Goal: Complete application form: Complete application form

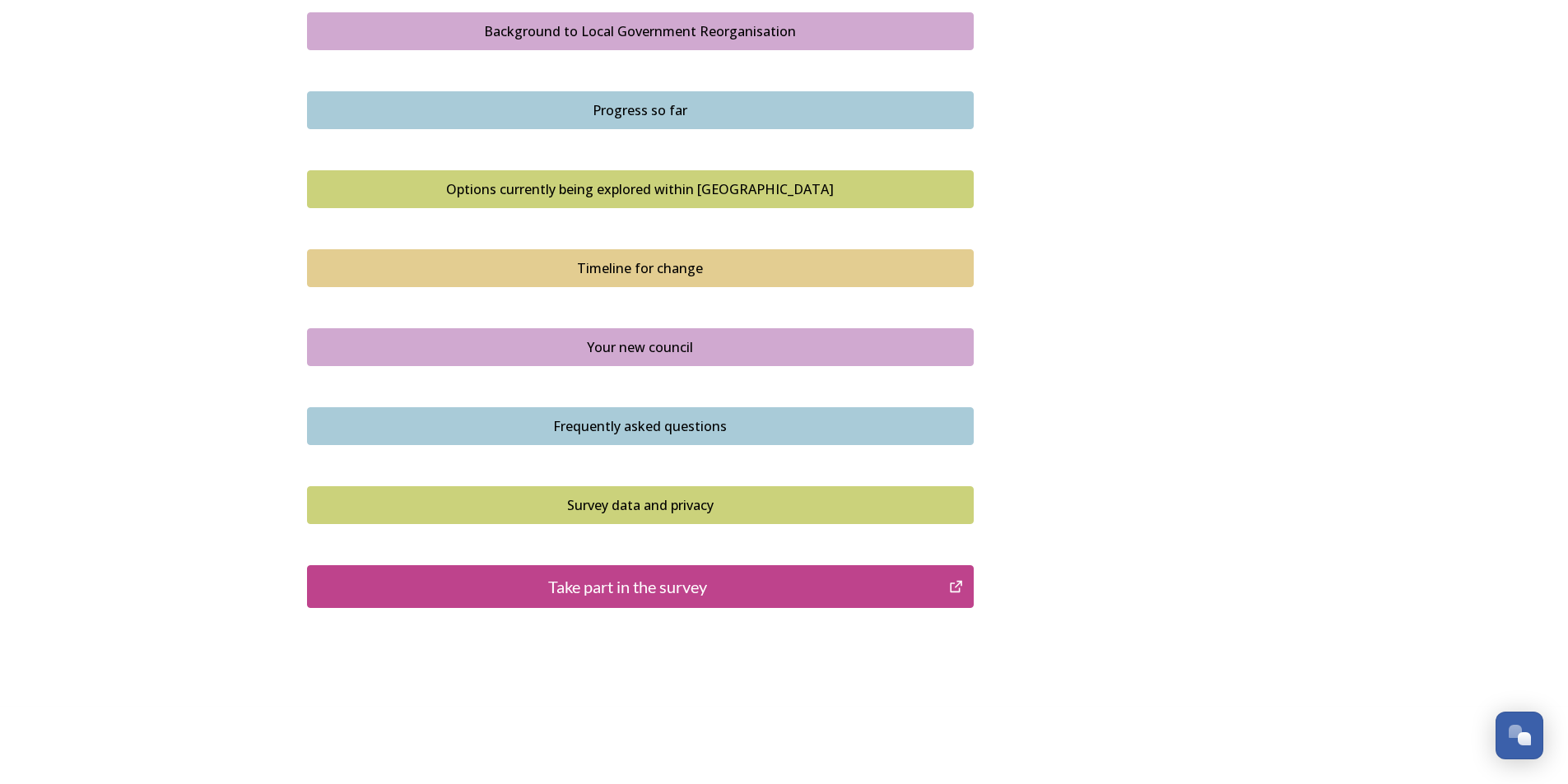
scroll to position [987, 0]
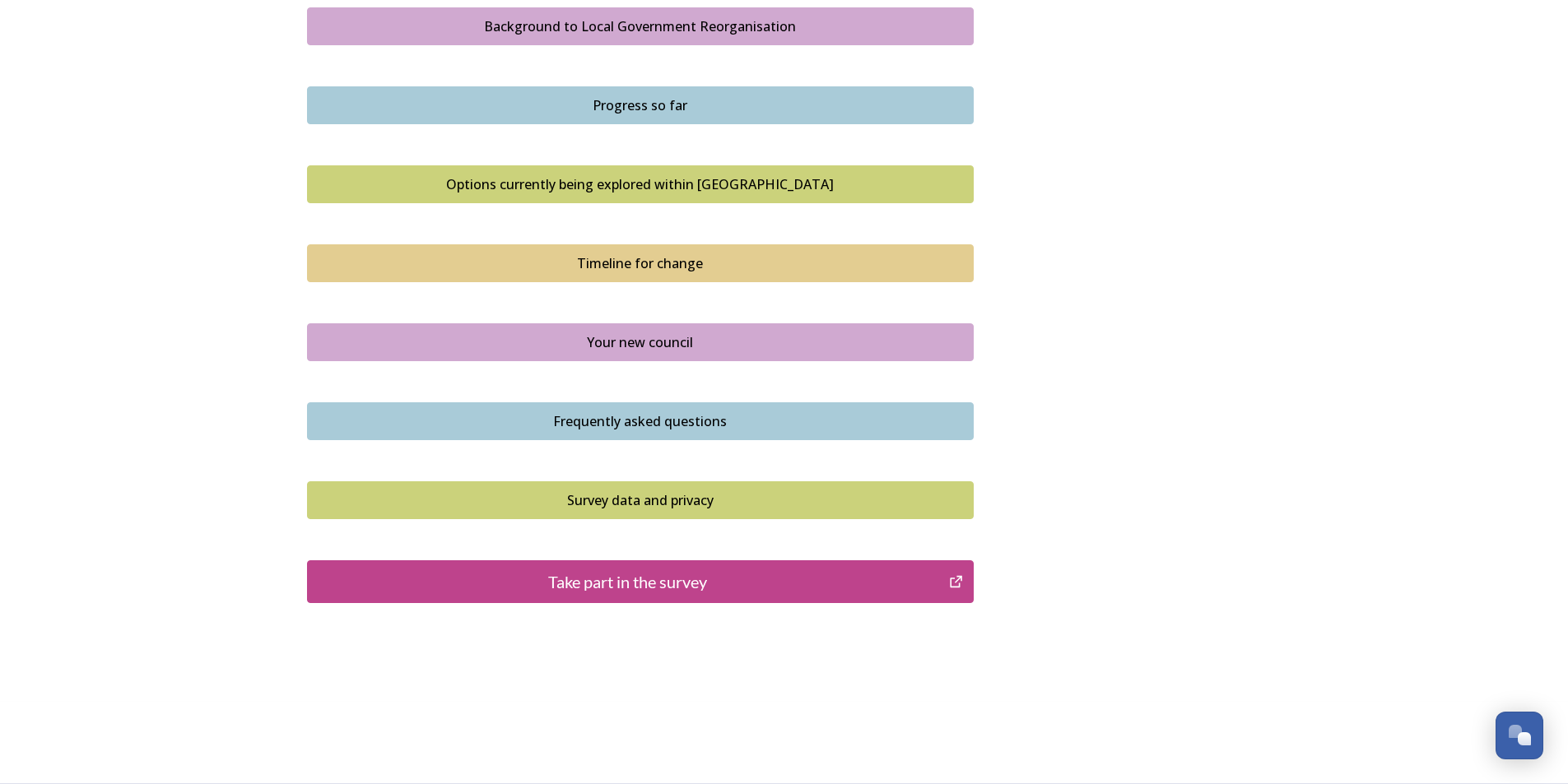
click at [741, 583] on div "Take part in the survey" at bounding box center [628, 581] width 625 height 25
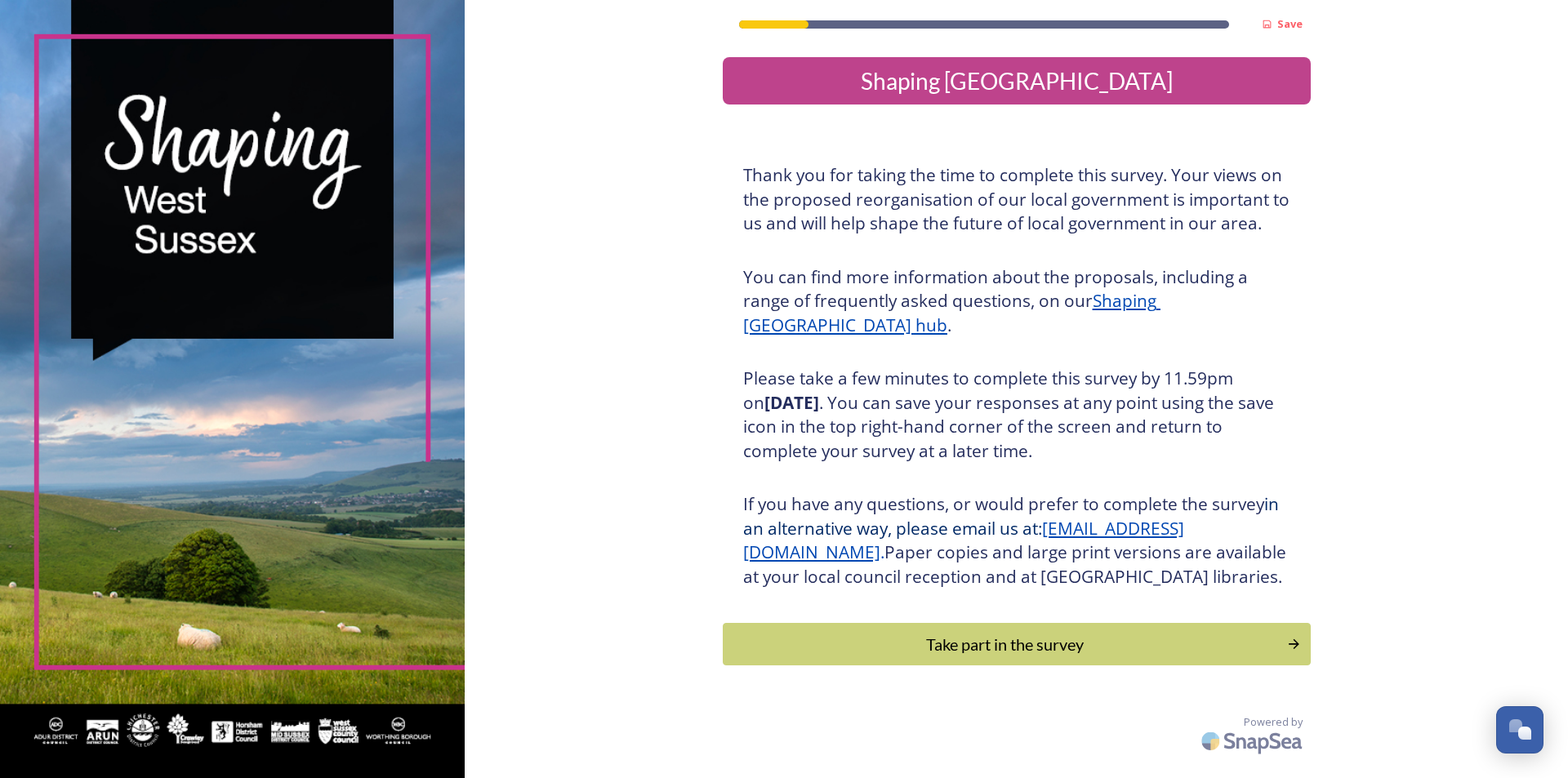
scroll to position [6, 0]
click at [1021, 655] on div "Take part in the survey" at bounding box center [1004, 644] width 552 height 25
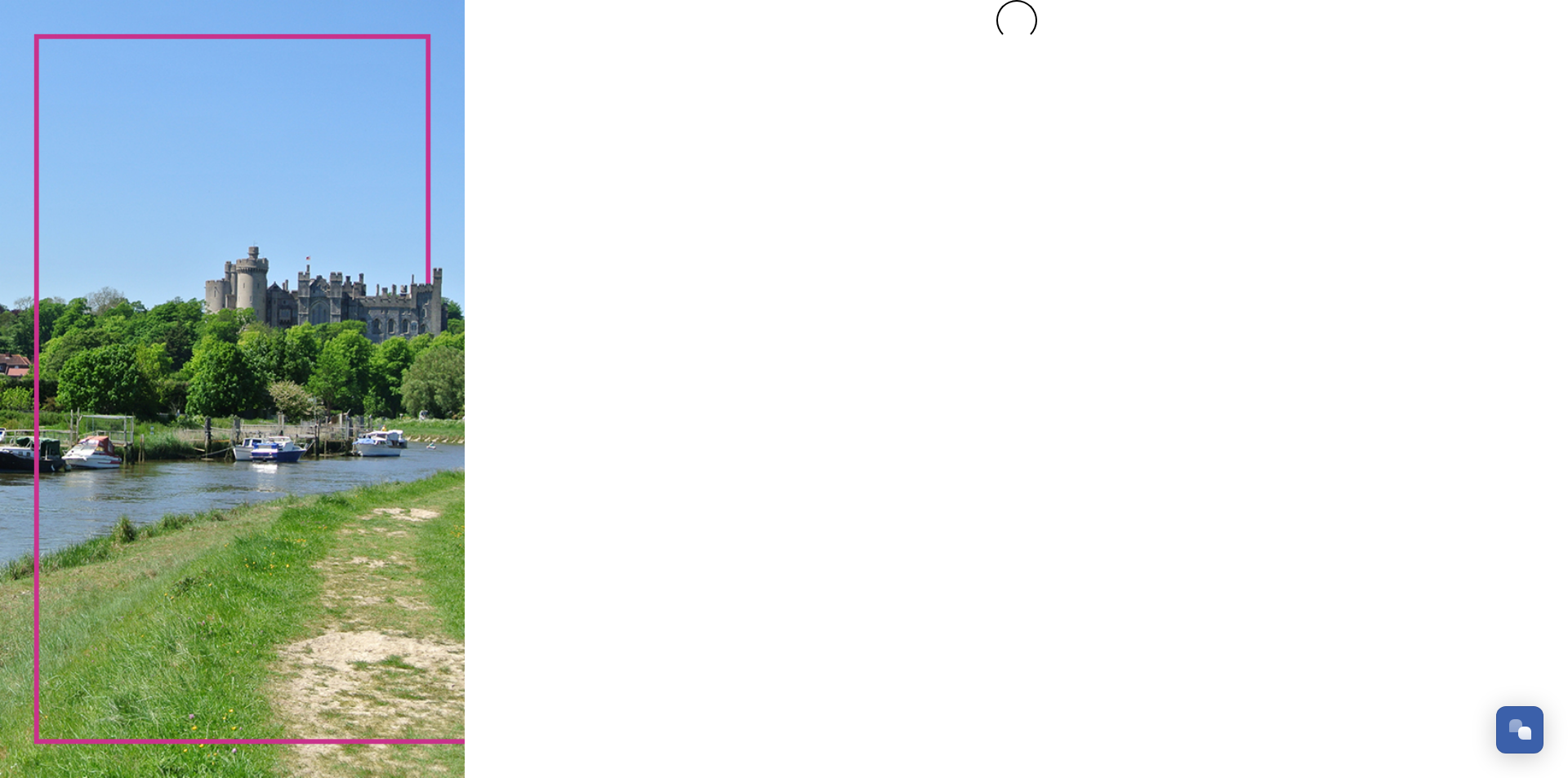
scroll to position [0, 0]
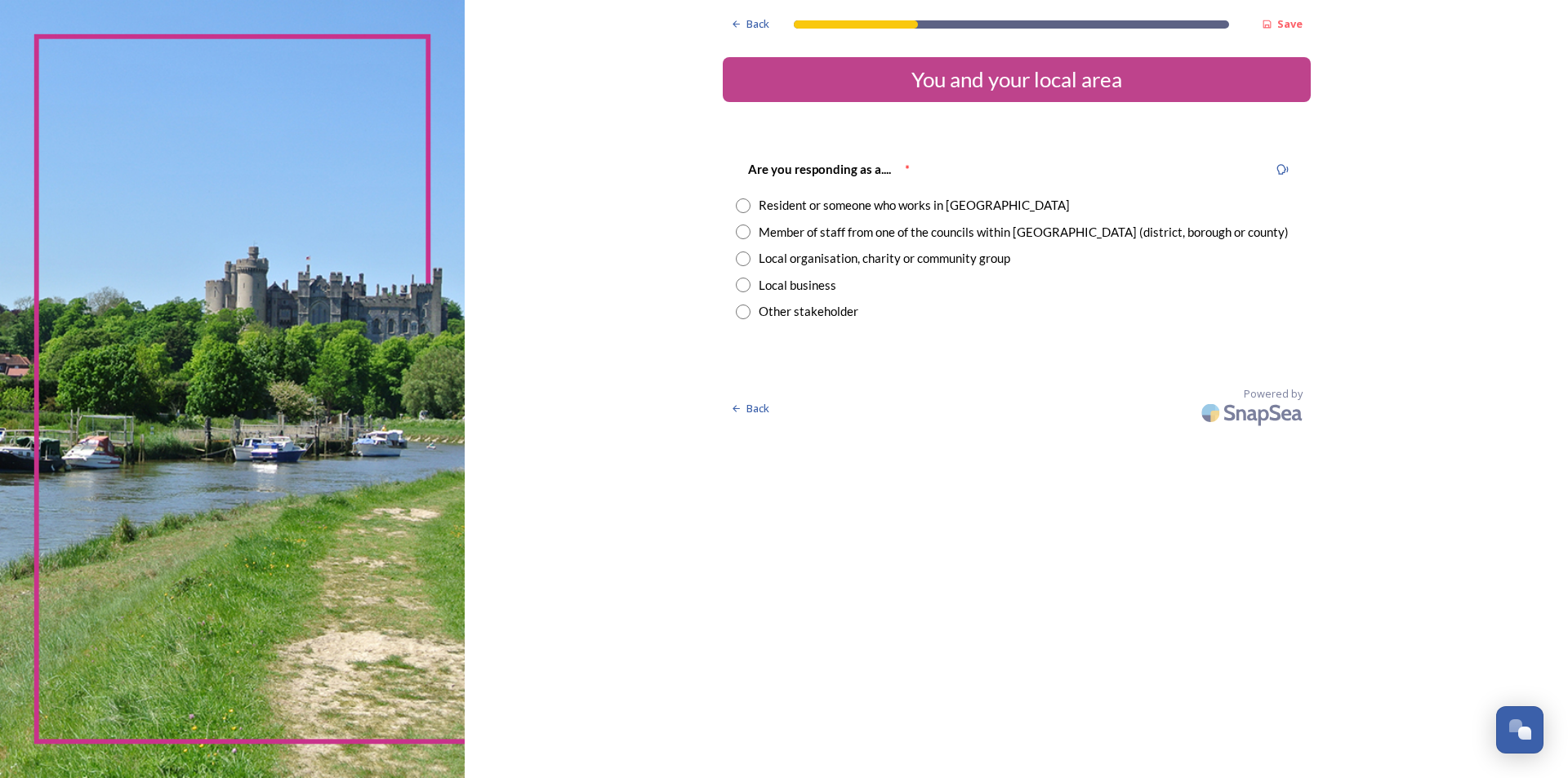
click at [747, 203] on input "radio" at bounding box center [743, 206] width 15 height 15
radio input "true"
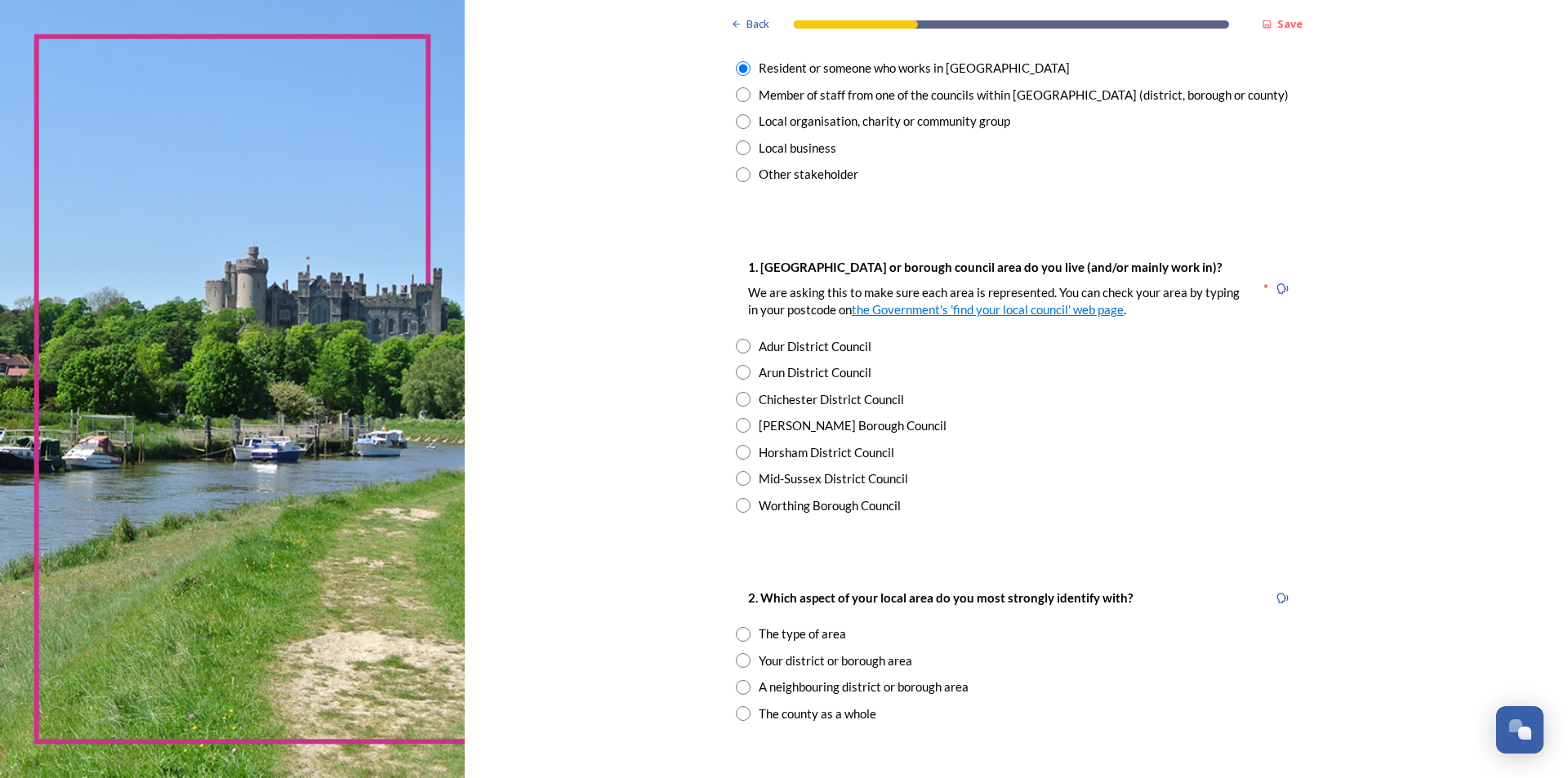
scroll to position [163, 0]
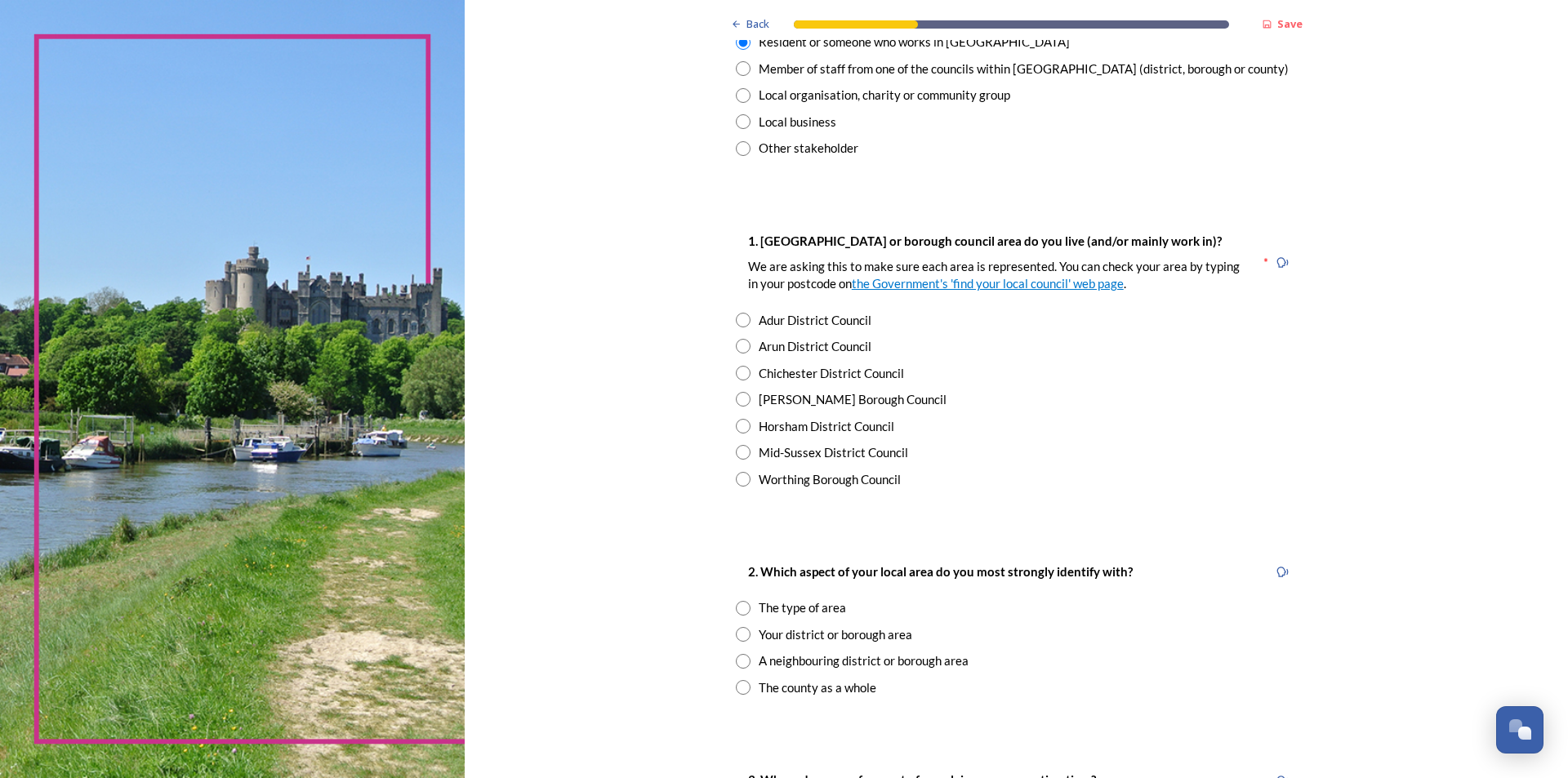
click at [737, 321] on input "radio" at bounding box center [743, 321] width 15 height 15
radio input "true"
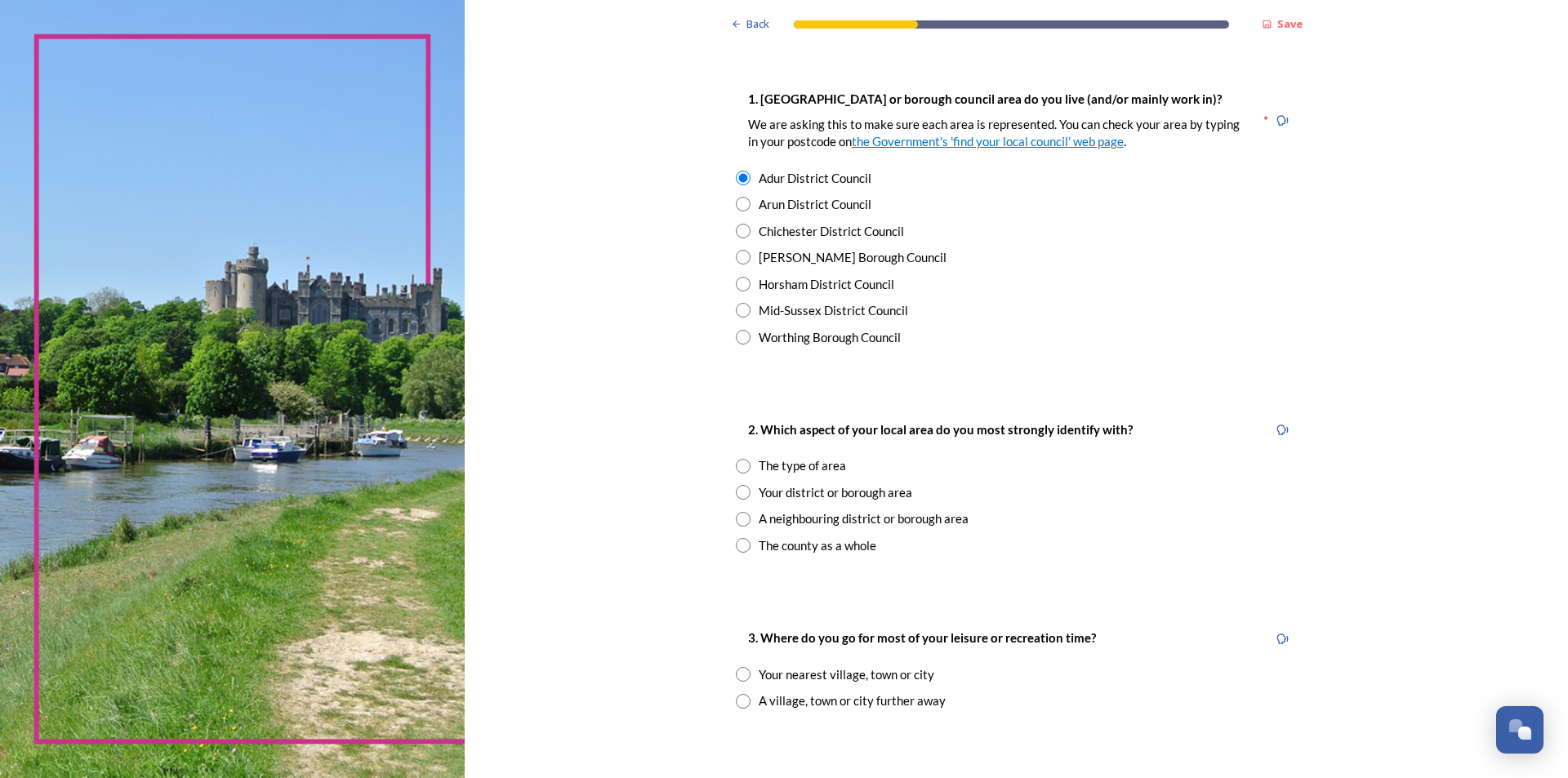
scroll to position [327, 0]
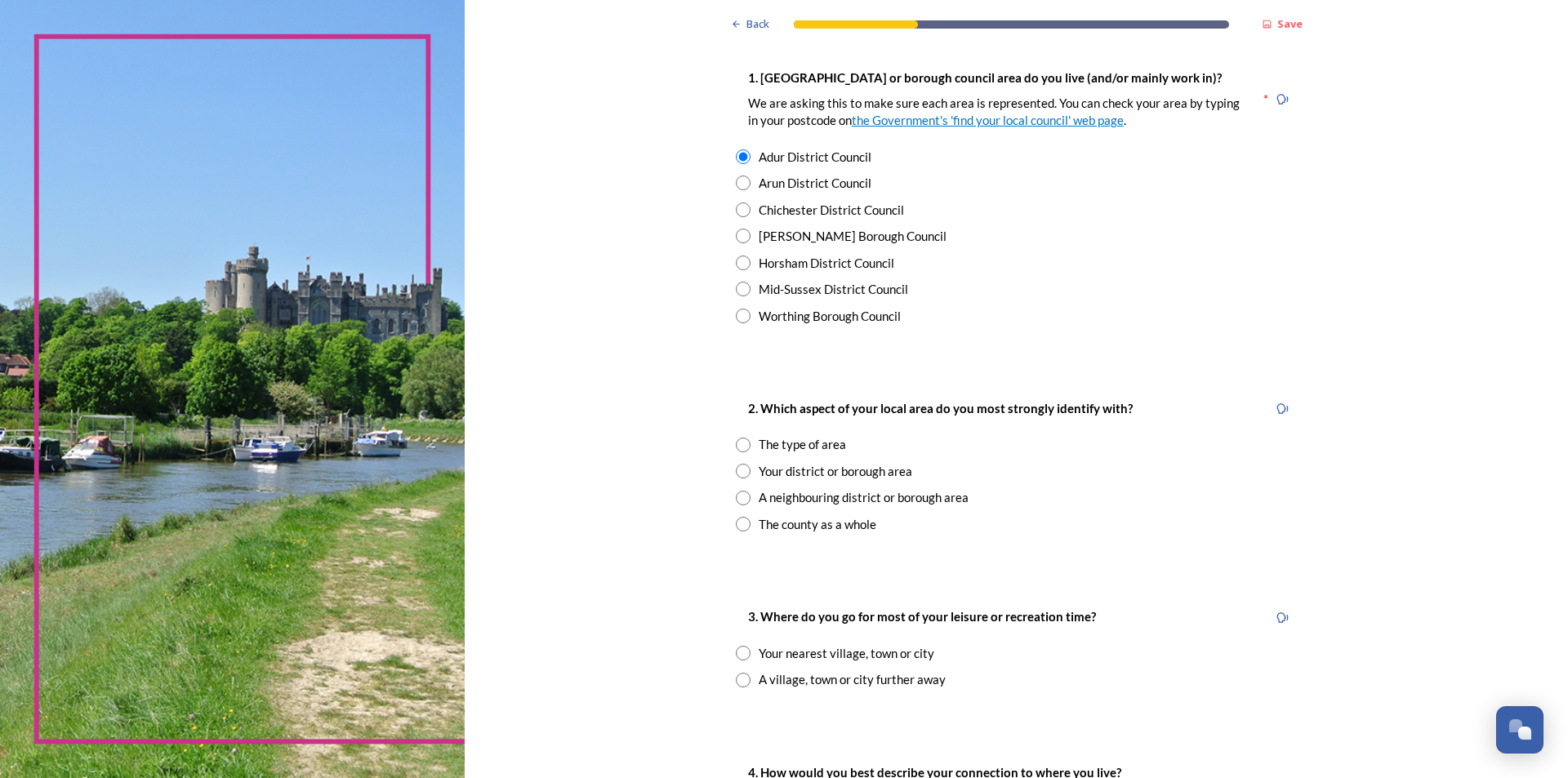
click at [744, 443] on input "radio" at bounding box center [743, 445] width 15 height 15
radio input "true"
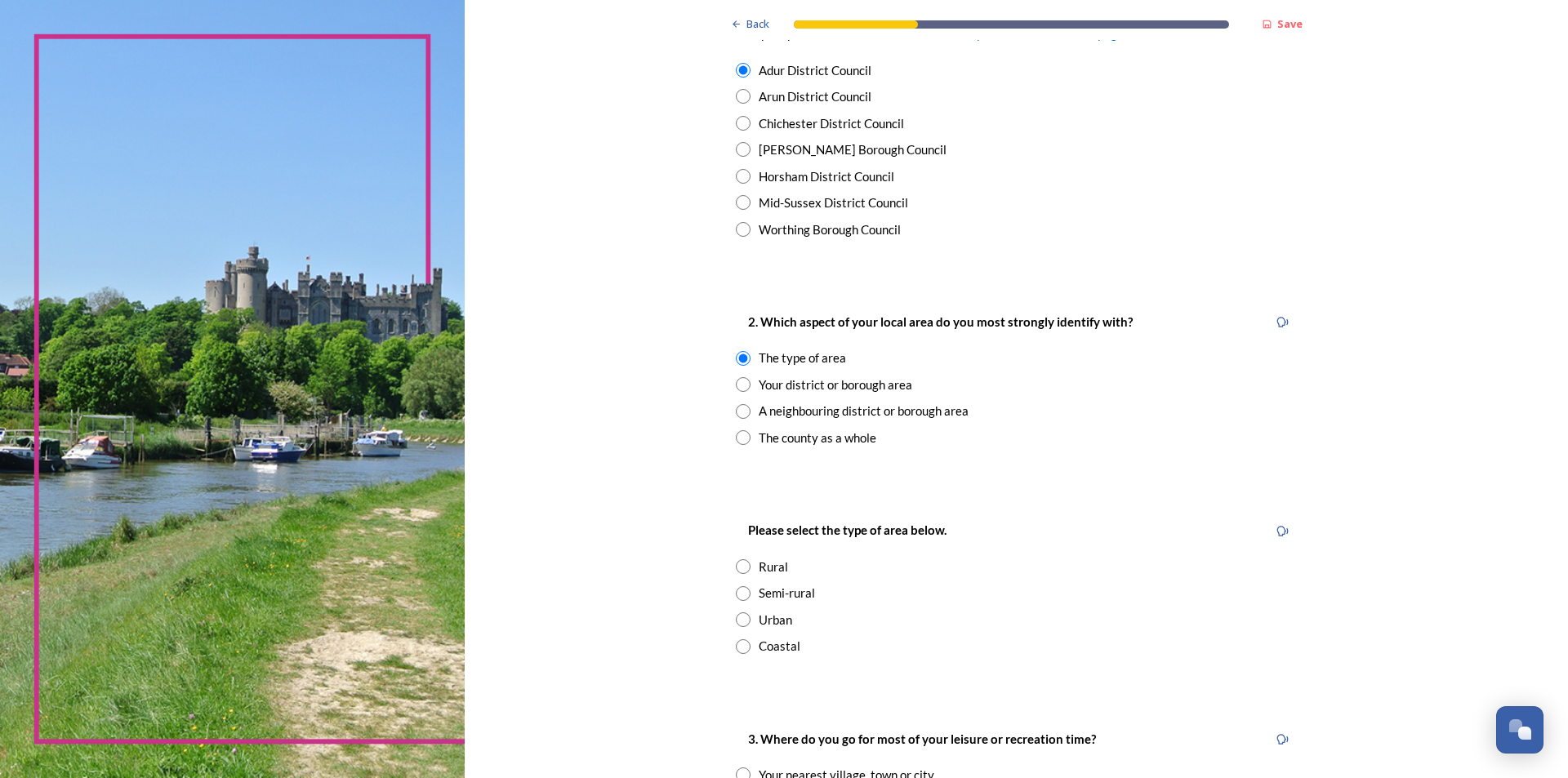
scroll to position [490, 0]
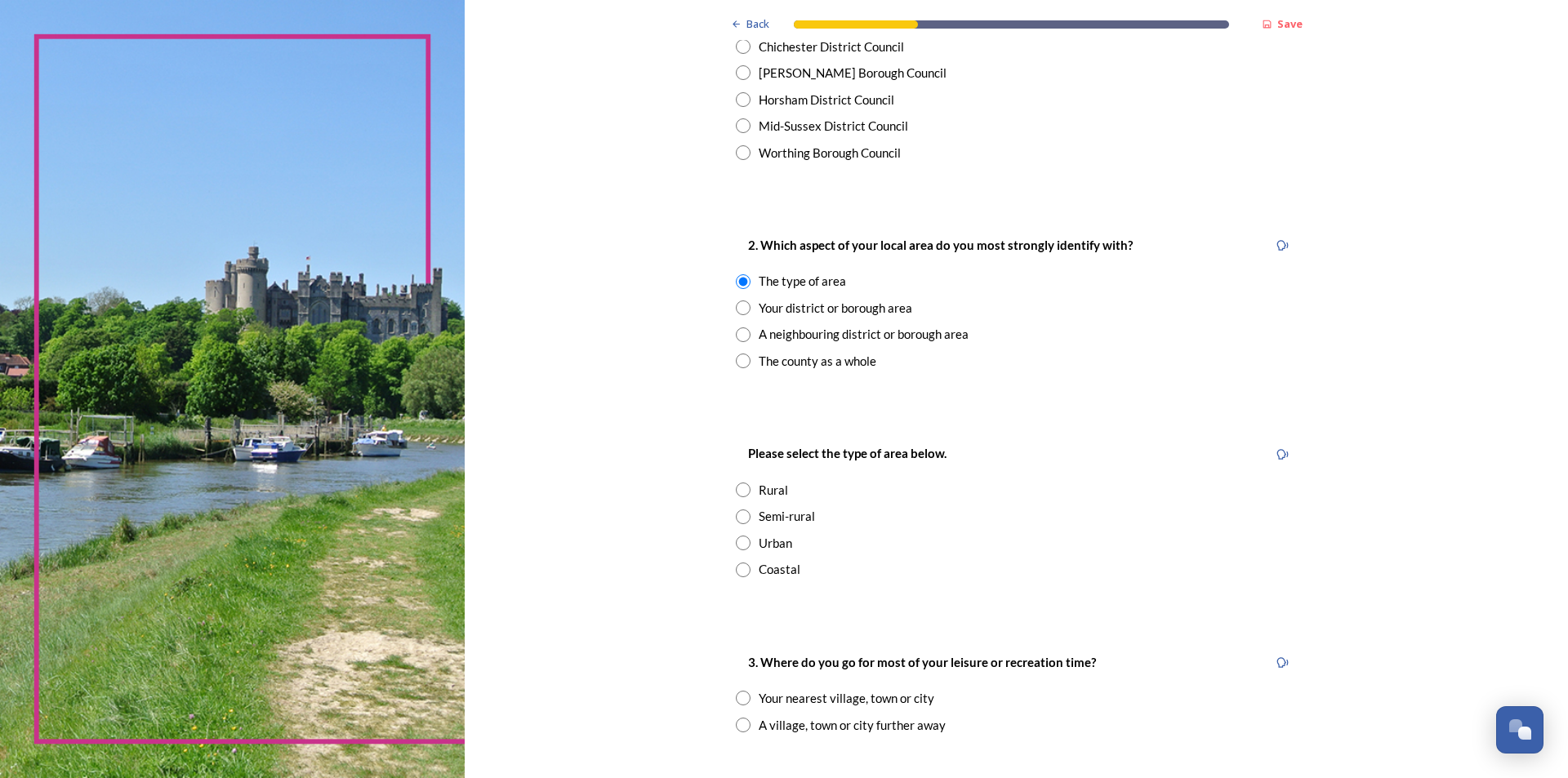
click at [739, 571] on input "radio" at bounding box center [743, 570] width 15 height 15
radio input "true"
click at [736, 516] on input "radio" at bounding box center [743, 517] width 15 height 15
radio input "true"
click at [739, 481] on div "Rural" at bounding box center [1017, 490] width 562 height 18
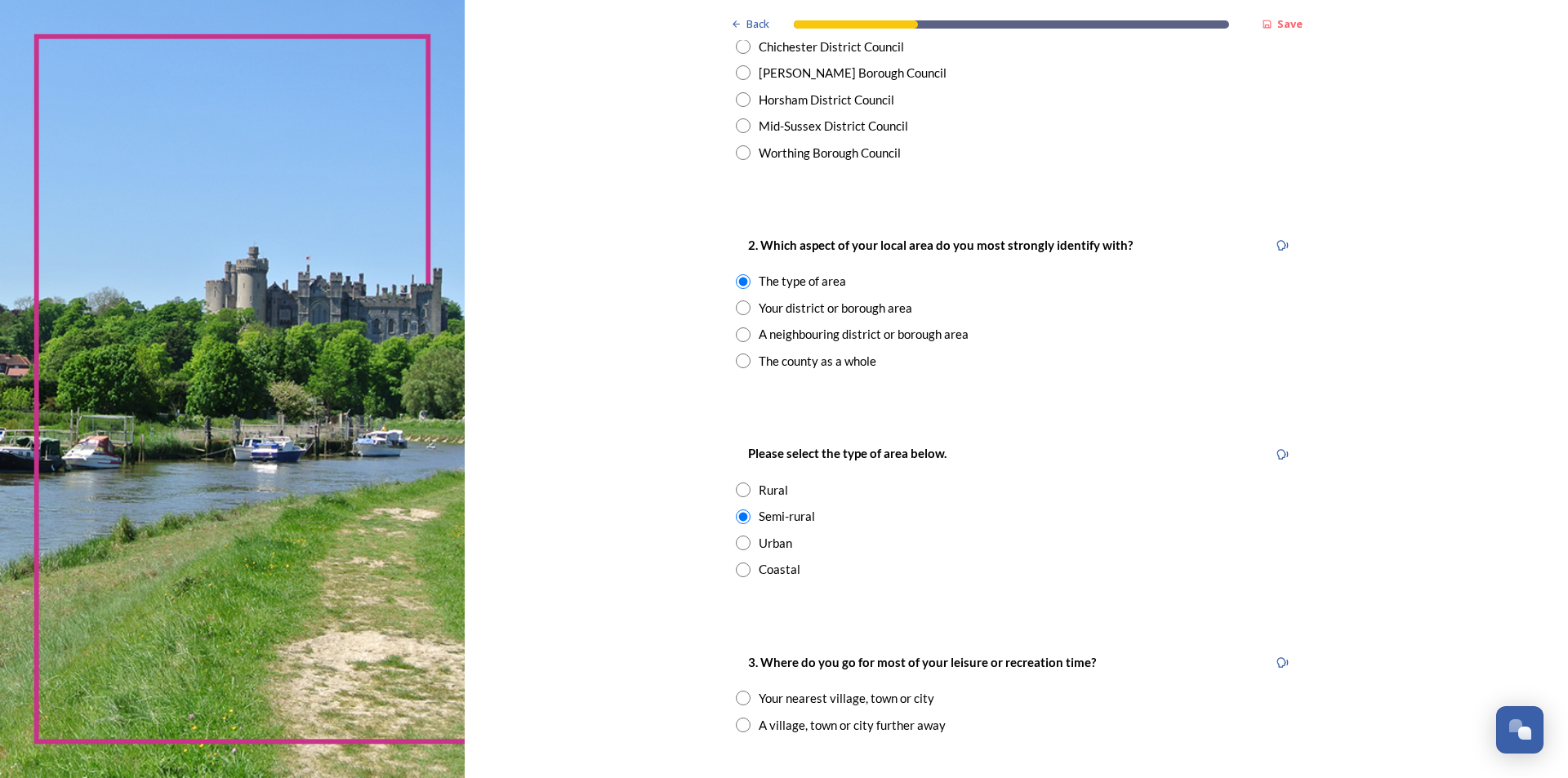
radio input "true"
click at [739, 519] on input "radio" at bounding box center [743, 517] width 15 height 15
radio input "true"
click at [737, 567] on input "radio" at bounding box center [743, 570] width 15 height 15
radio input "true"
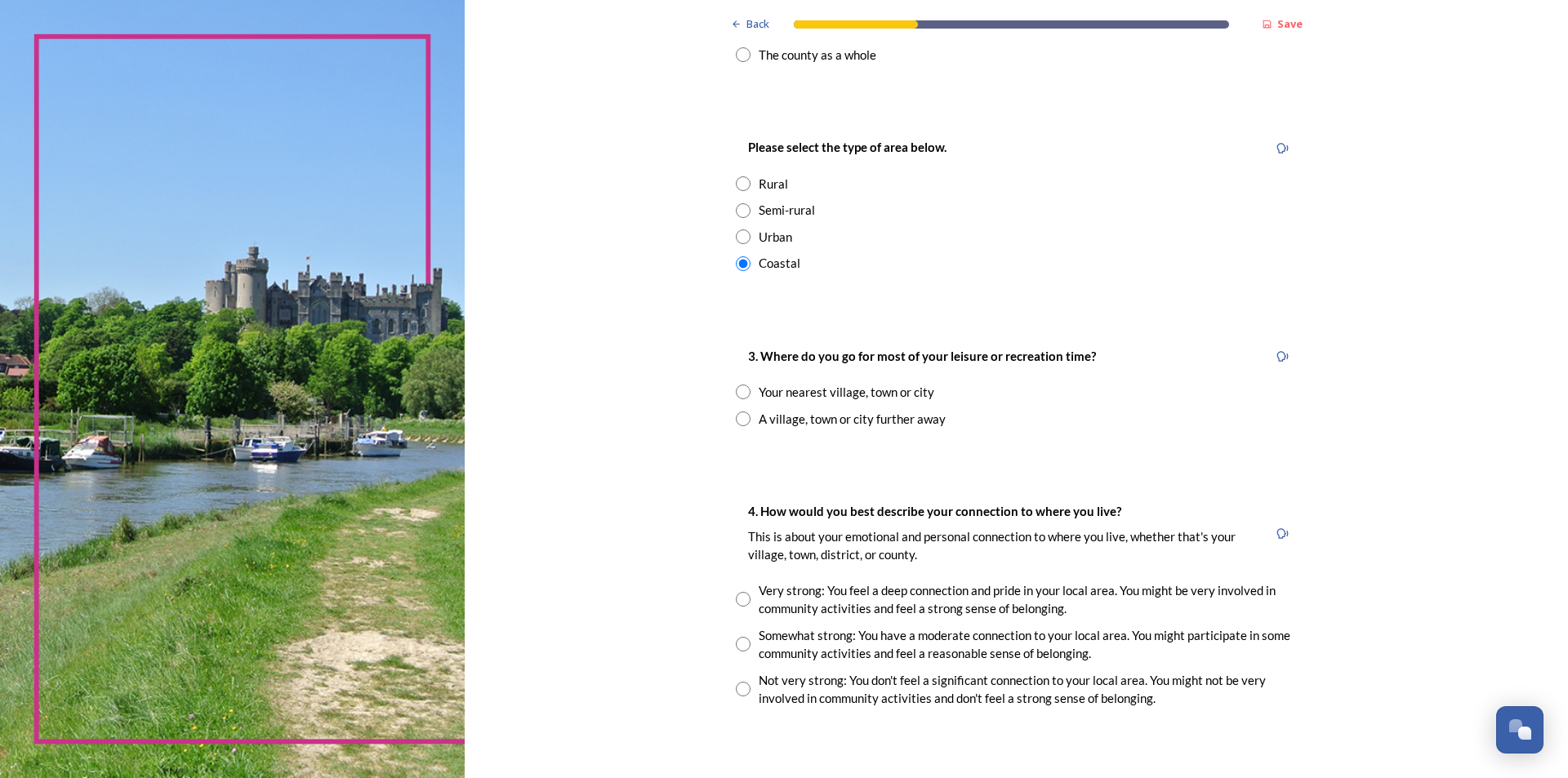
scroll to position [817, 0]
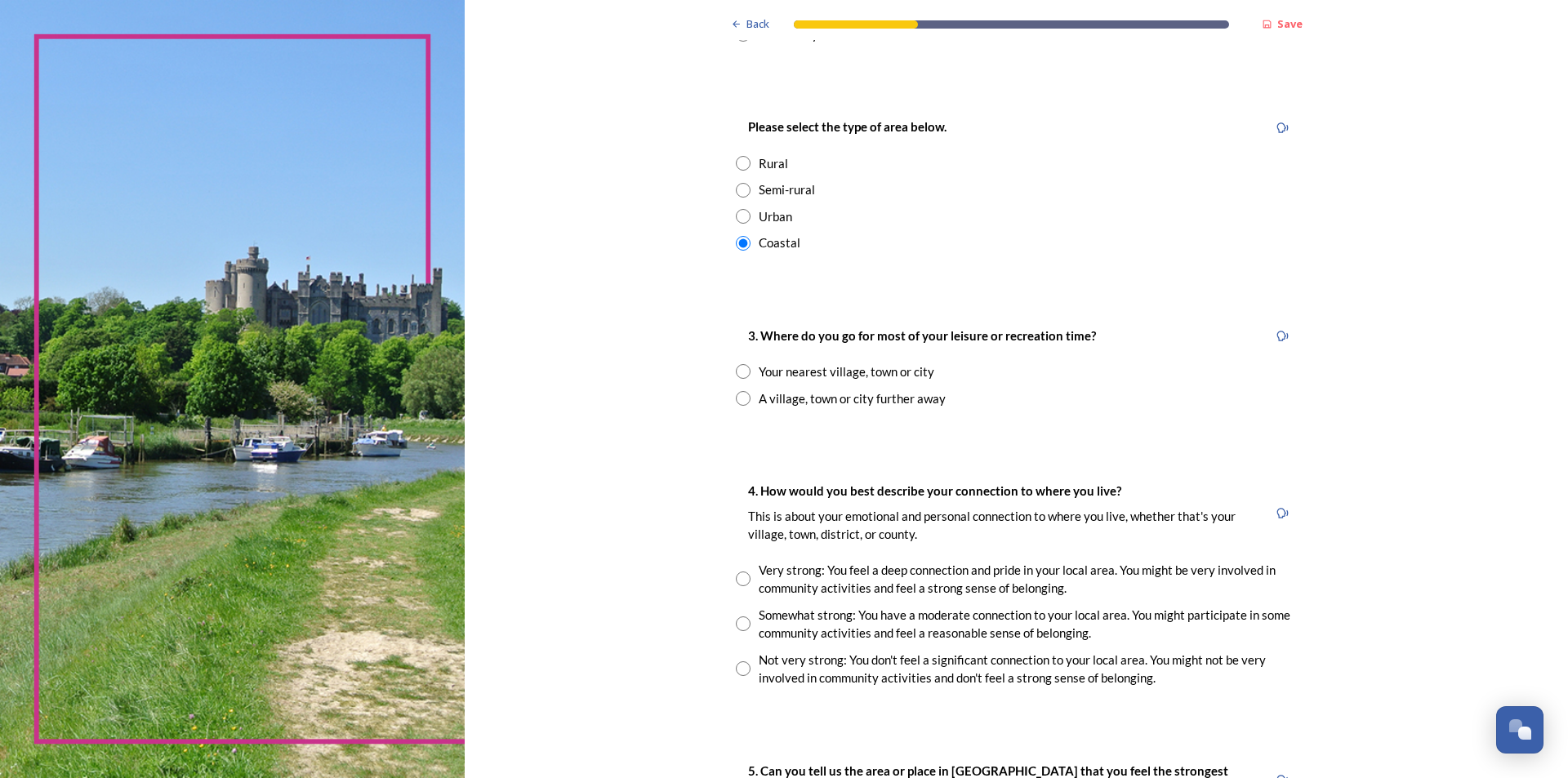
click at [746, 374] on div "Your nearest village, town or city" at bounding box center [1017, 372] width 562 height 18
radio input "true"
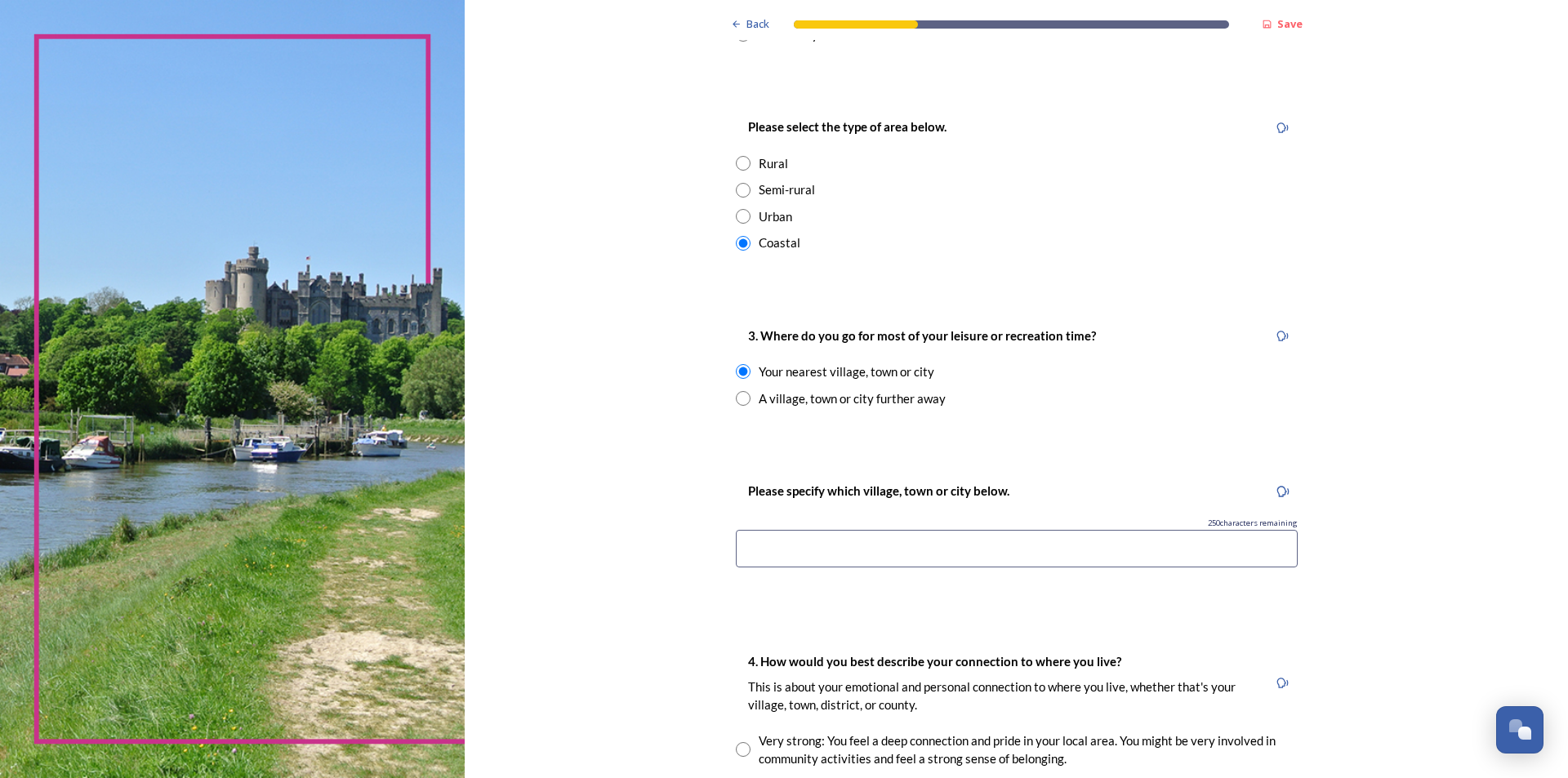
click at [796, 547] on input at bounding box center [1017, 548] width 562 height 38
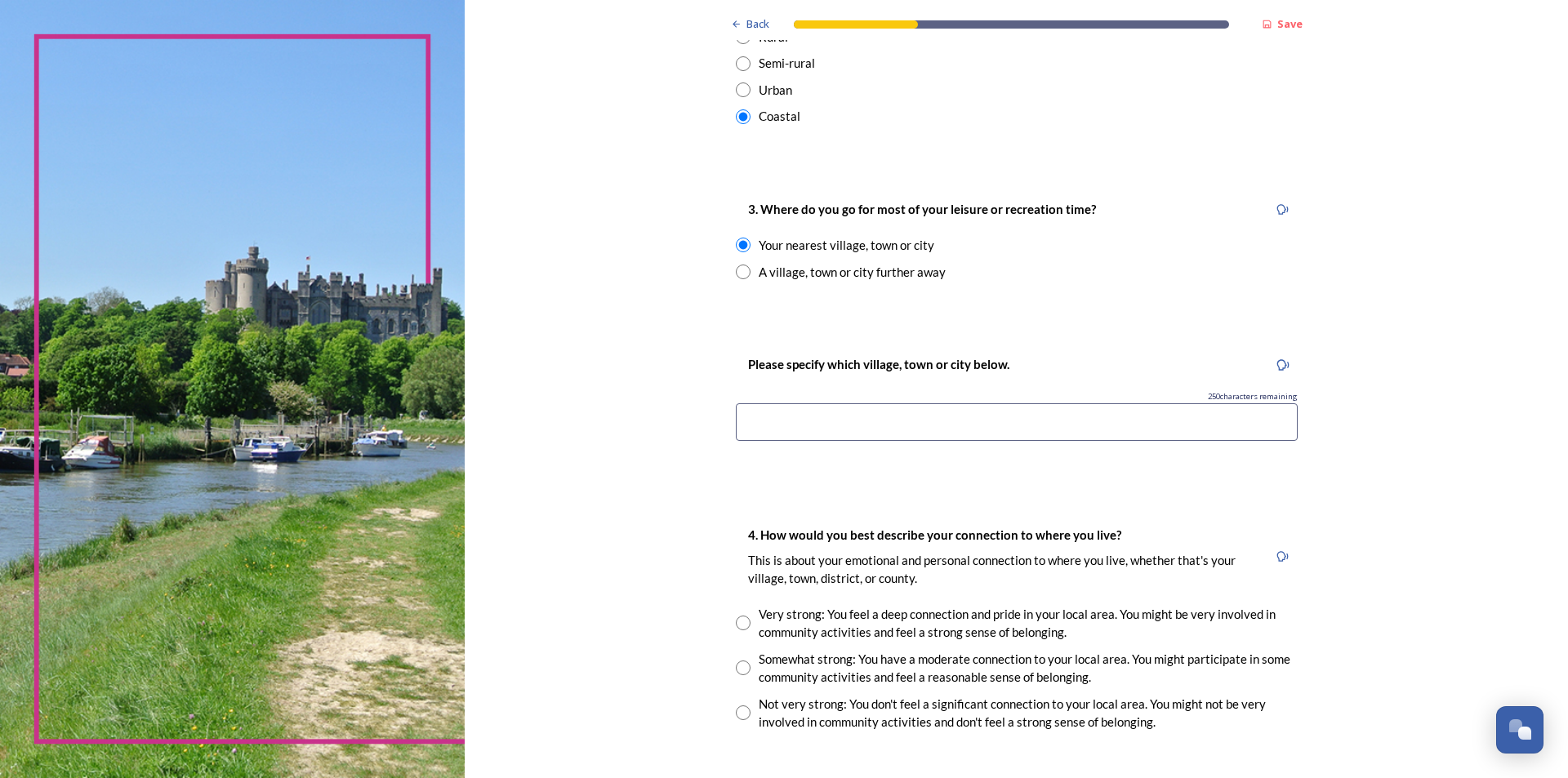
scroll to position [980, 0]
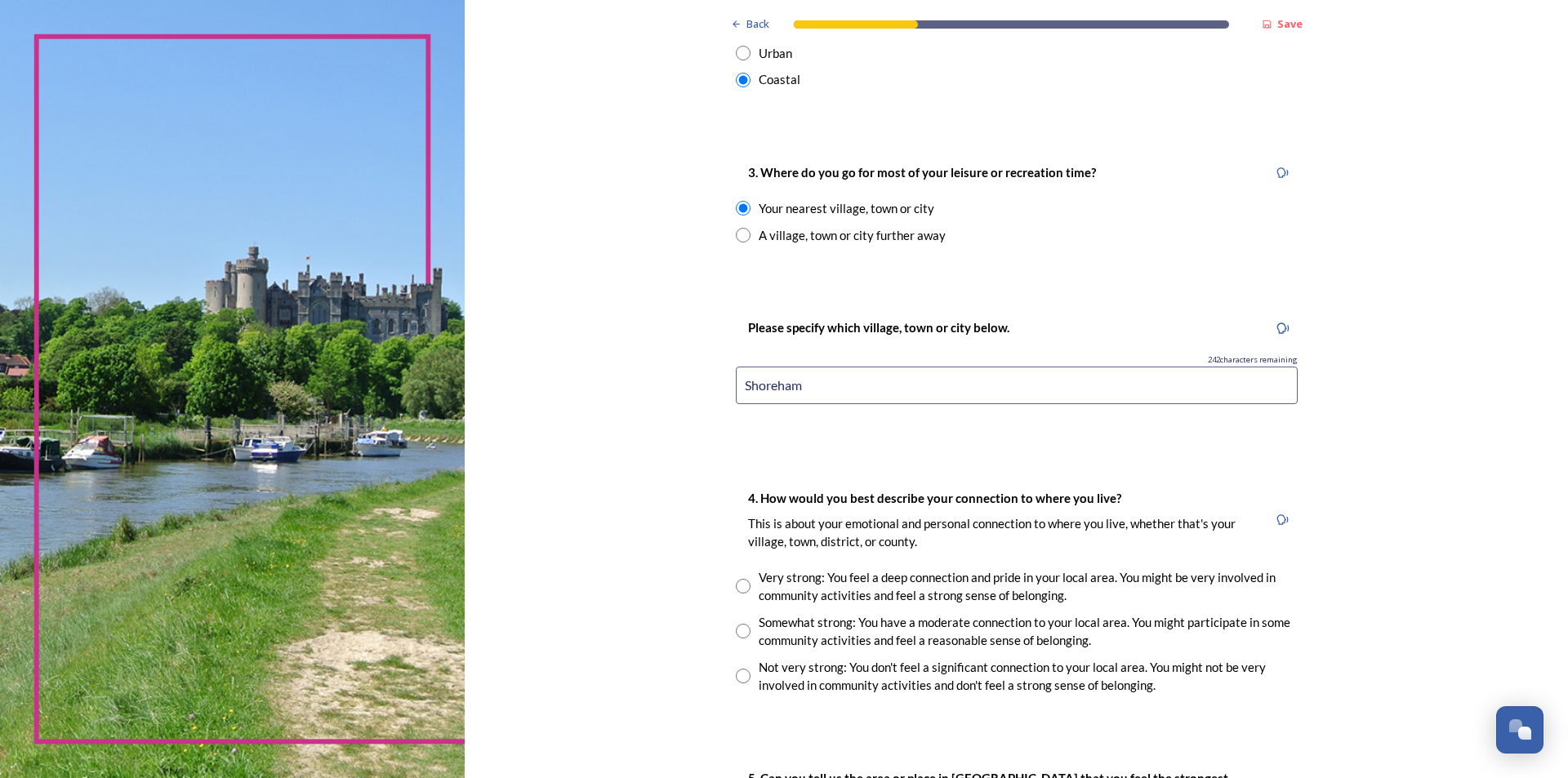
drag, startPoint x: 761, startPoint y: 384, endPoint x: 900, endPoint y: 394, distance: 139.4
click at [900, 394] on input "Shoreham" at bounding box center [1017, 385] width 562 height 38
drag, startPoint x: 849, startPoint y: 389, endPoint x: 729, endPoint y: 387, distance: 120.0
click at [736, 387] on input "Shoreham-by-Sea" at bounding box center [1017, 385] width 562 height 38
type input "Shoreham-by-Sea"
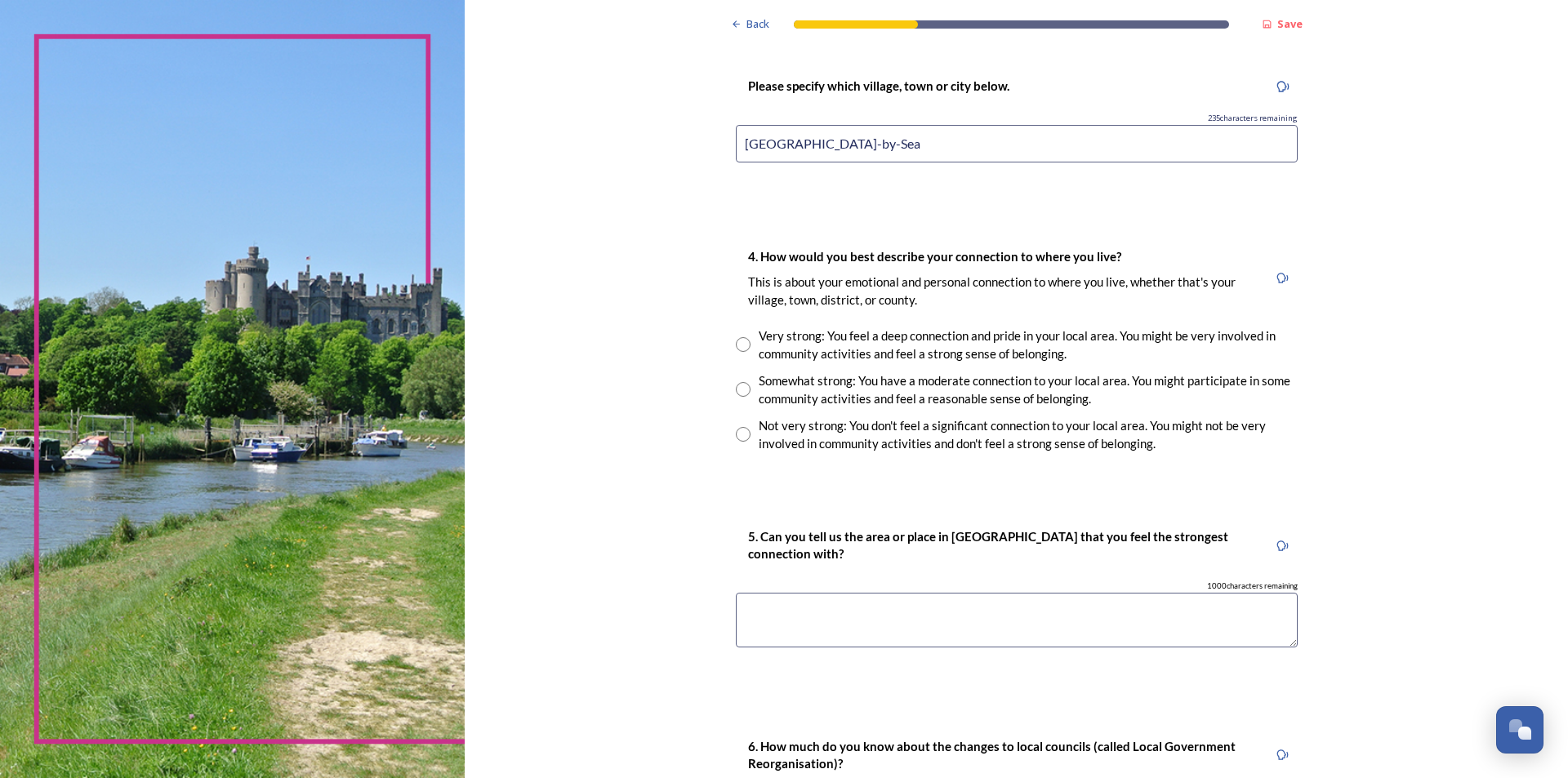
scroll to position [1225, 0]
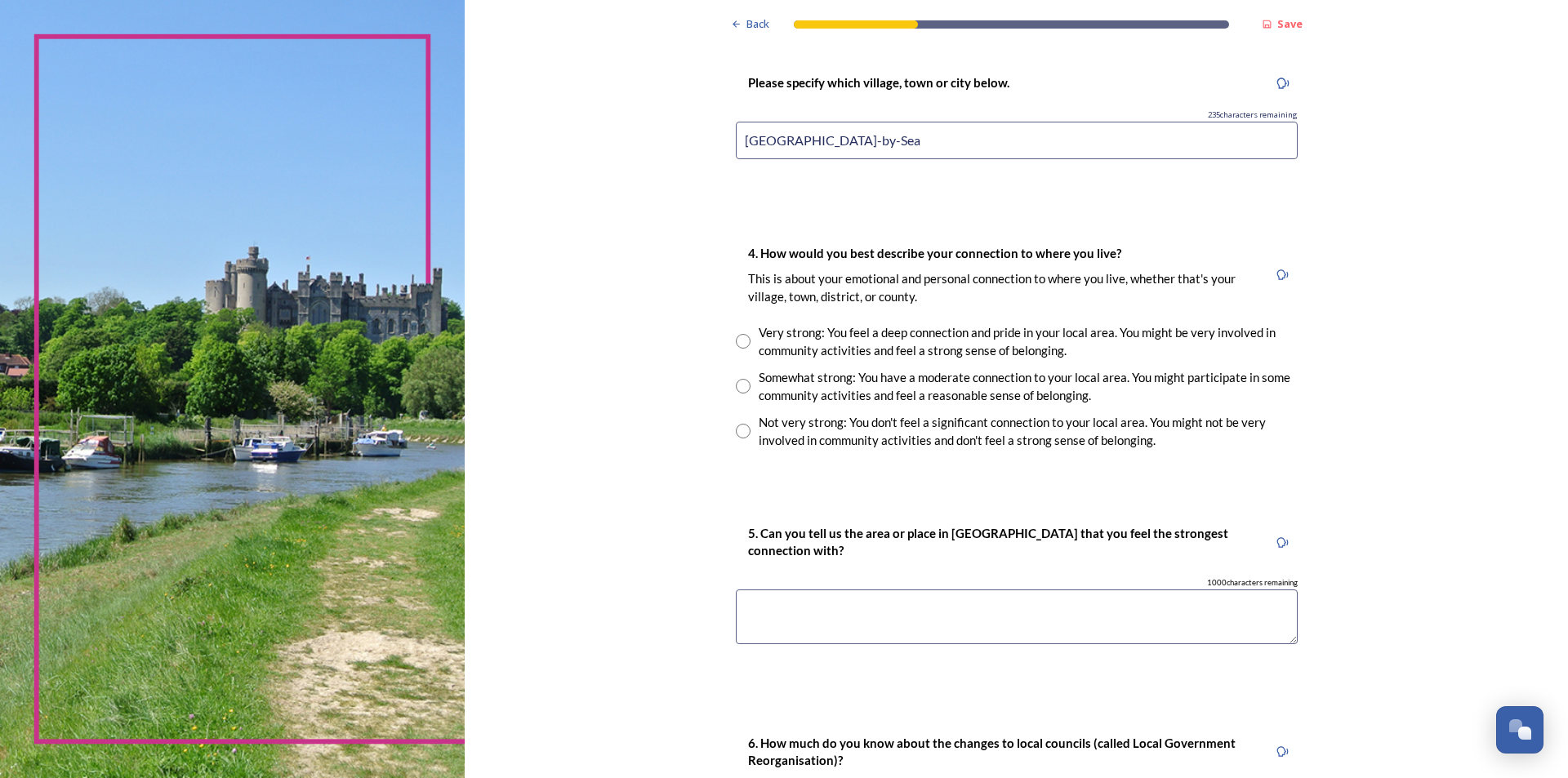
click at [742, 344] on input "radio" at bounding box center [743, 342] width 15 height 15
radio input "true"
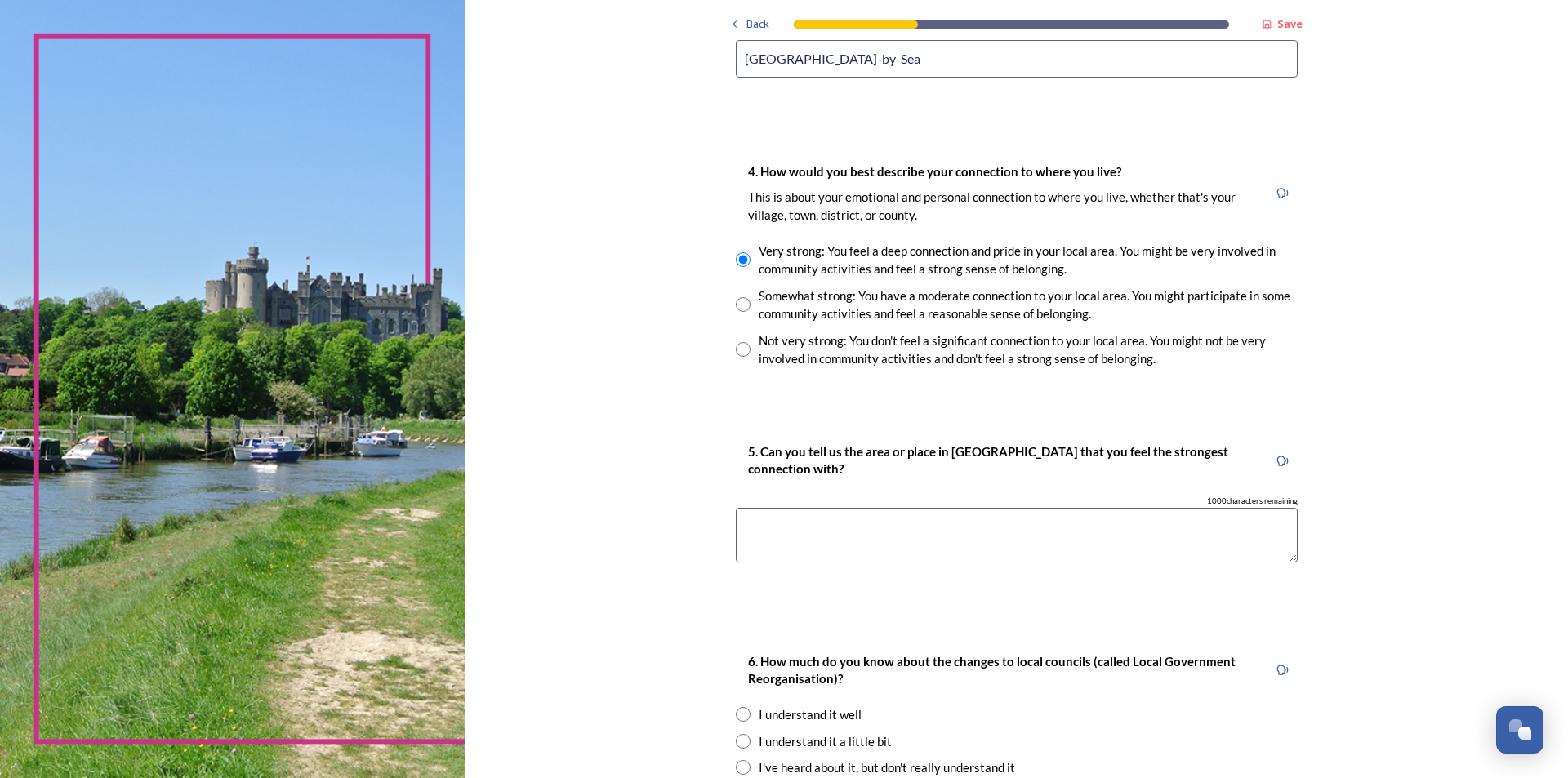
scroll to position [1389, 0]
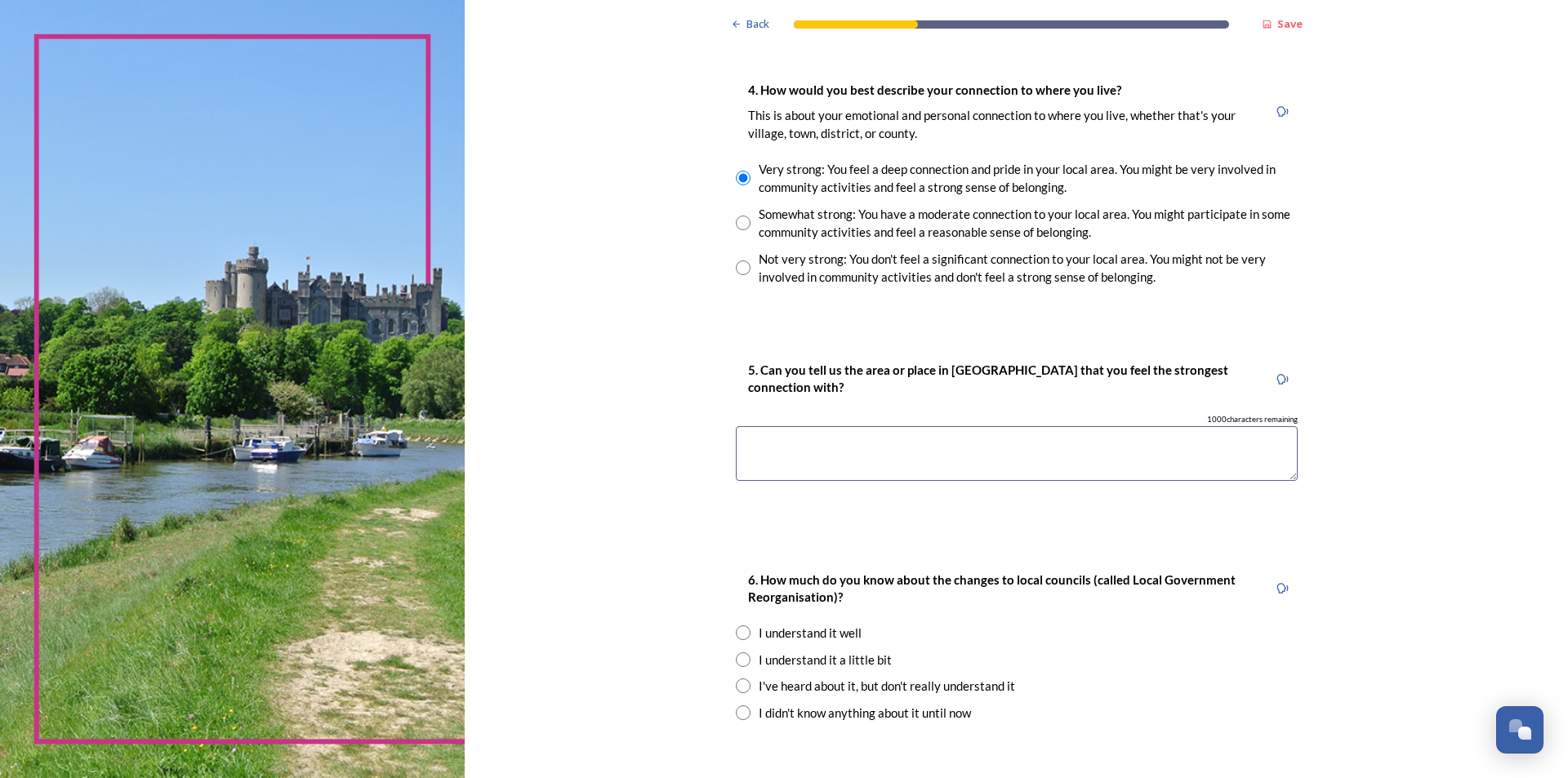
click at [854, 434] on textarea at bounding box center [1017, 454] width 562 height 55
drag, startPoint x: 854, startPoint y: 434, endPoint x: 807, endPoint y: 394, distance: 61.7
click at [807, 394] on p "5. Can you tell us the area or place in West Sussex that you feel the strongest…" at bounding box center [1002, 379] width 508 height 35
click at [784, 423] on div "1000 characters remaining" at bounding box center [1017, 420] width 562 height 11
click at [768, 440] on textarea at bounding box center [1017, 454] width 562 height 55
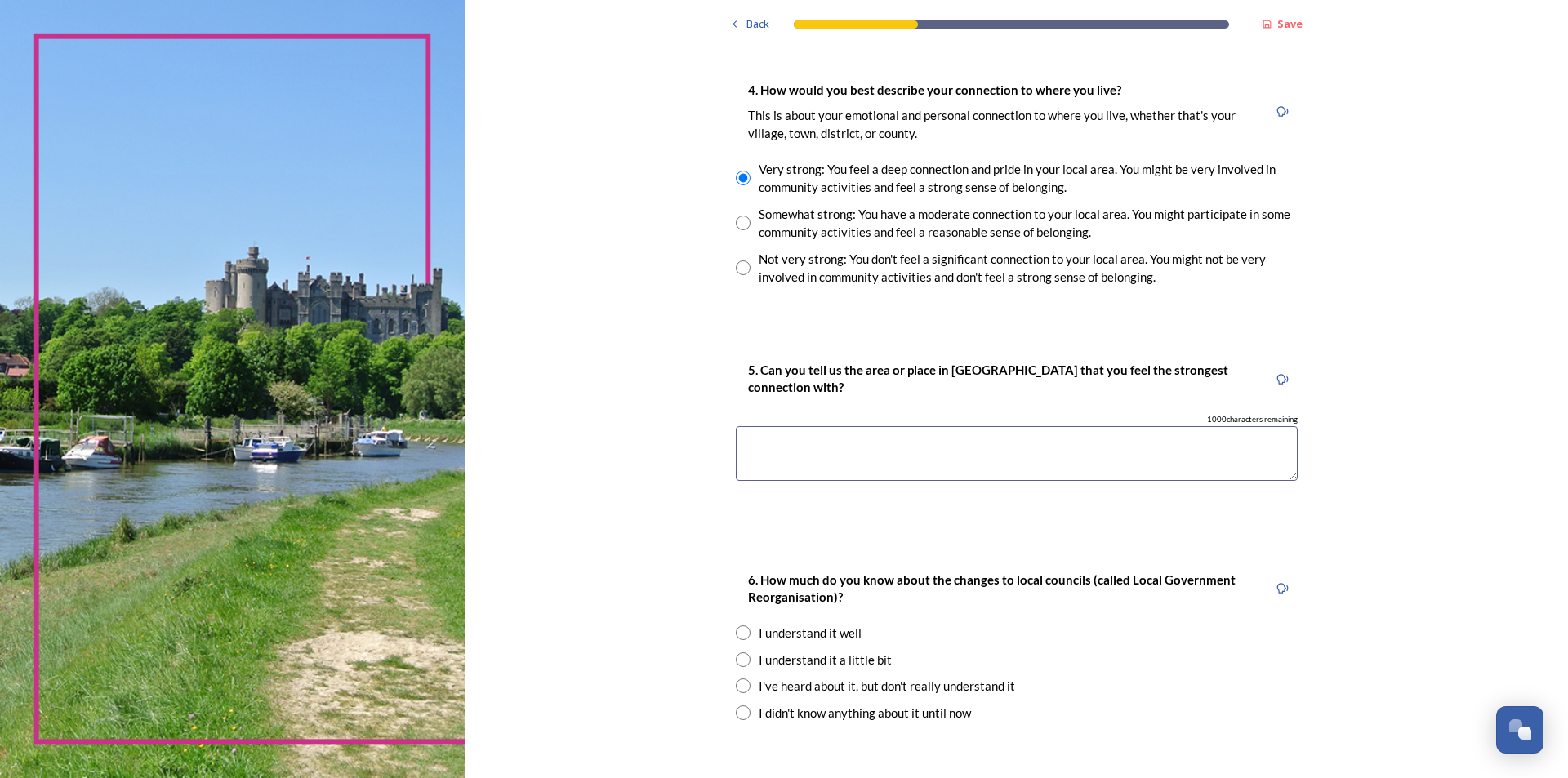
paste textarea "river Adur"
click at [741, 446] on textarea "river Adur" at bounding box center [1017, 454] width 562 height 55
click at [1032, 464] on textarea "River Adur." at bounding box center [1017, 454] width 562 height 55
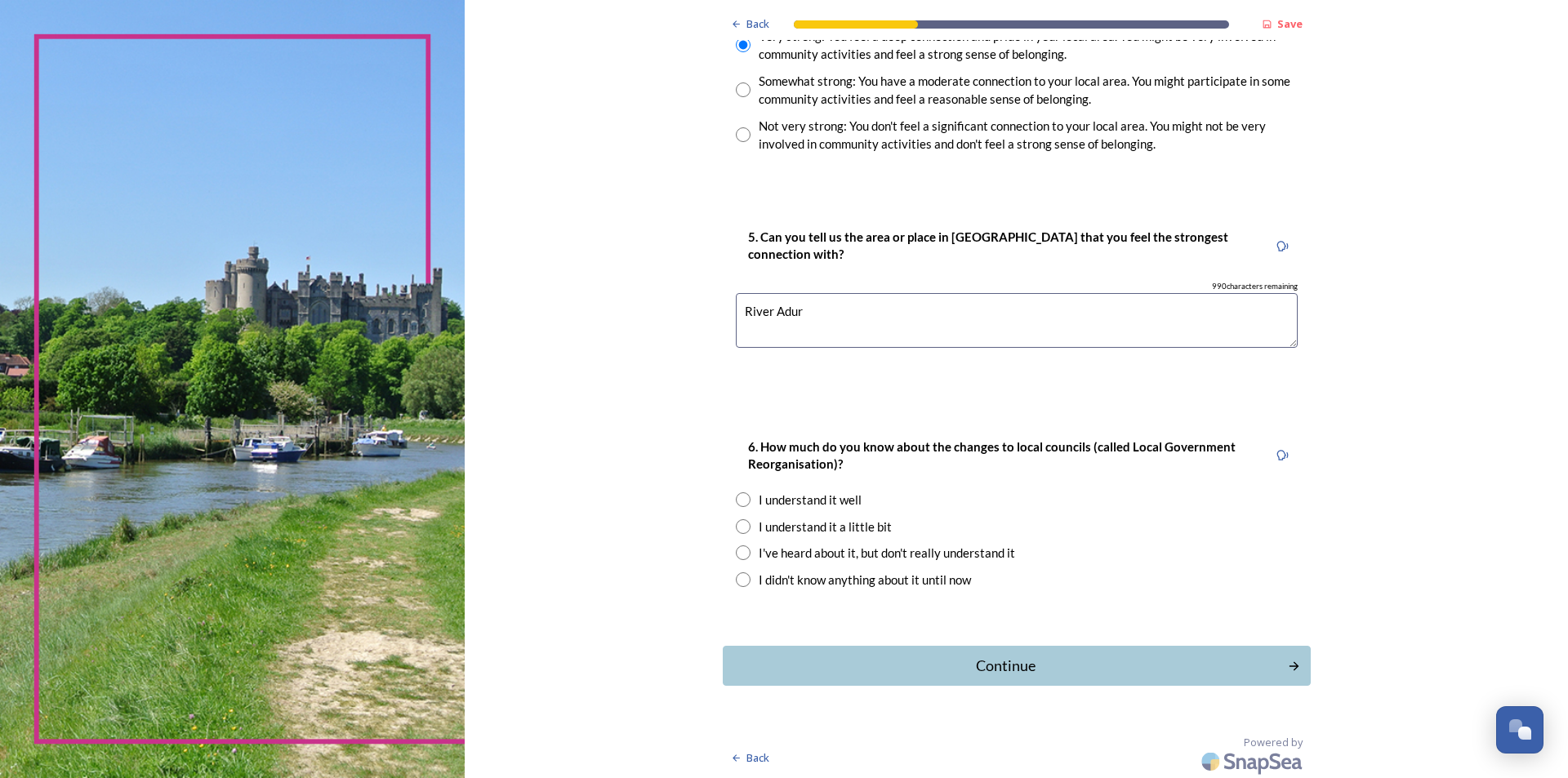
scroll to position [1524, 0]
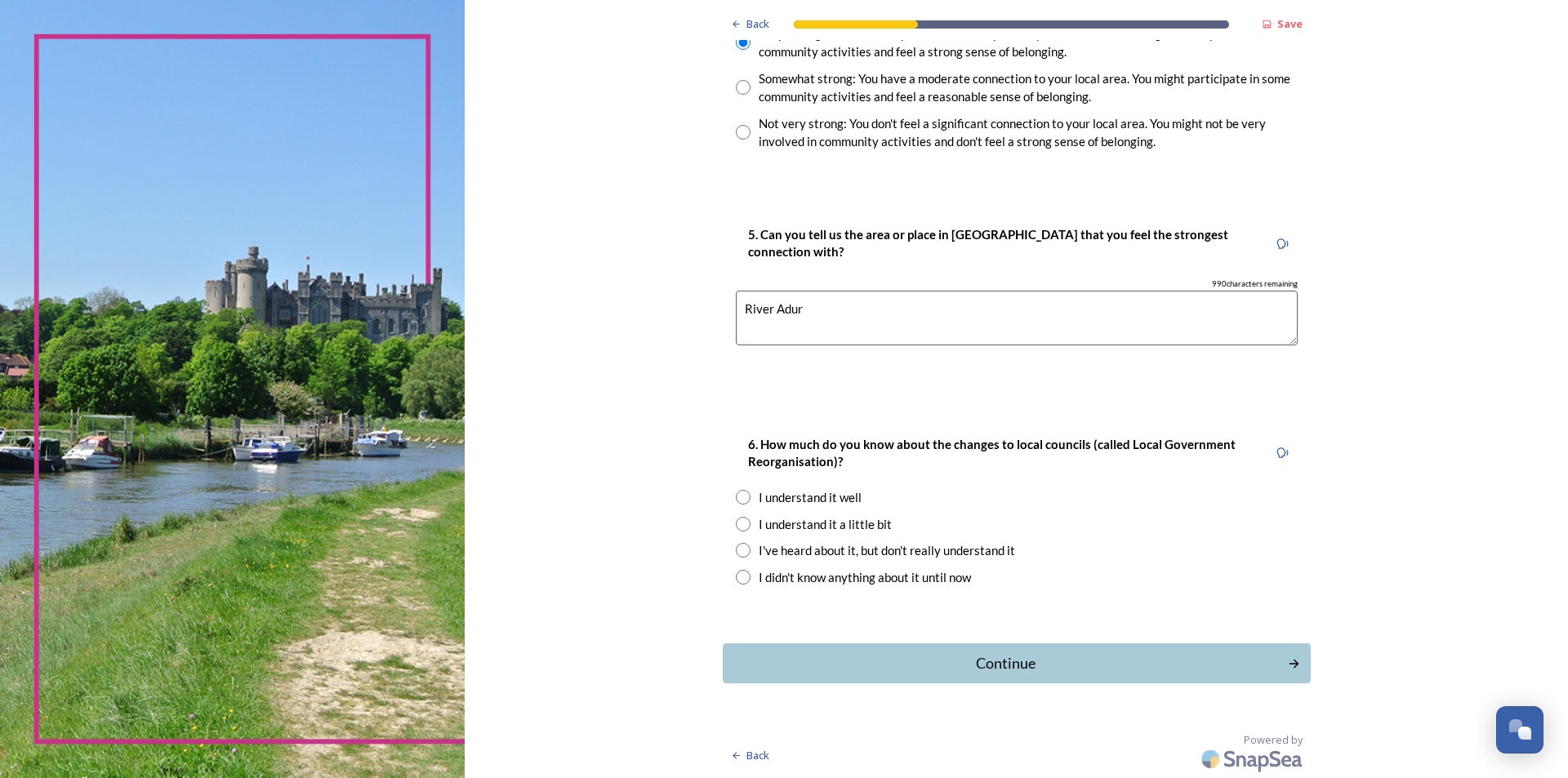
type textarea "River Adur"
click at [737, 525] on input "radio" at bounding box center [743, 524] width 15 height 15
radio input "true"
click at [968, 656] on div "Continue" at bounding box center [1005, 663] width 553 height 22
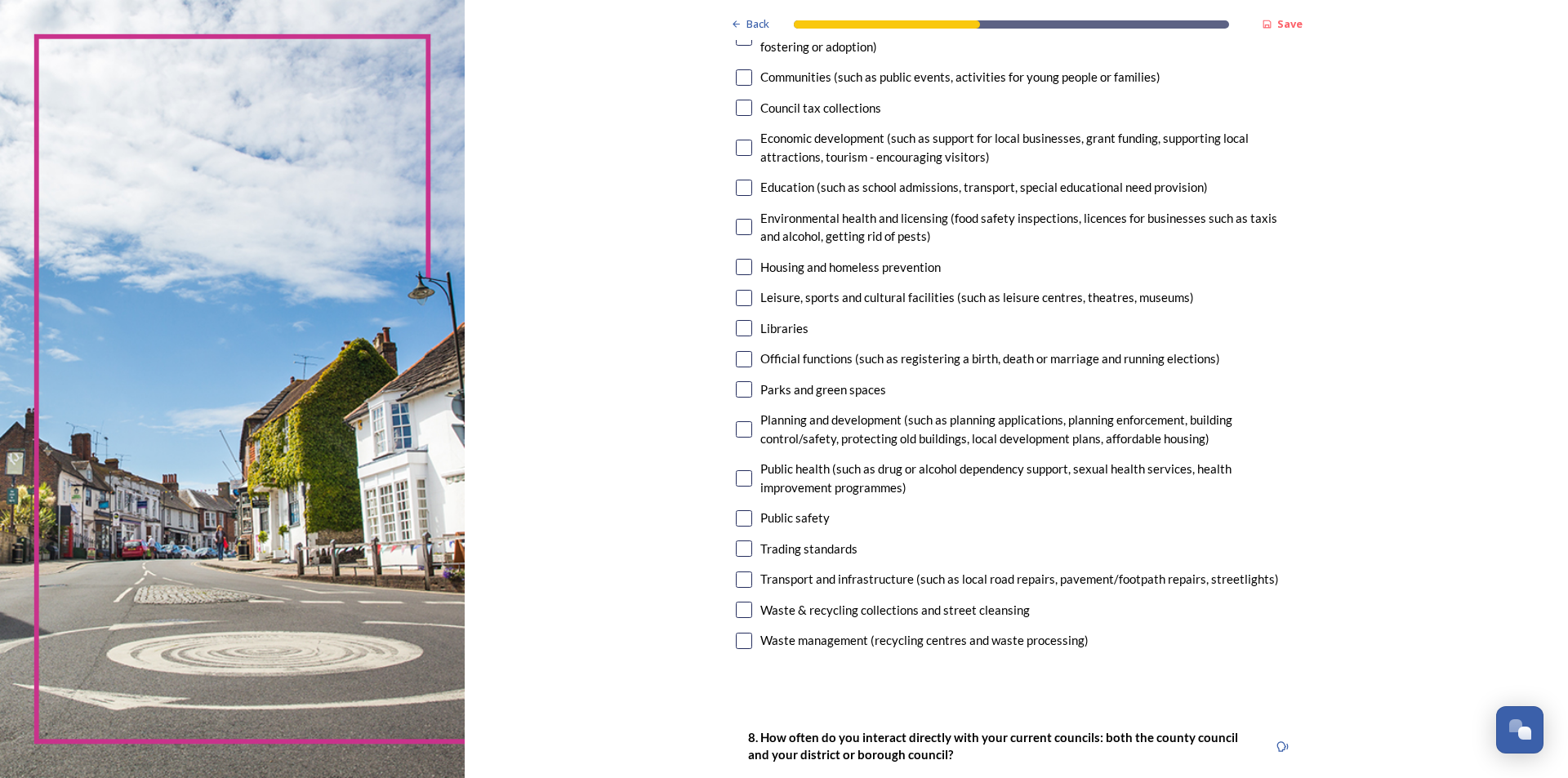
scroll to position [327, 0]
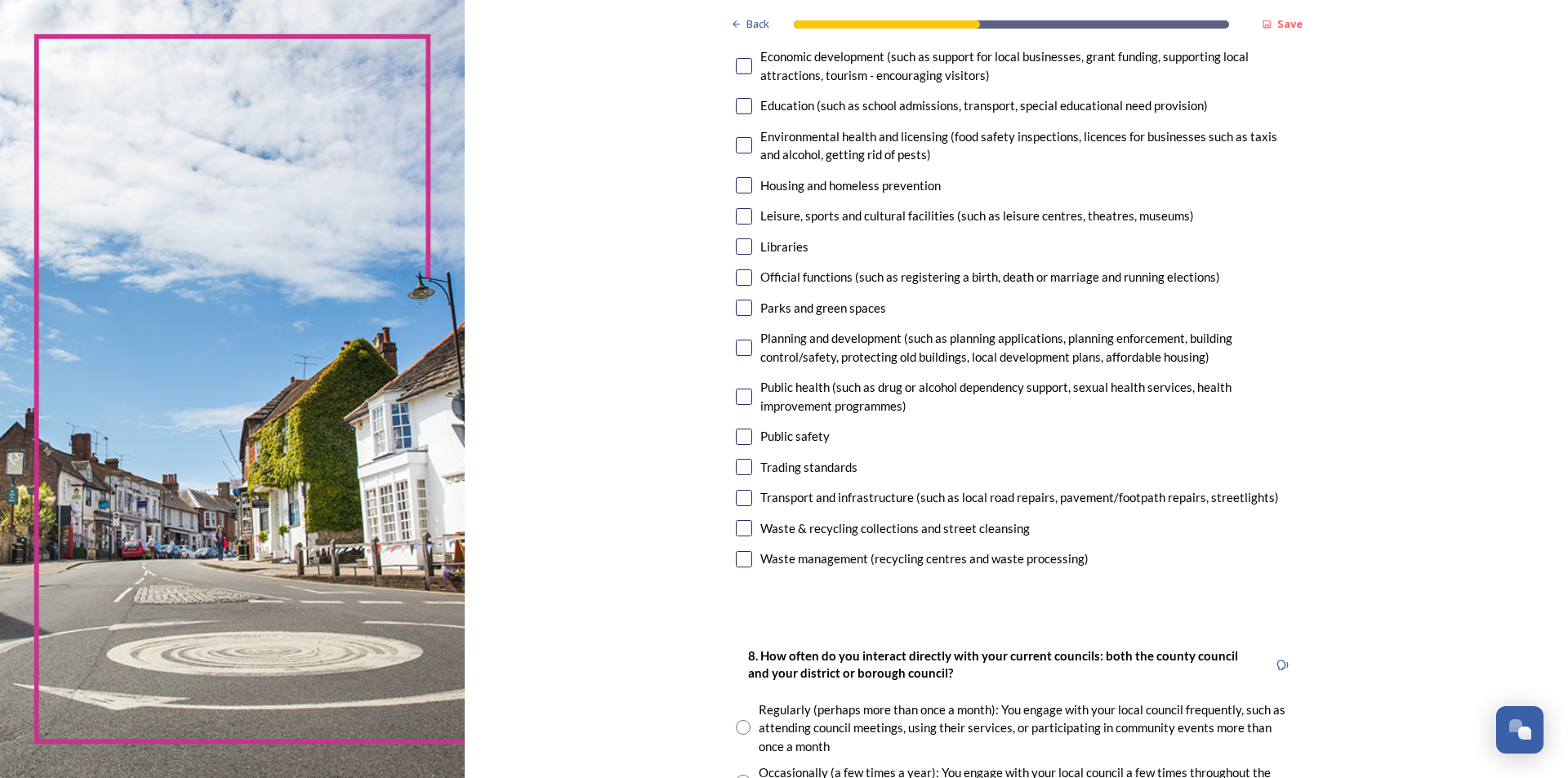
click at [742, 306] on input "checkbox" at bounding box center [744, 308] width 17 height 17
checkbox input "true"
click at [736, 438] on input "checkbox" at bounding box center [744, 437] width 17 height 17
checkbox input "true"
click at [743, 499] on input "checkbox" at bounding box center [744, 499] width 17 height 17
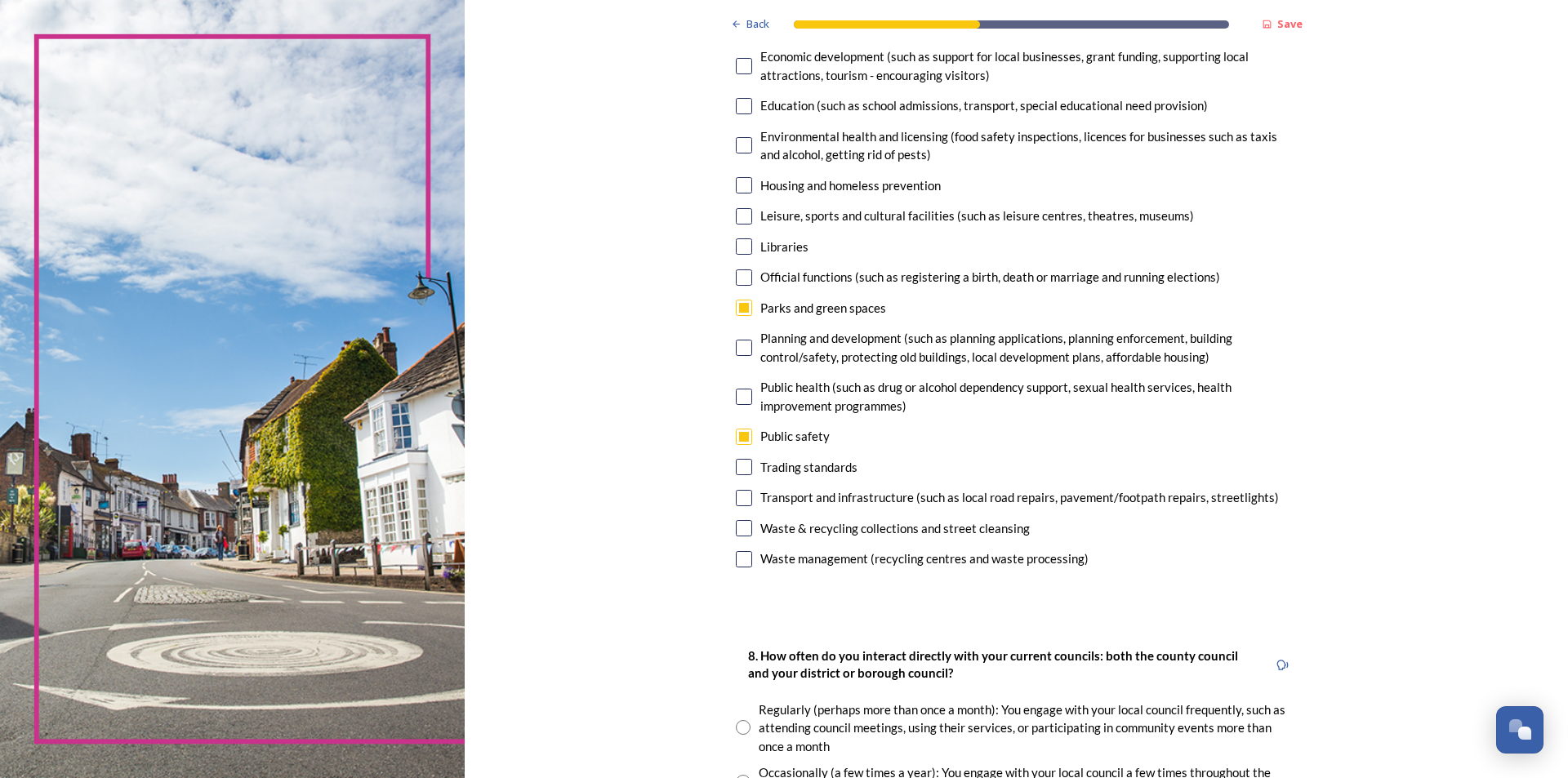
checkbox input "true"
click at [739, 524] on input "checkbox" at bounding box center [744, 528] width 17 height 17
checkbox input "true"
click at [739, 549] on div "Waste management (recycling centres and waste processing)" at bounding box center [1017, 558] width 562 height 18
checkbox input "true"
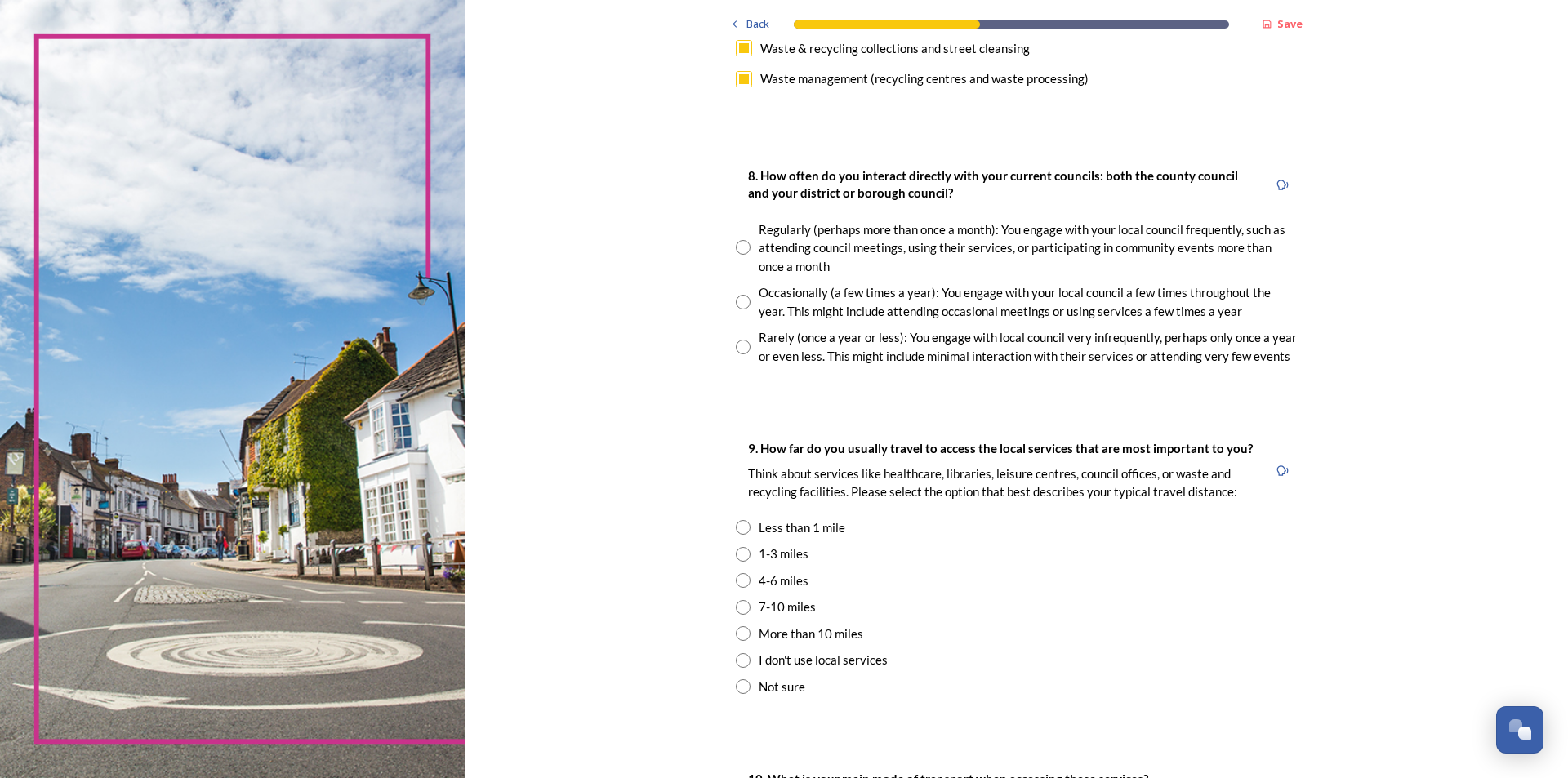
scroll to position [817, 0]
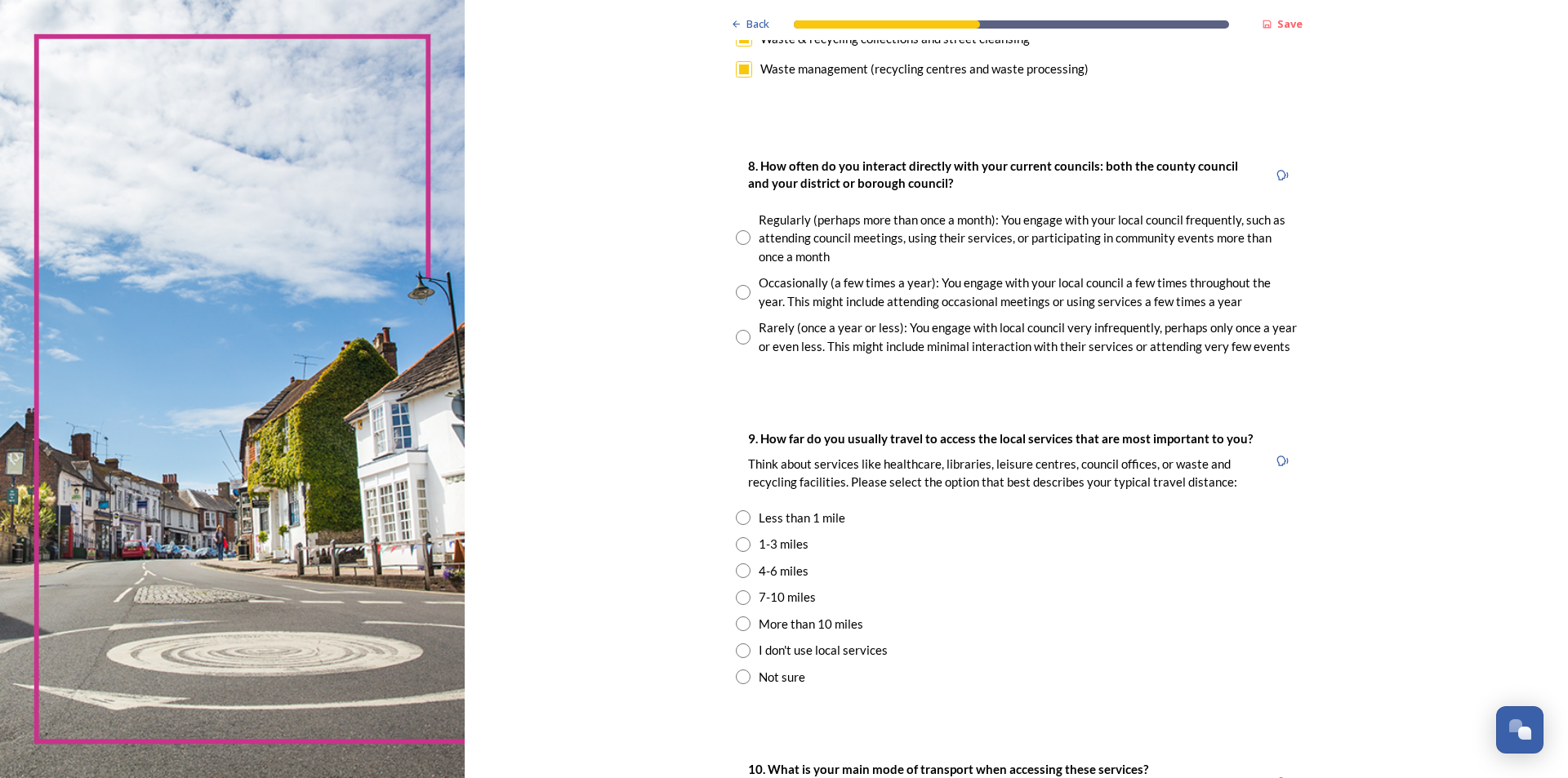
click at [738, 333] on input "radio" at bounding box center [743, 337] width 15 height 15
radio input "true"
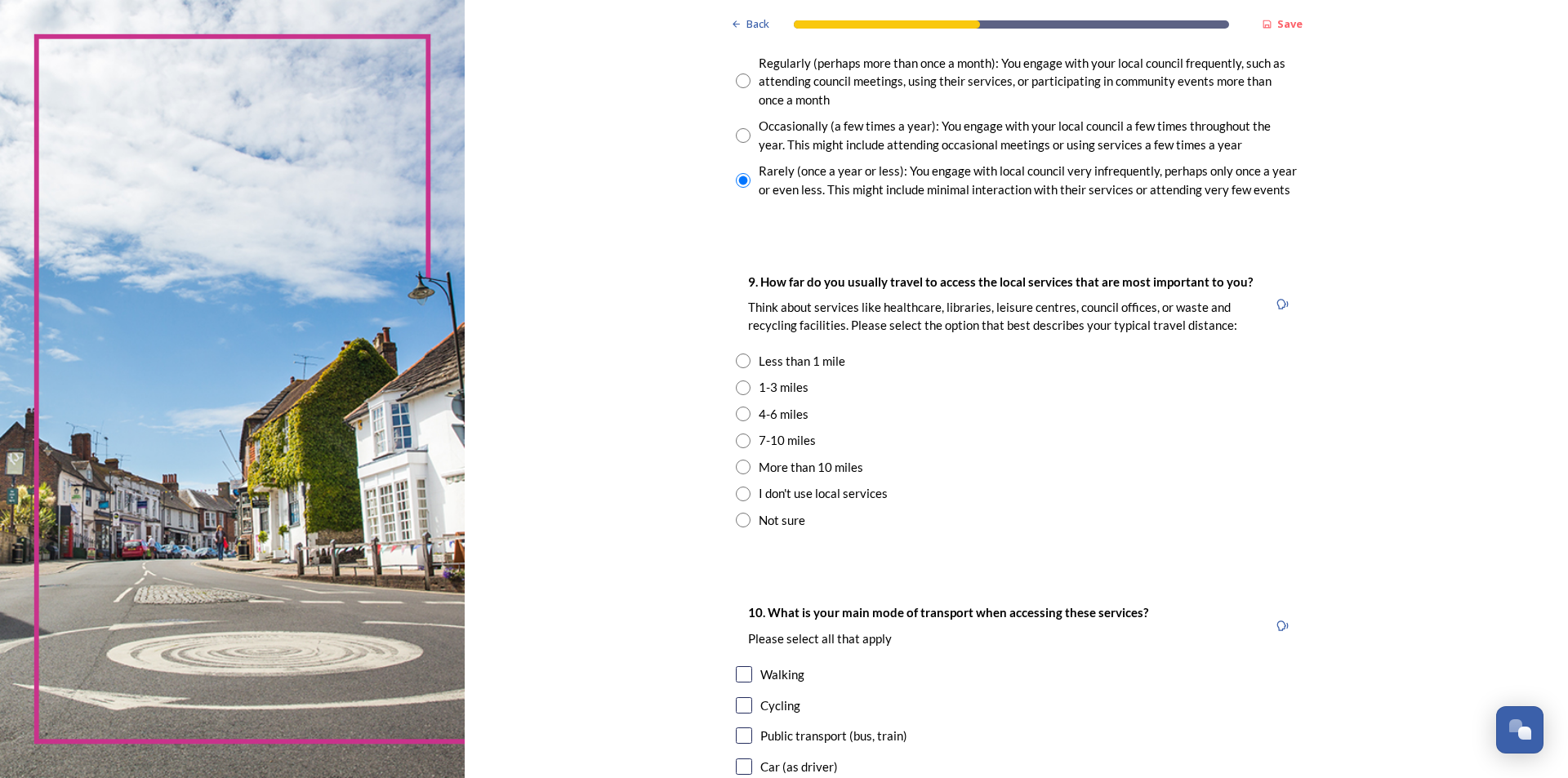
scroll to position [980, 0]
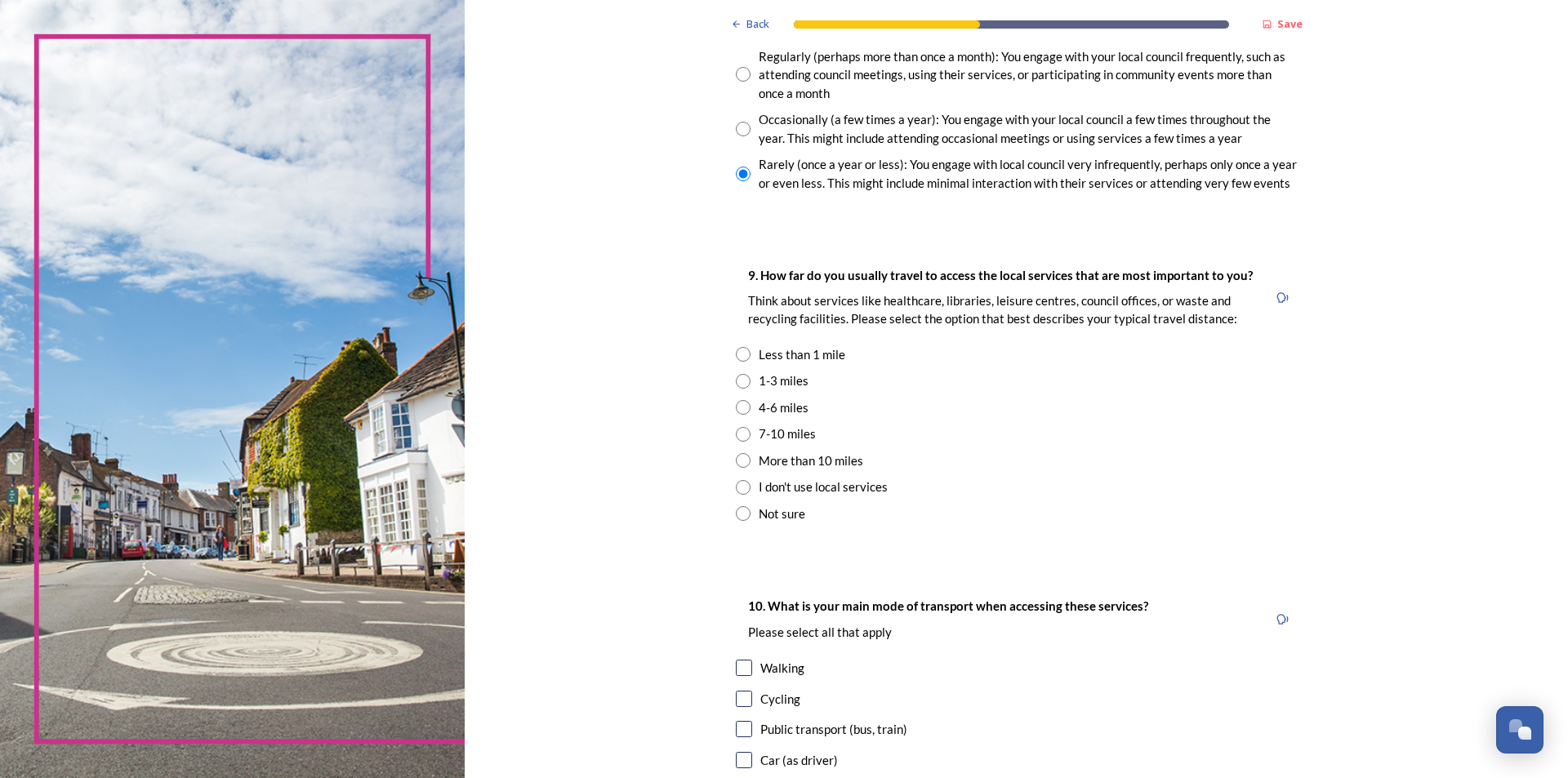
click at [736, 379] on input "radio" at bounding box center [743, 381] width 15 height 15
radio input "true"
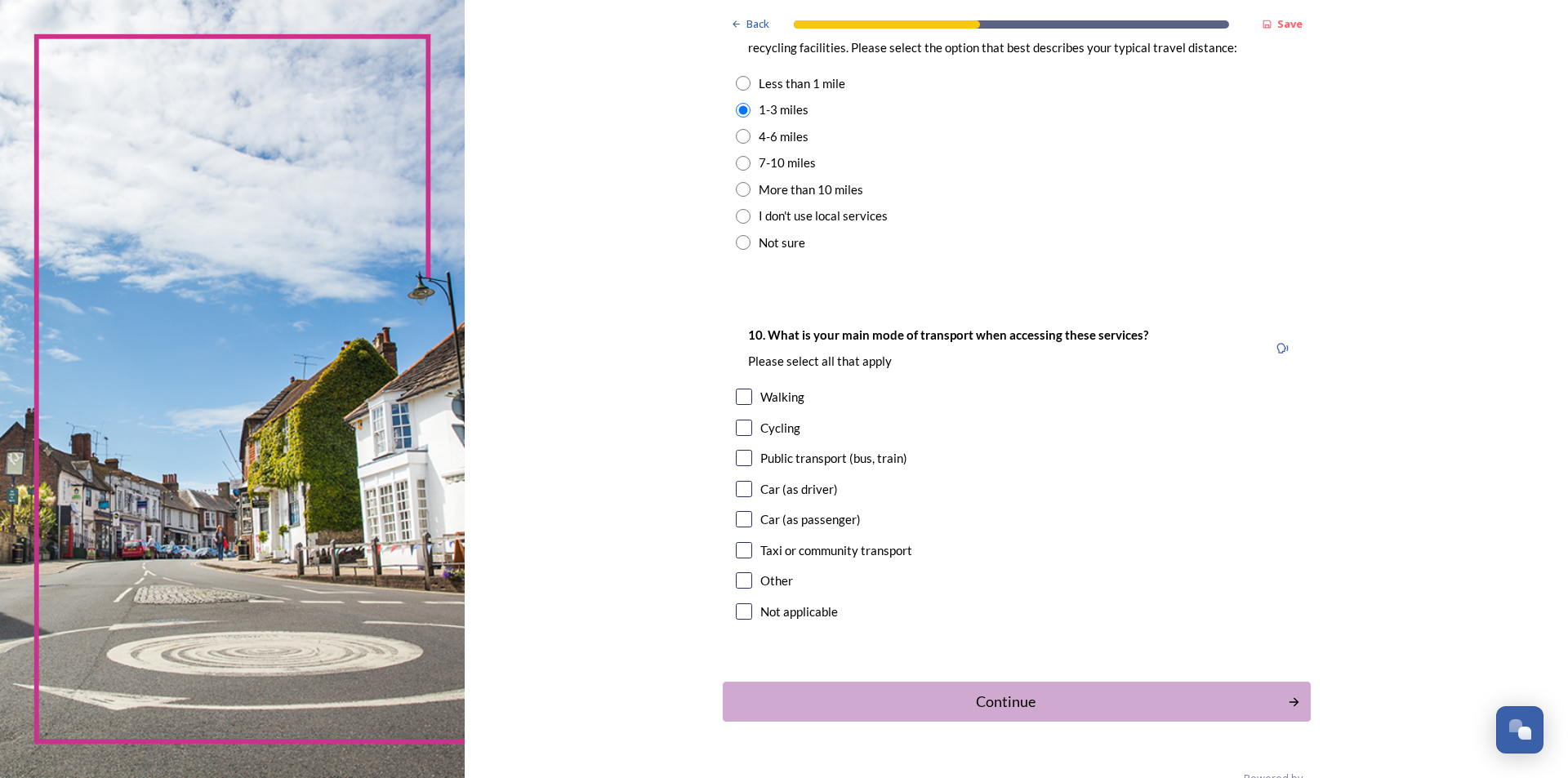
scroll to position [1290, 0]
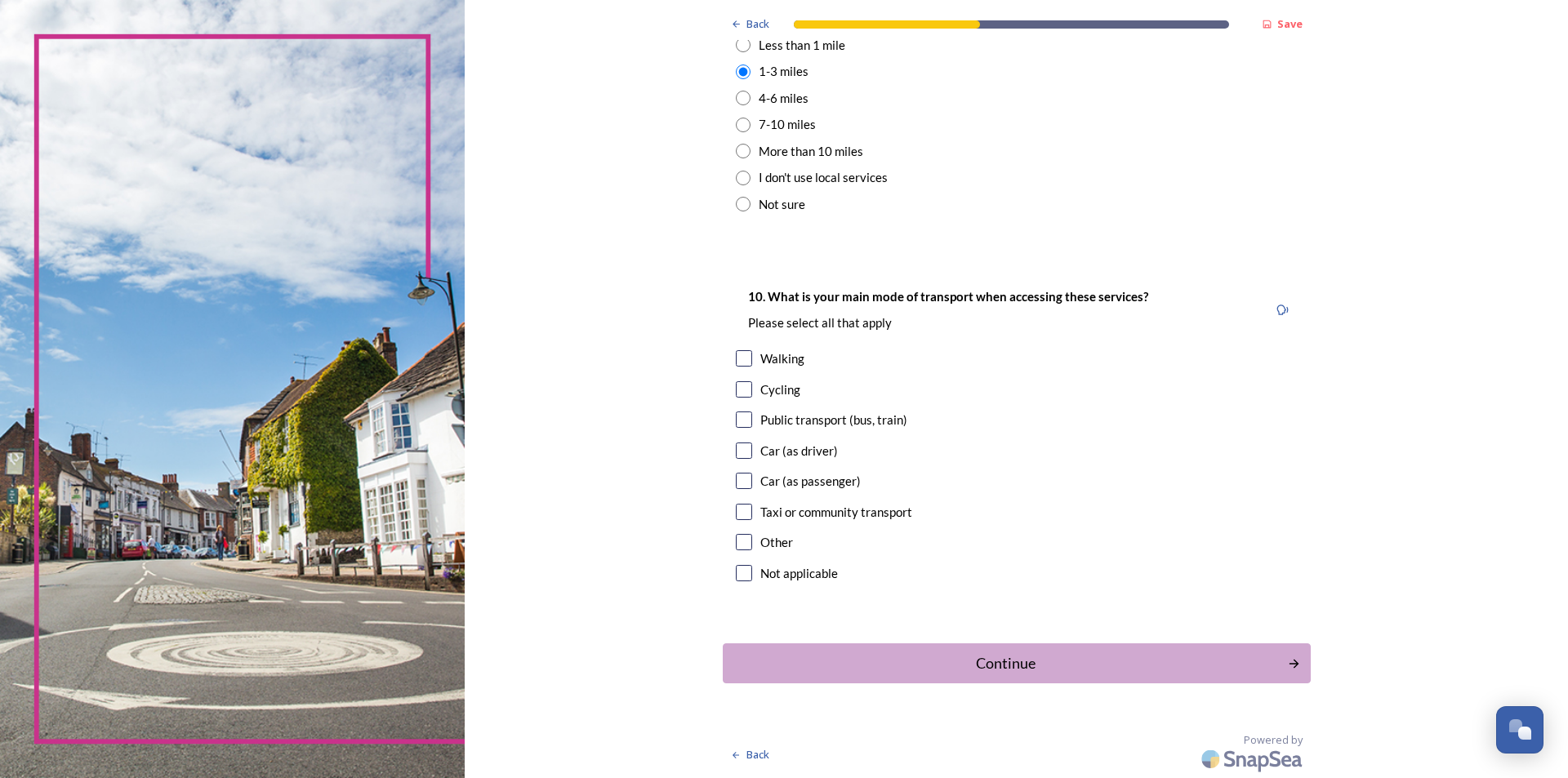
click at [739, 361] on input "checkbox" at bounding box center [744, 358] width 17 height 17
checkbox input "true"
click at [737, 387] on input "checkbox" at bounding box center [744, 389] width 17 height 17
checkbox input "true"
click at [1060, 663] on div "Continue" at bounding box center [1005, 663] width 553 height 22
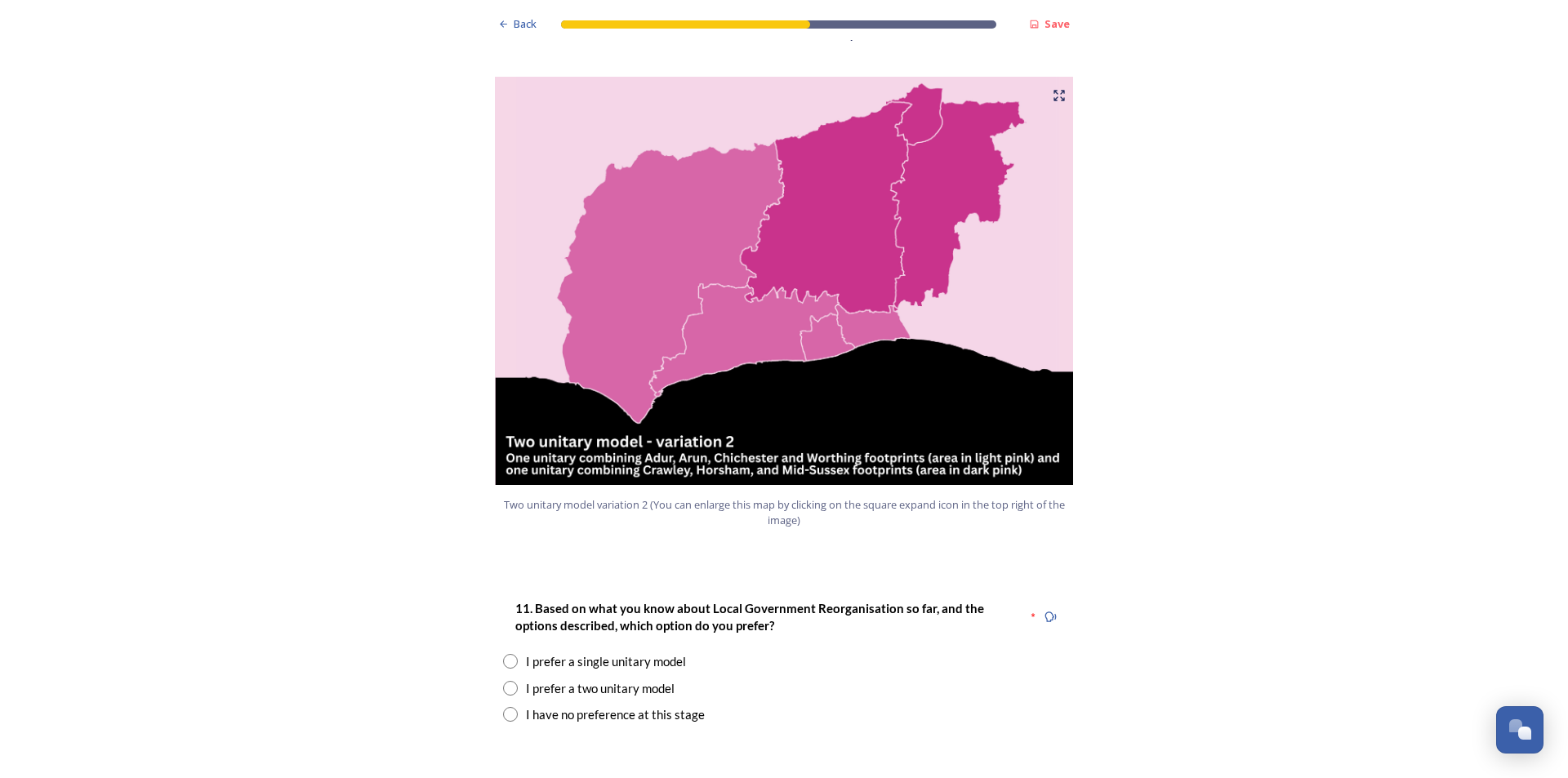
scroll to position [1715, 0]
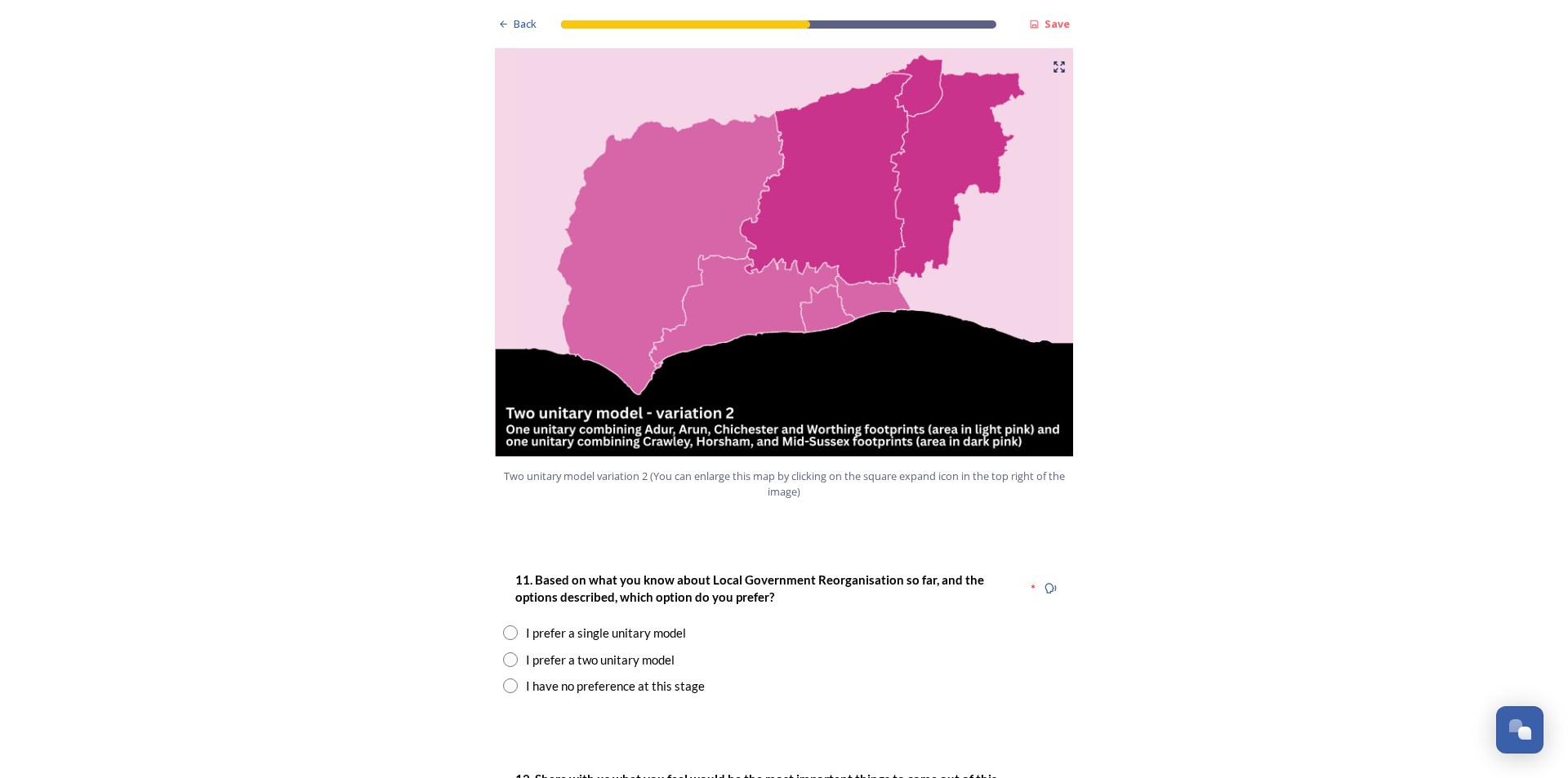
click at [503, 652] on input "radio" at bounding box center [511, 660] width 15 height 15
radio input "true"
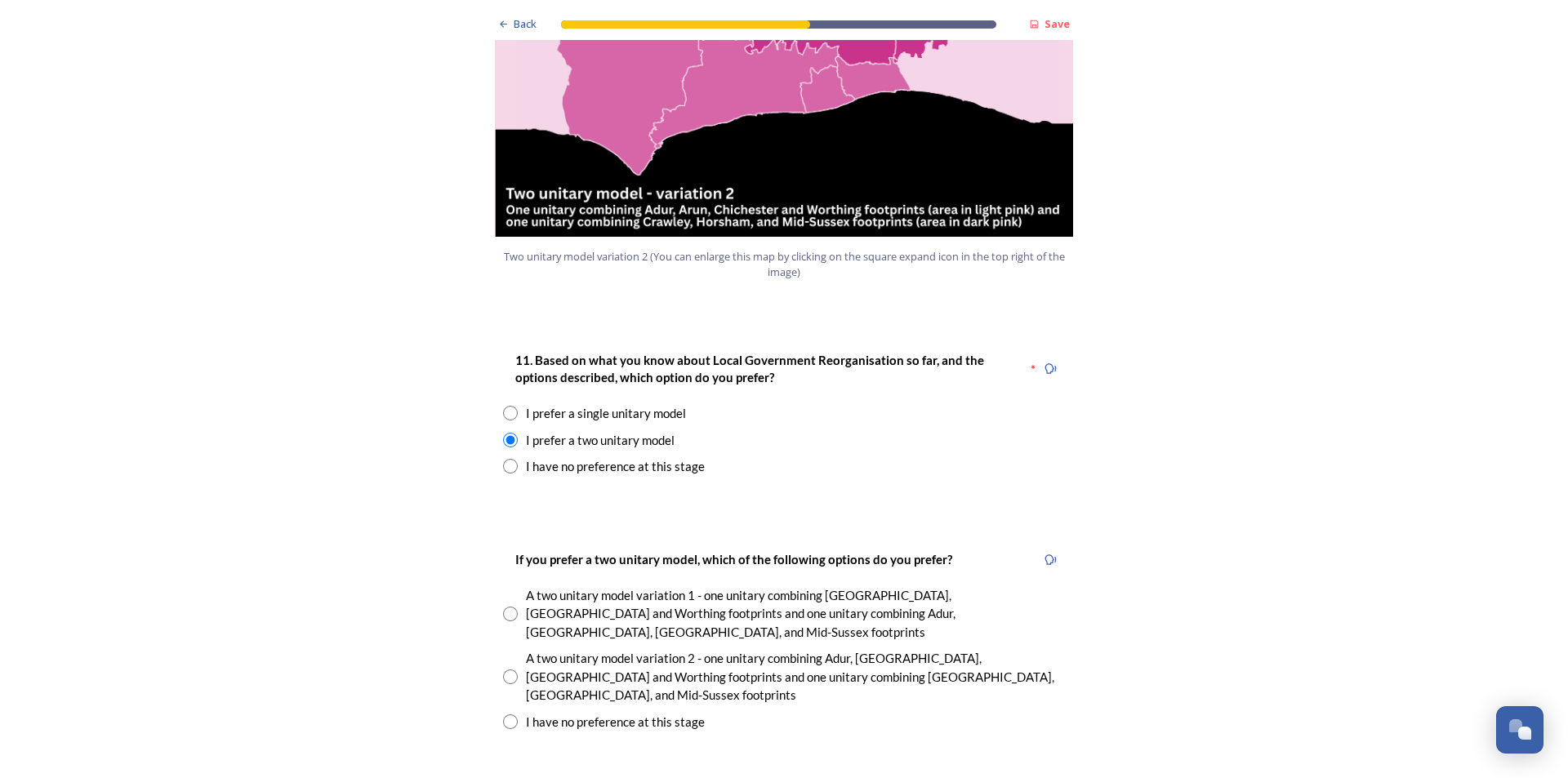
scroll to position [2042, 0]
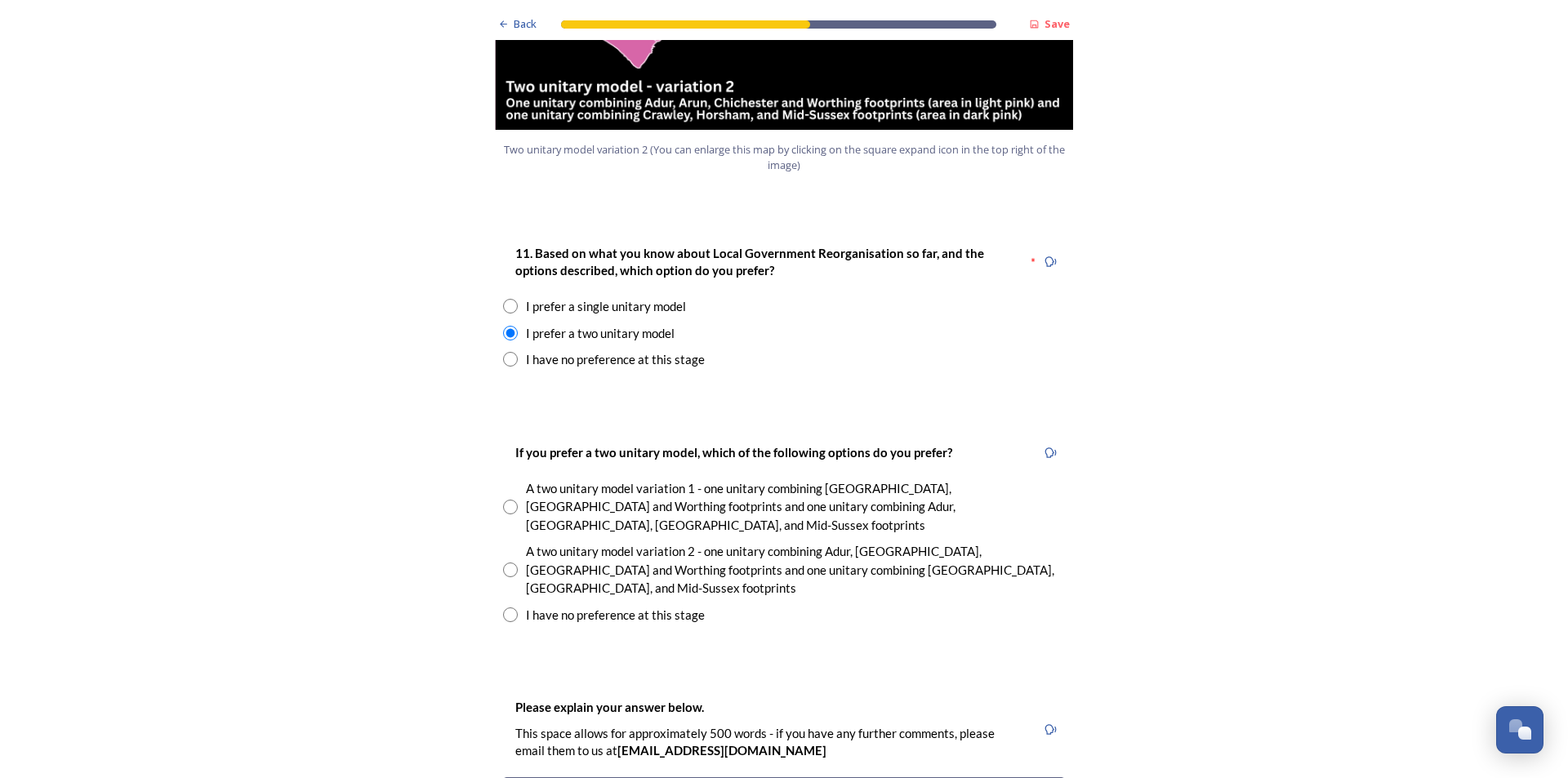
click at [503, 500] on input "radio" at bounding box center [511, 507] width 15 height 15
radio input "true"
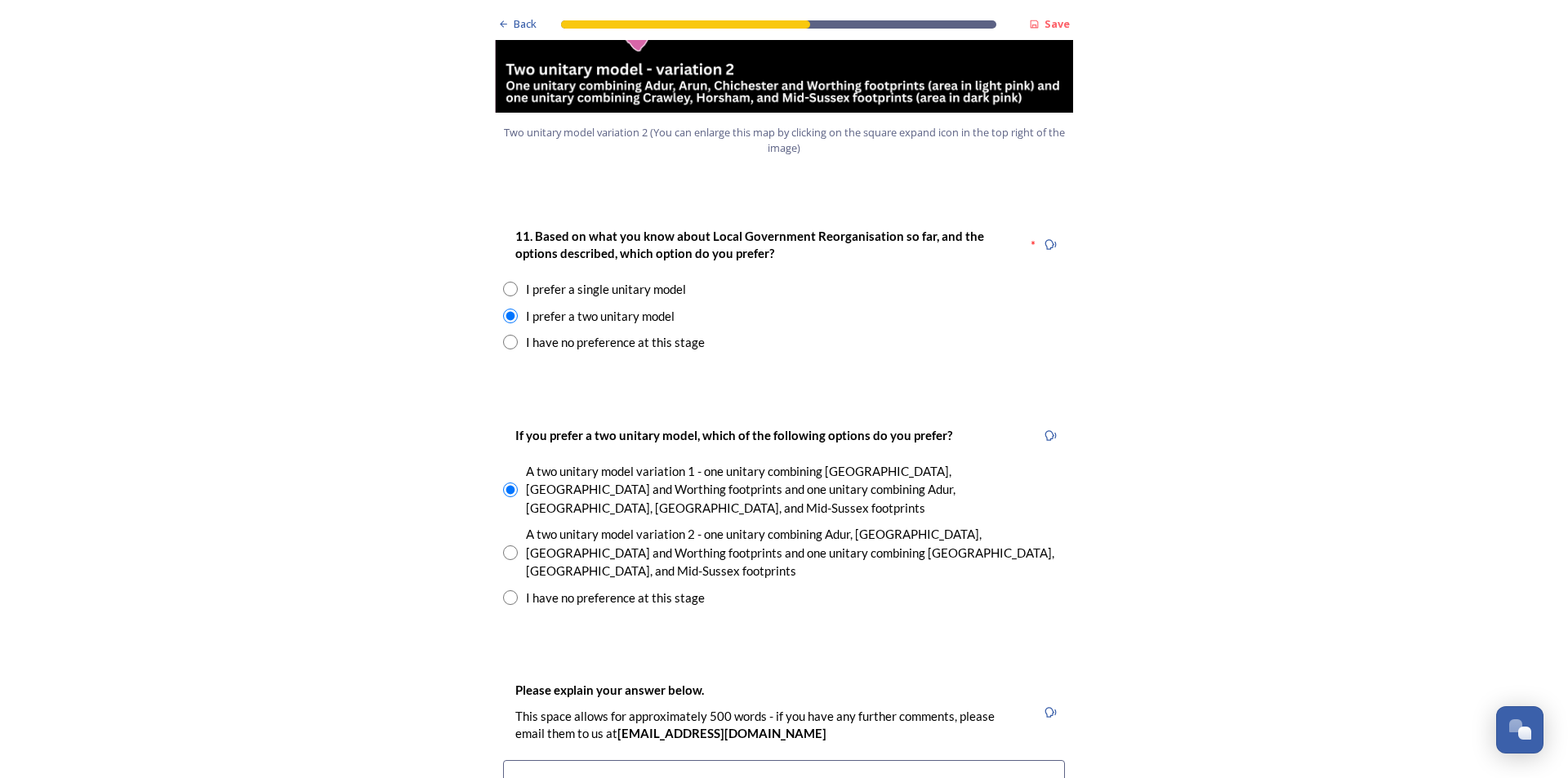
scroll to position [2124, 0]
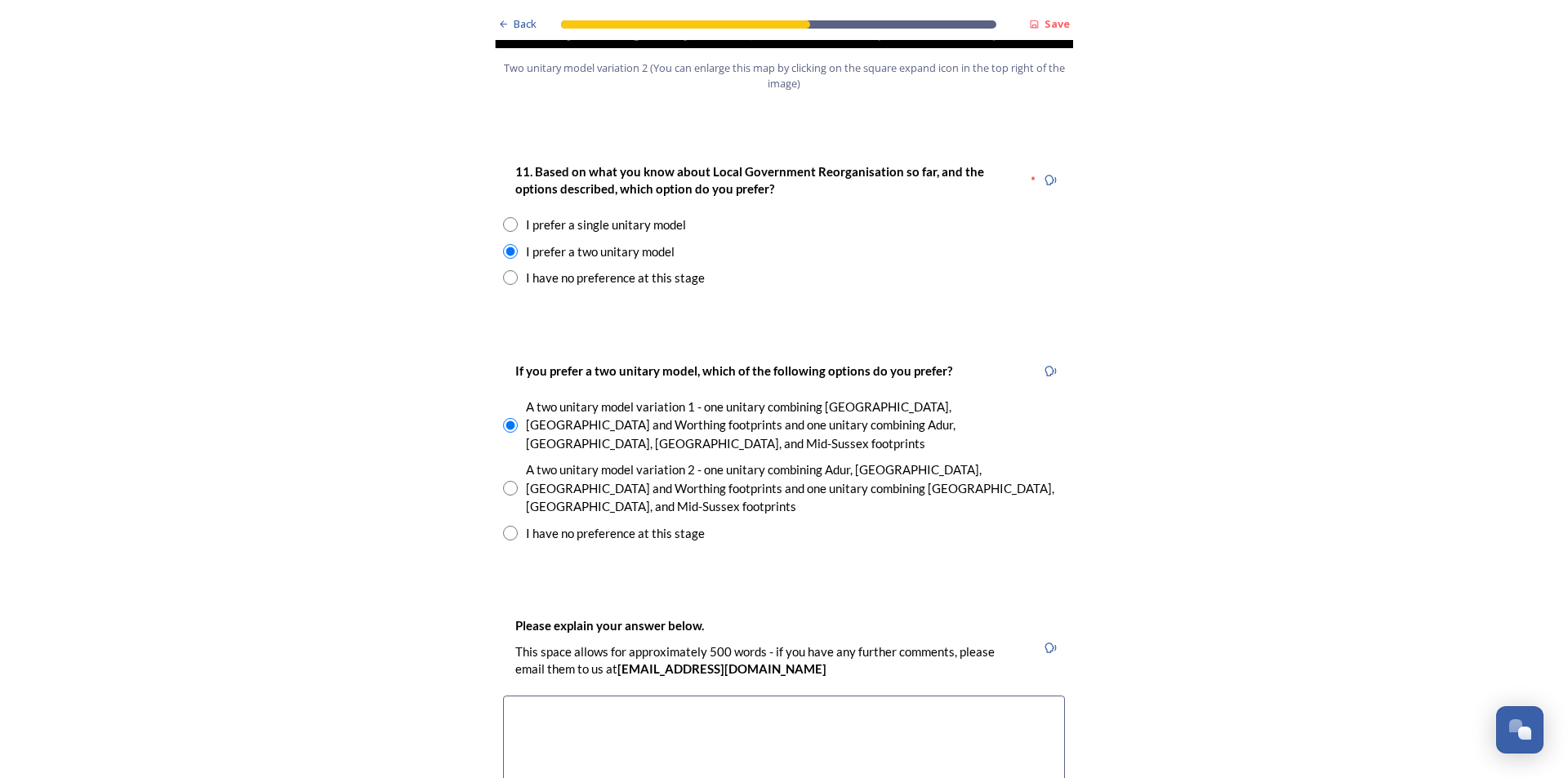
click at [503, 481] on input "radio" at bounding box center [511, 489] width 15 height 15
radio input "true"
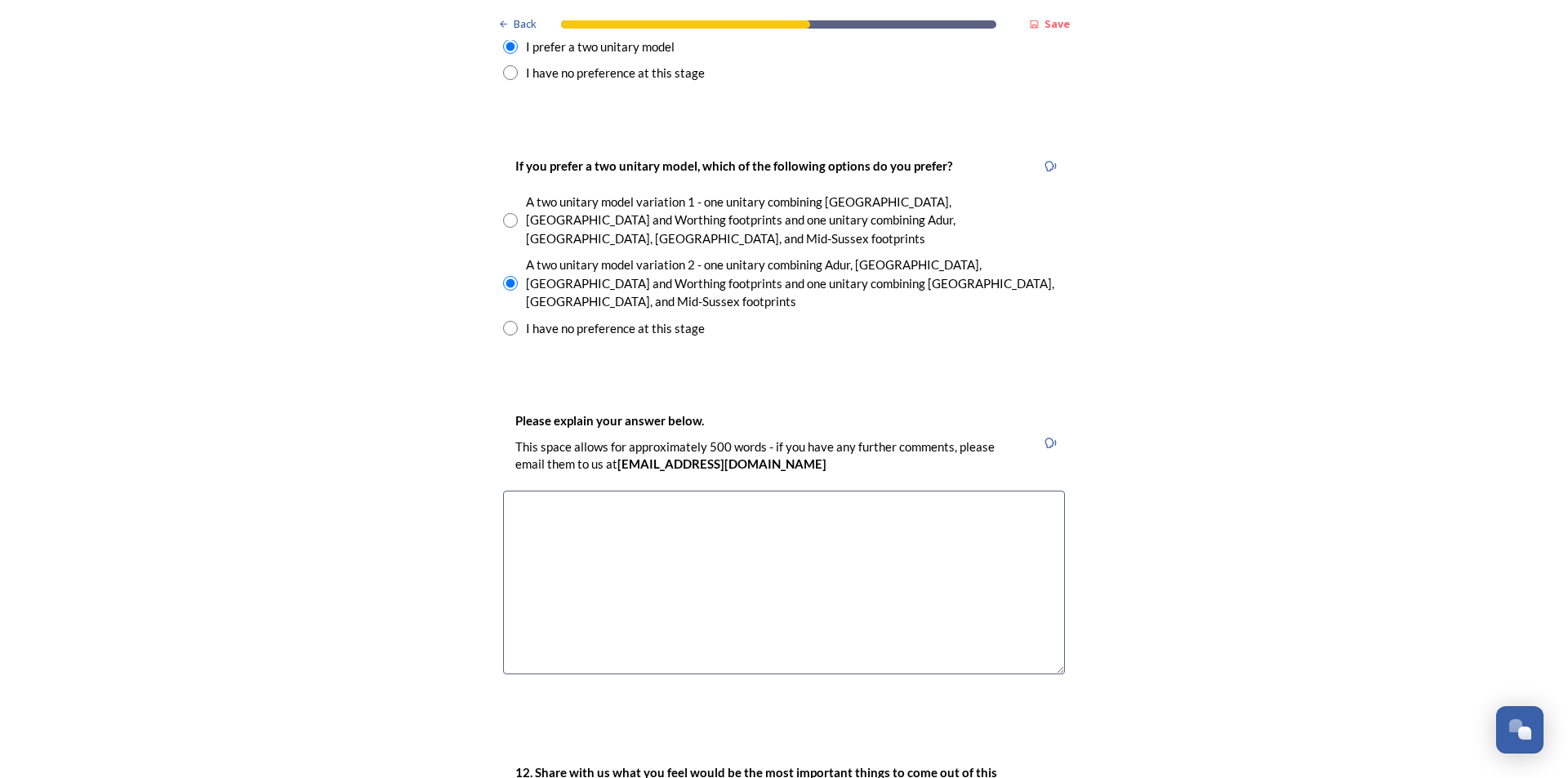
scroll to position [2369, 0]
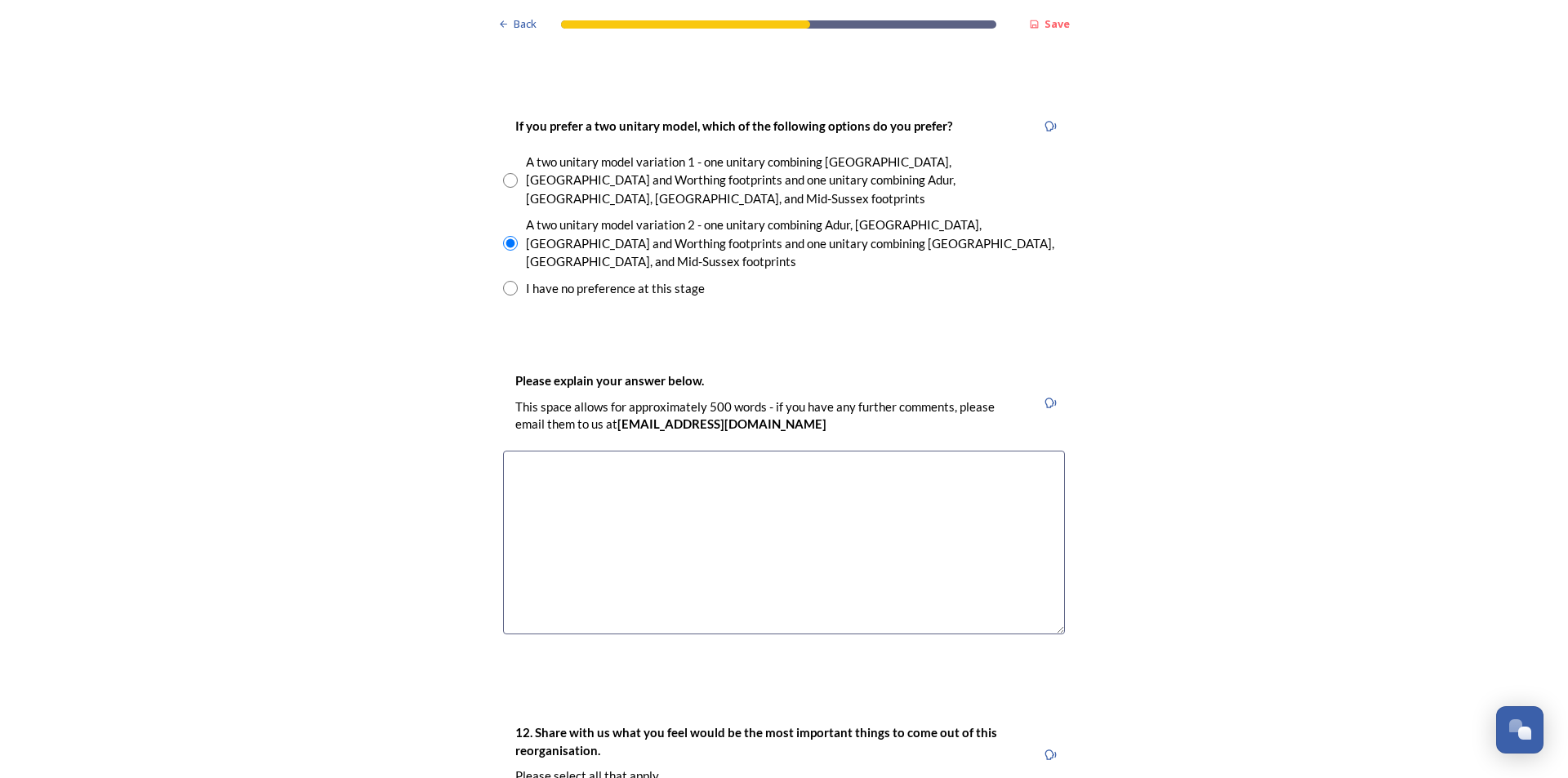
click at [872, 451] on textarea at bounding box center [784, 543] width 562 height 184
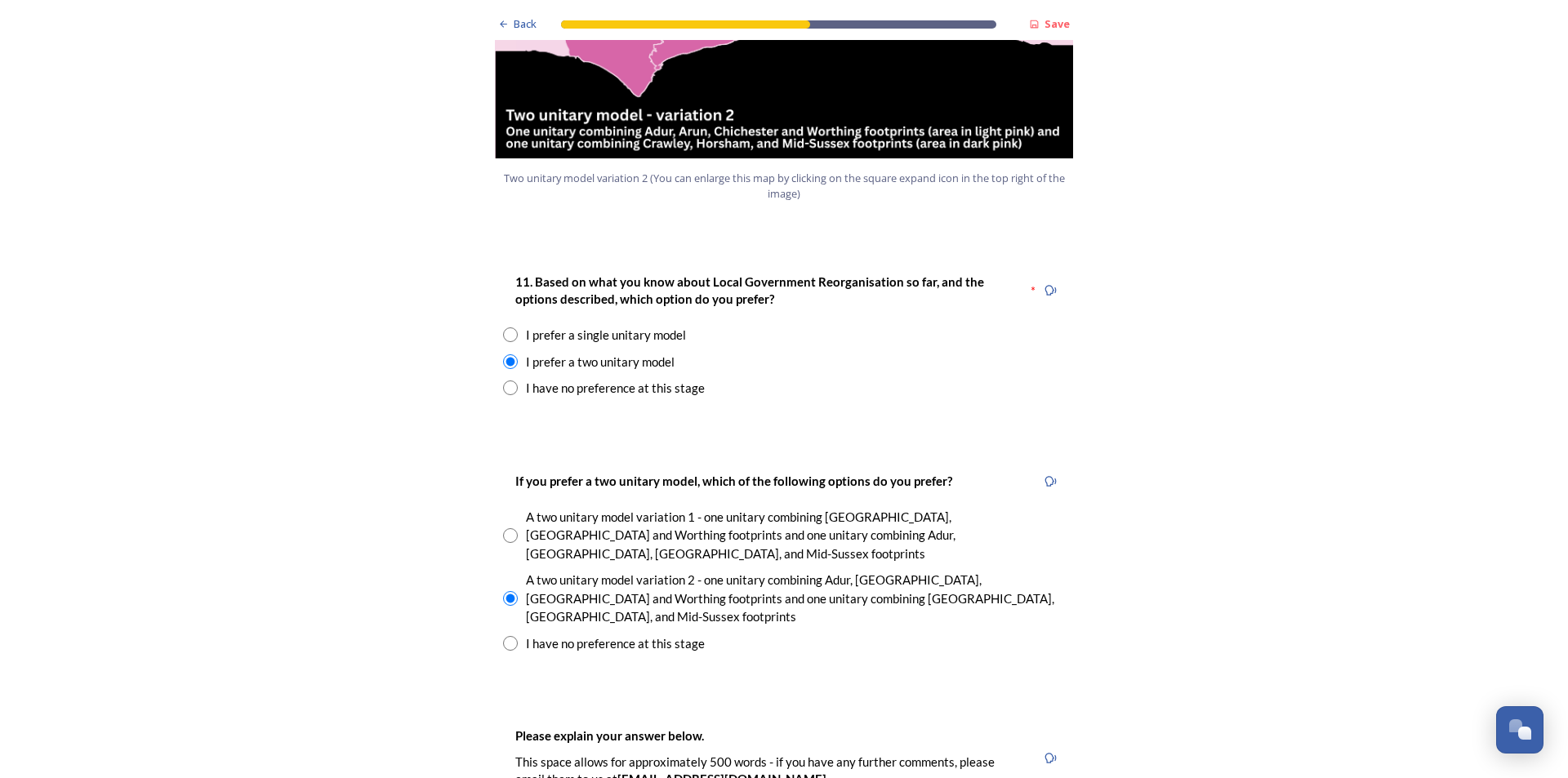
scroll to position [2124, 0]
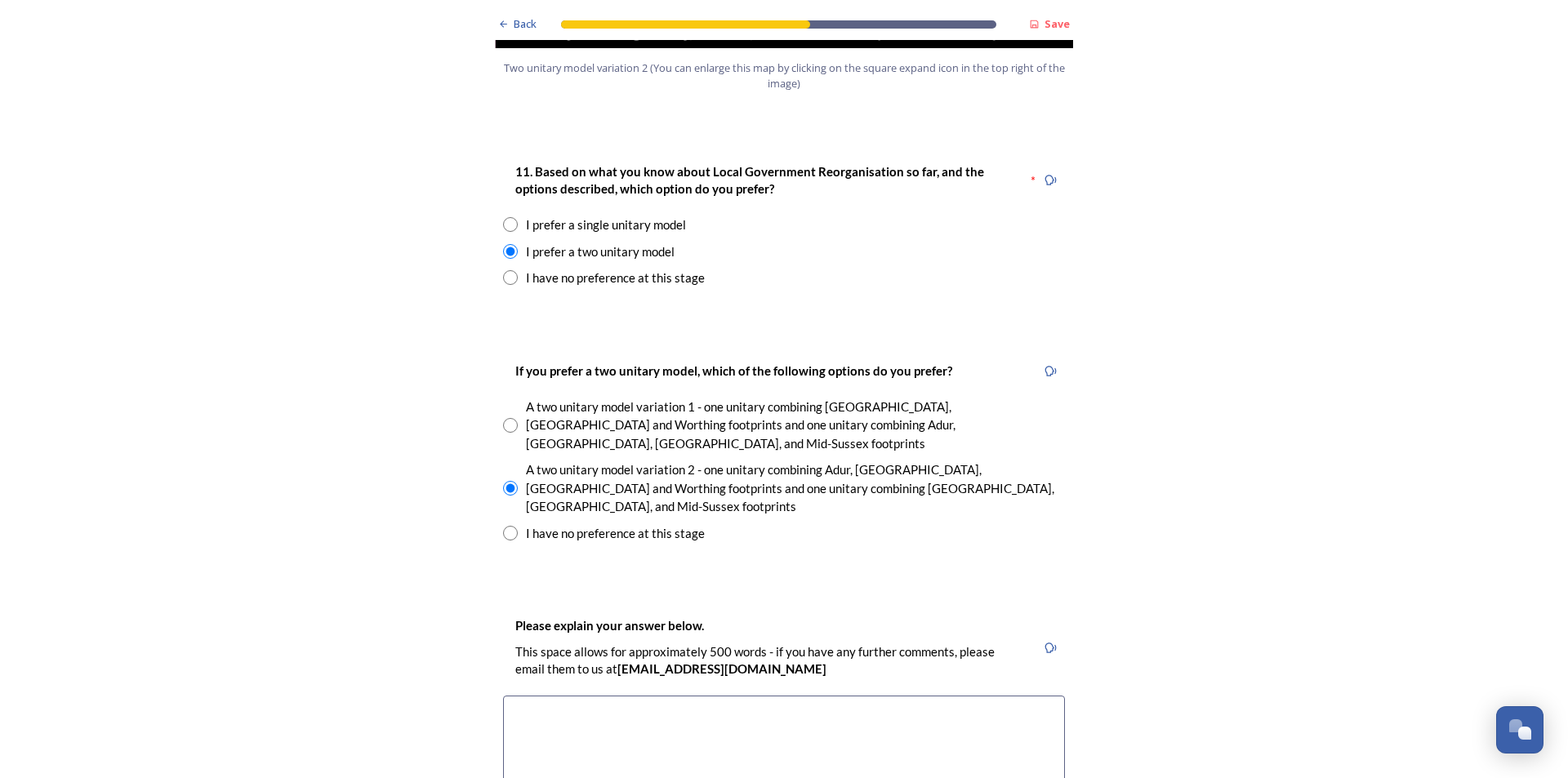
click at [509, 526] on input "radio" at bounding box center [511, 534] width 15 height 15
radio input "true"
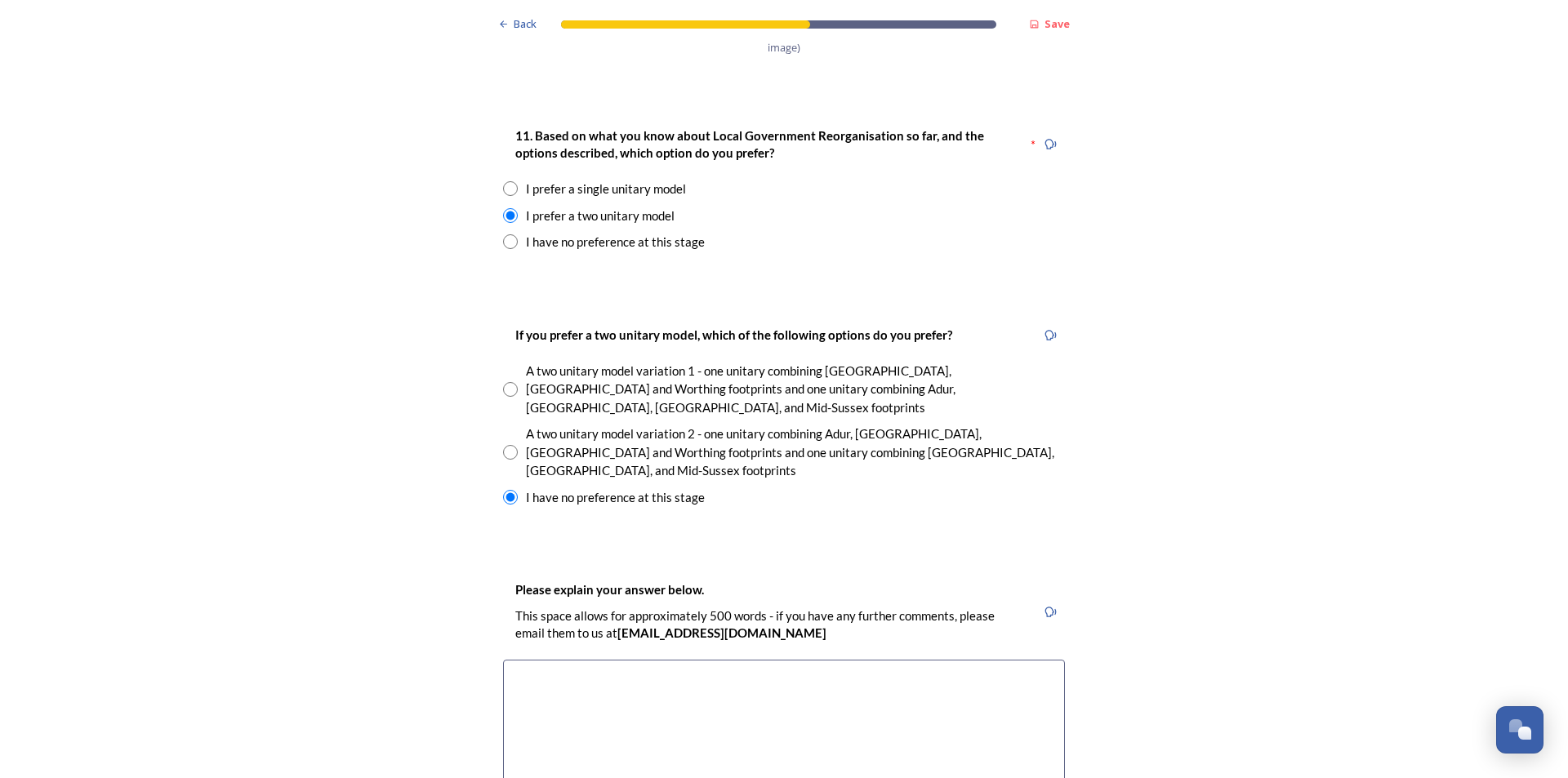
scroll to position [2205, 0]
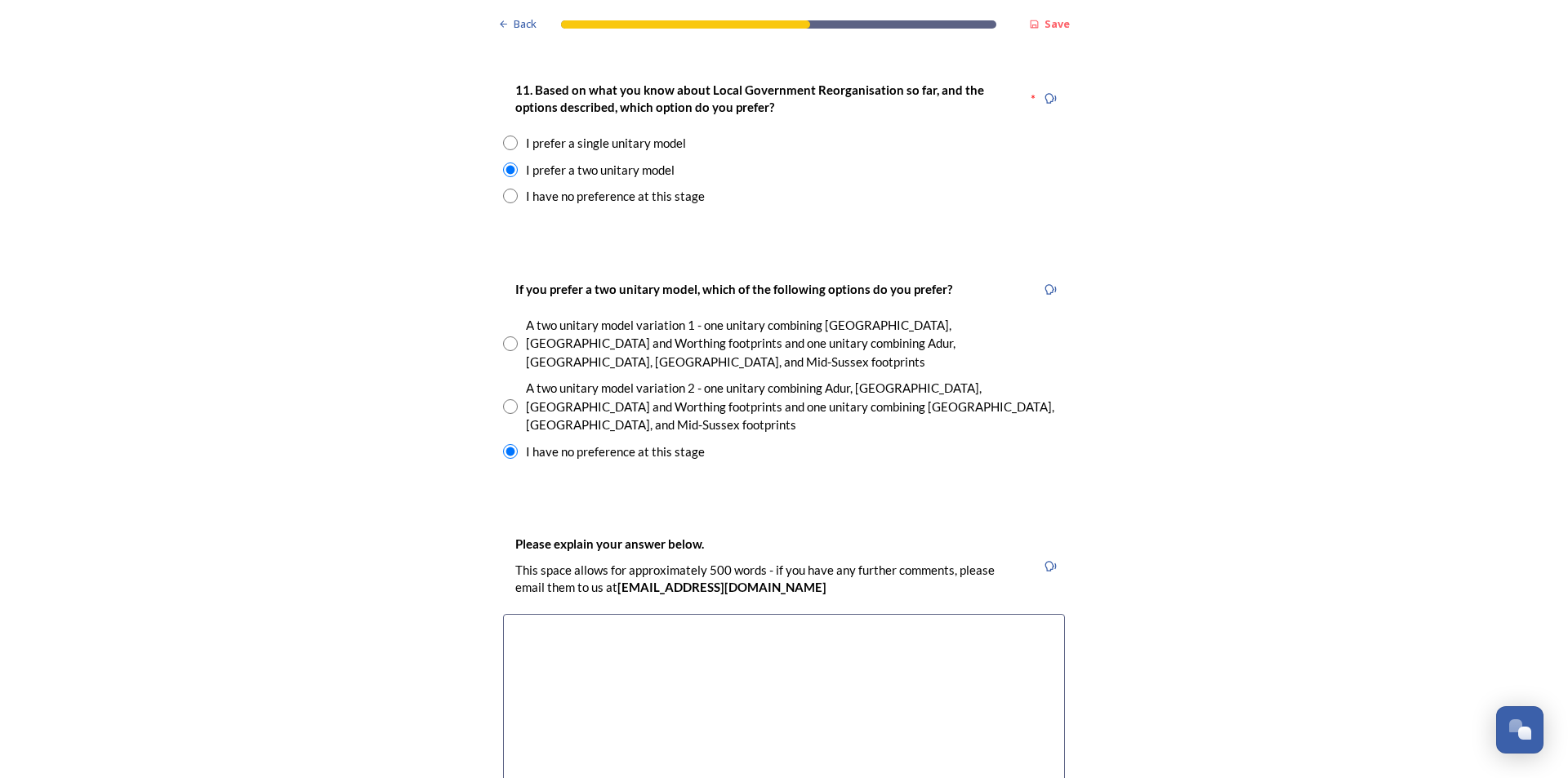
click at [506, 400] on input "radio" at bounding box center [511, 407] width 15 height 15
radio input "true"
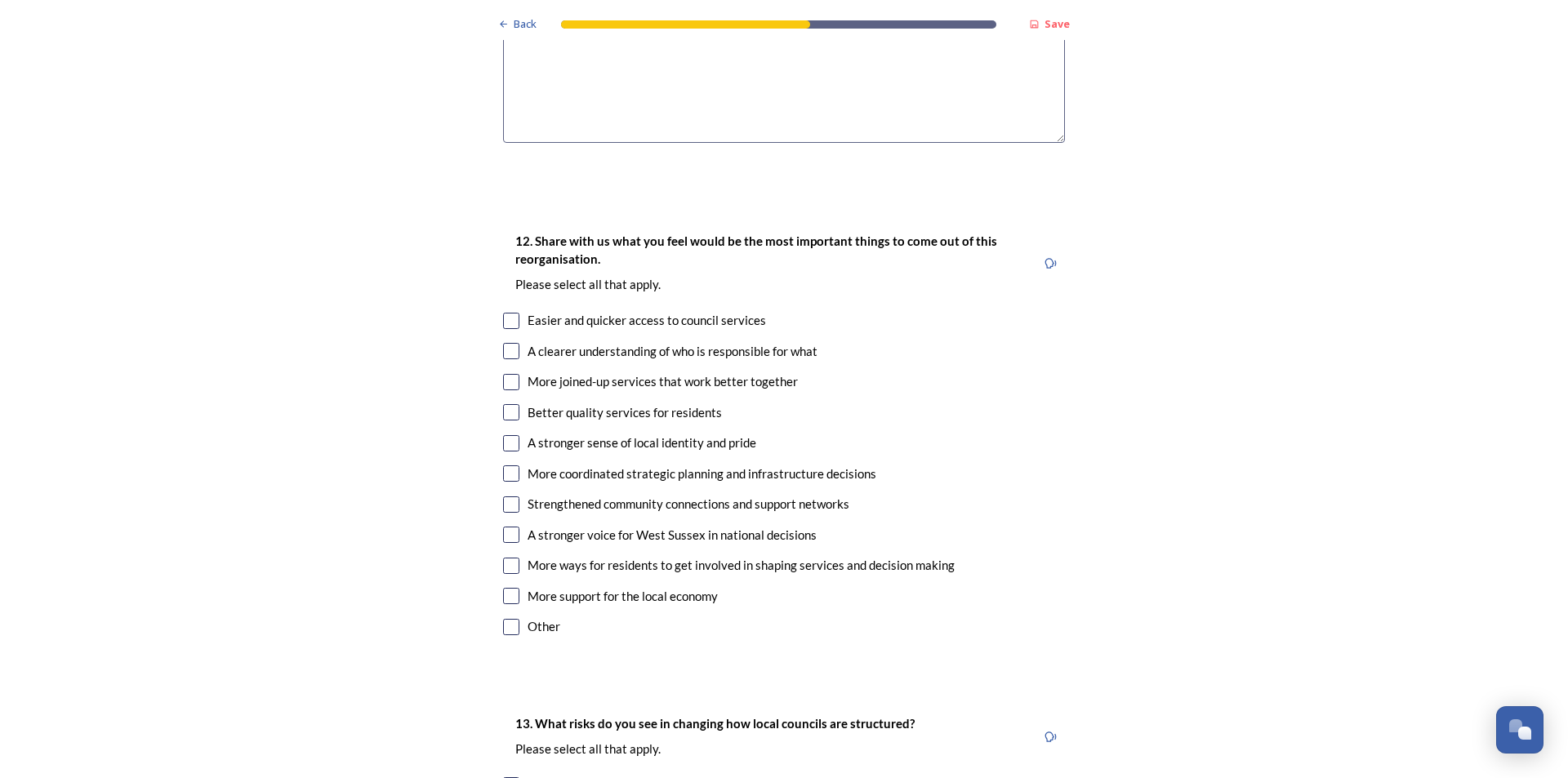
scroll to position [2940, 0]
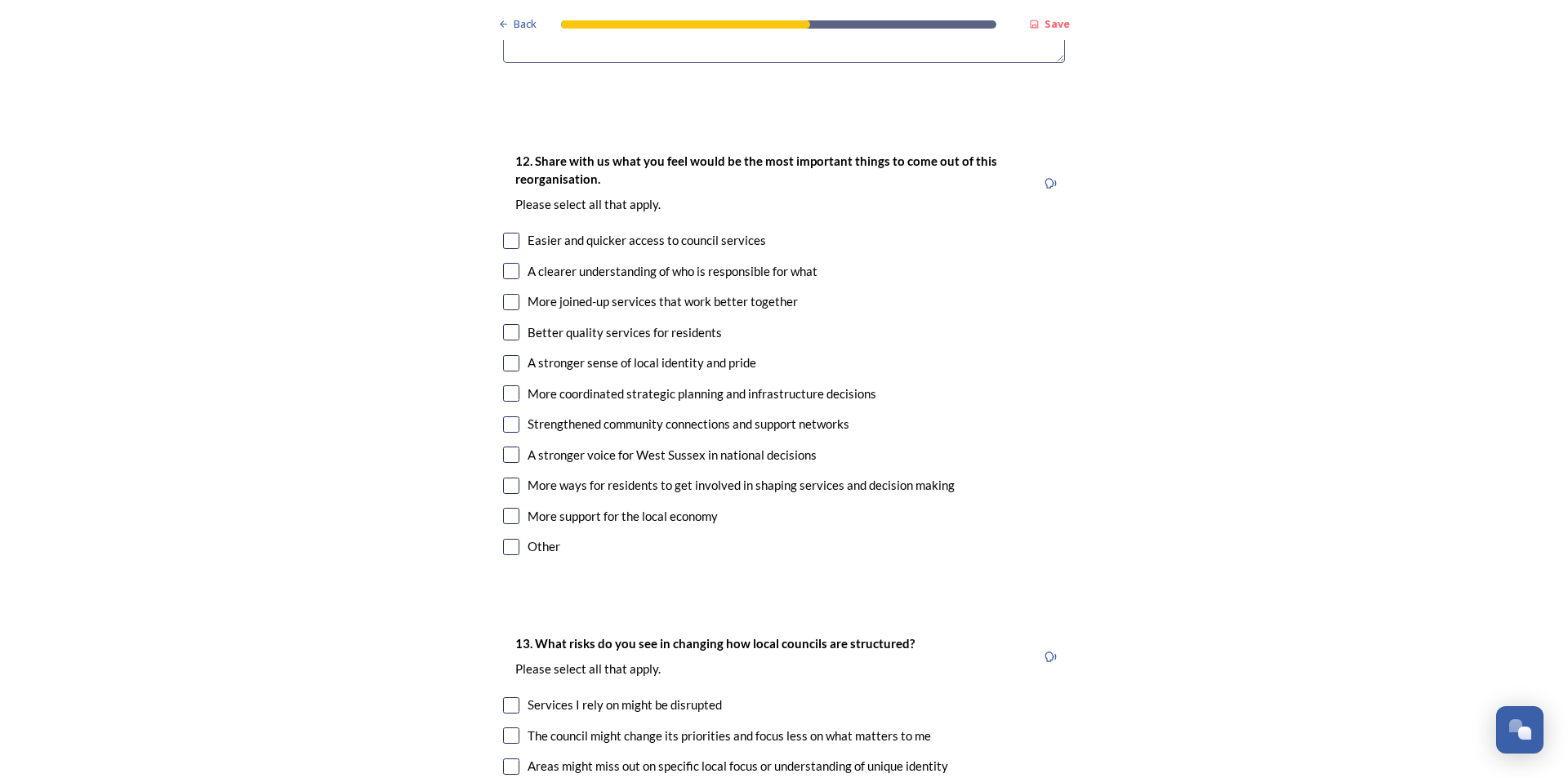
click at [505, 386] on input "checkbox" at bounding box center [512, 394] width 17 height 17
checkbox input "true"
click at [509, 294] on input "checkbox" at bounding box center [512, 302] width 17 height 17
checkbox input "true"
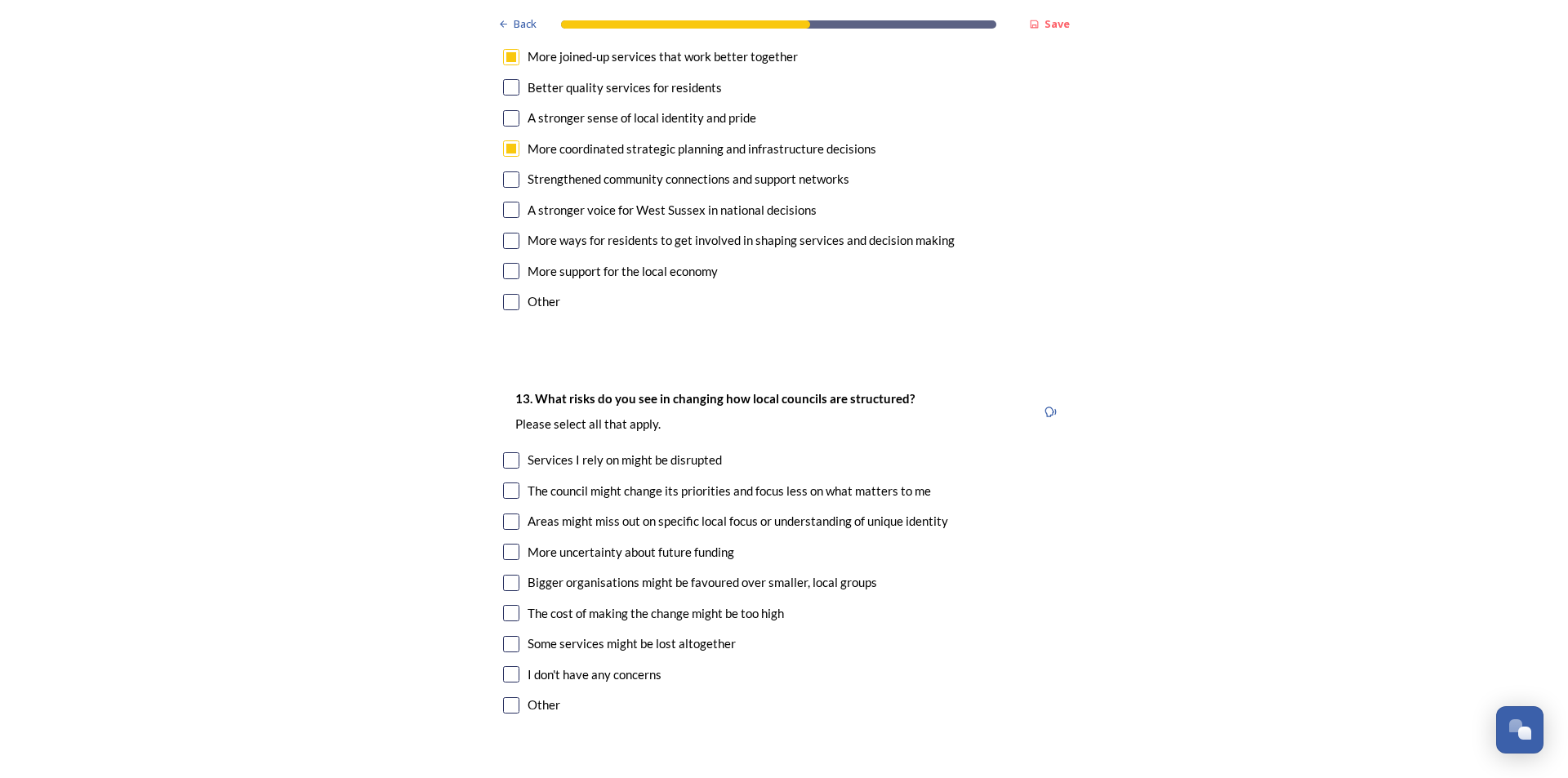
scroll to position [3349, 0]
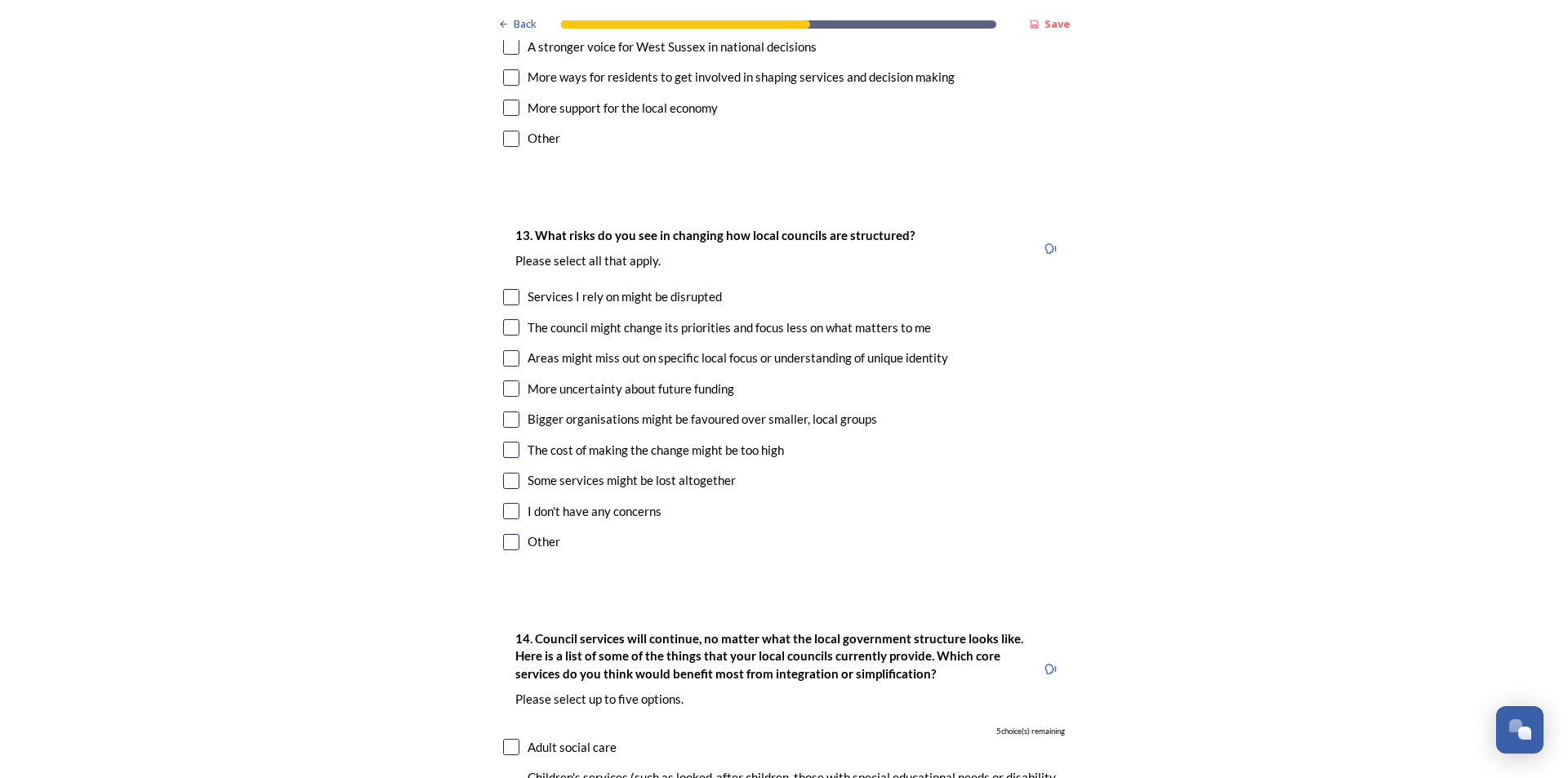
click at [512, 350] on input "checkbox" at bounding box center [512, 358] width 17 height 17
checkbox input "true"
click at [509, 412] on input "checkbox" at bounding box center [512, 420] width 17 height 17
checkbox input "true"
click at [512, 442] on input "checkbox" at bounding box center [512, 450] width 17 height 17
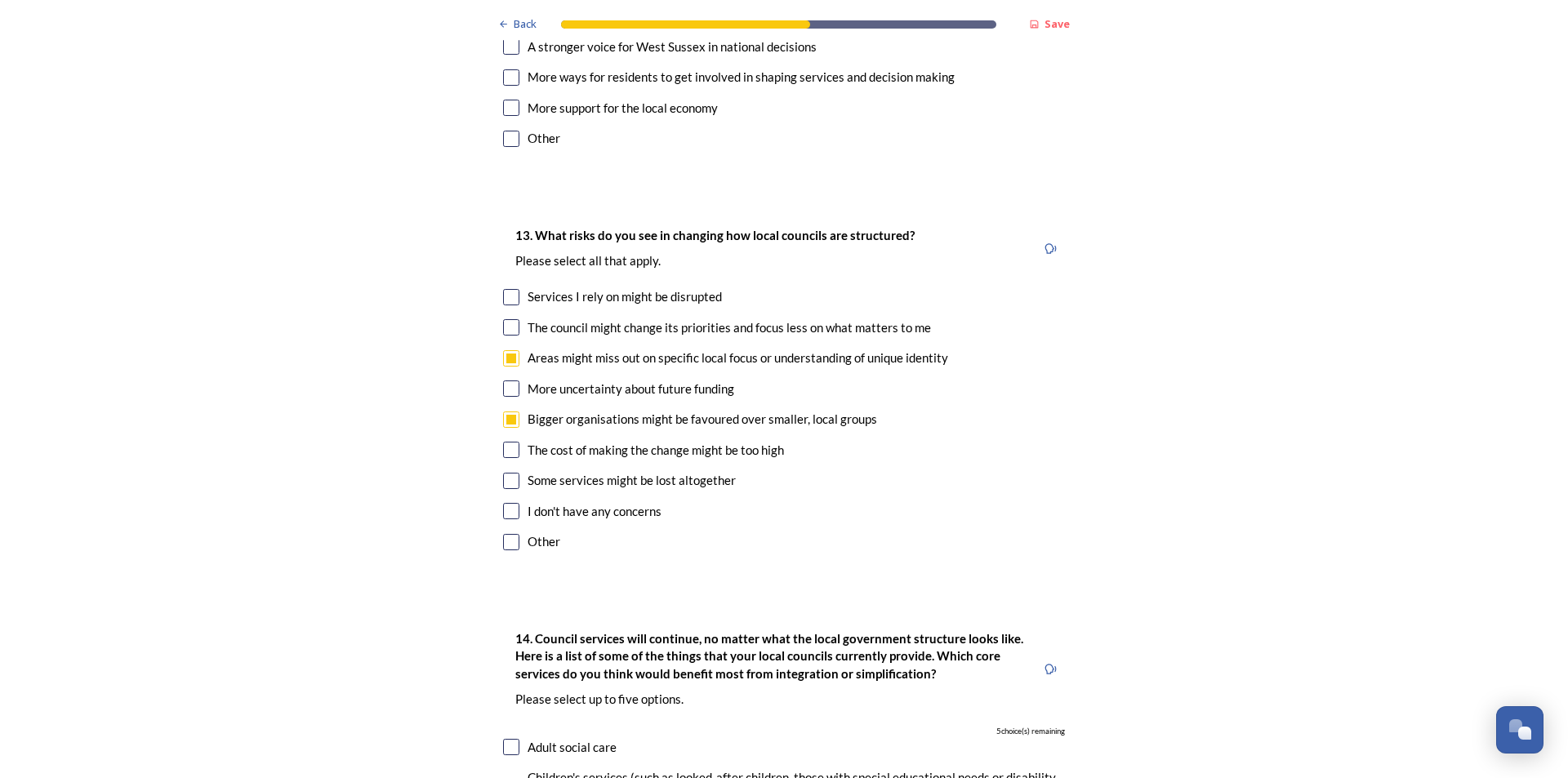
checkbox input "true"
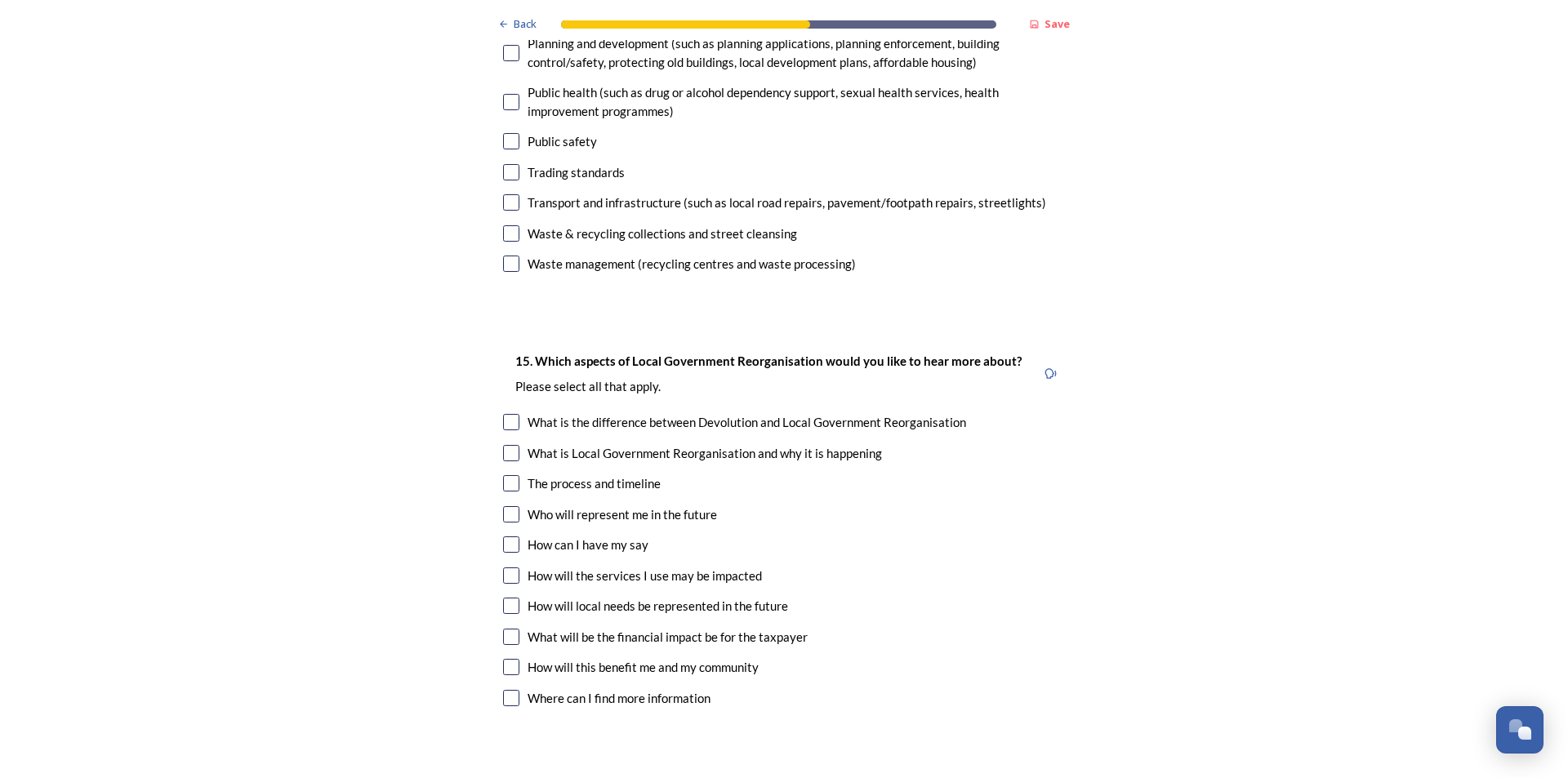
scroll to position [4493, 0]
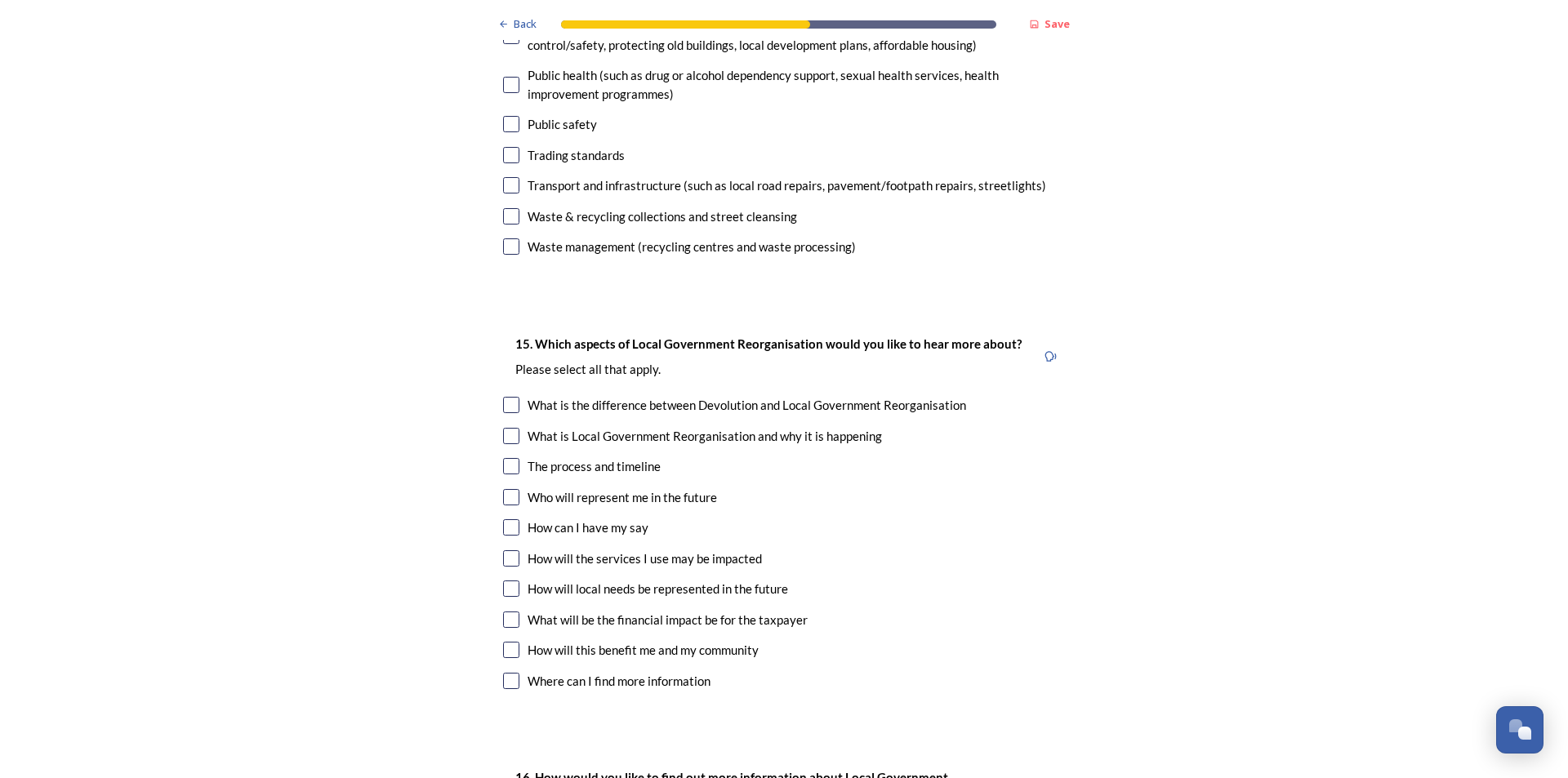
click at [507, 458] on input "checkbox" at bounding box center [512, 467] width 17 height 17
checkbox input "true"
click at [510, 490] on input "checkbox" at bounding box center [512, 498] width 17 height 17
checkbox input "true"
click at [512, 520] on input "checkbox" at bounding box center [512, 528] width 17 height 17
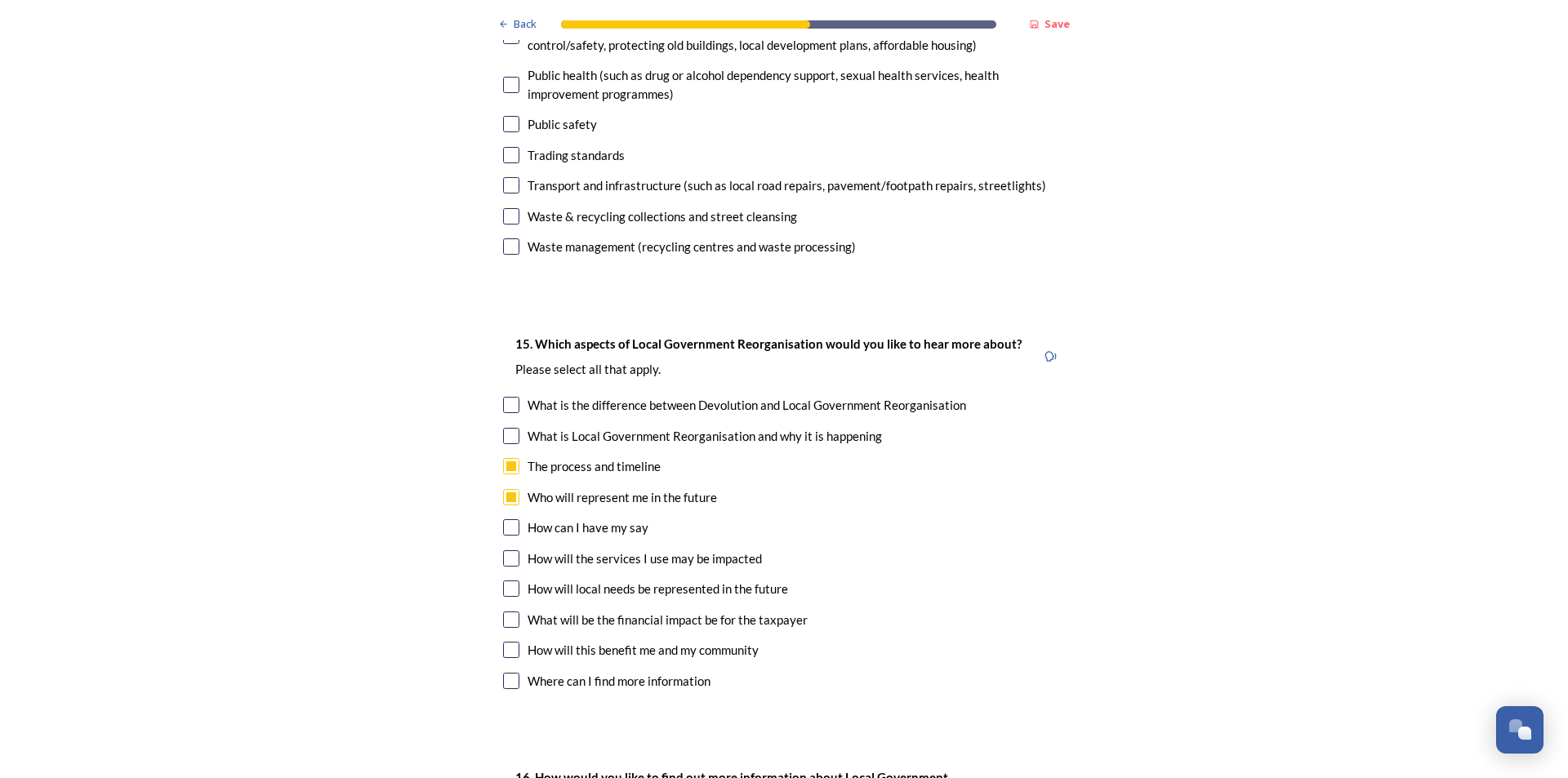
checkbox input "true"
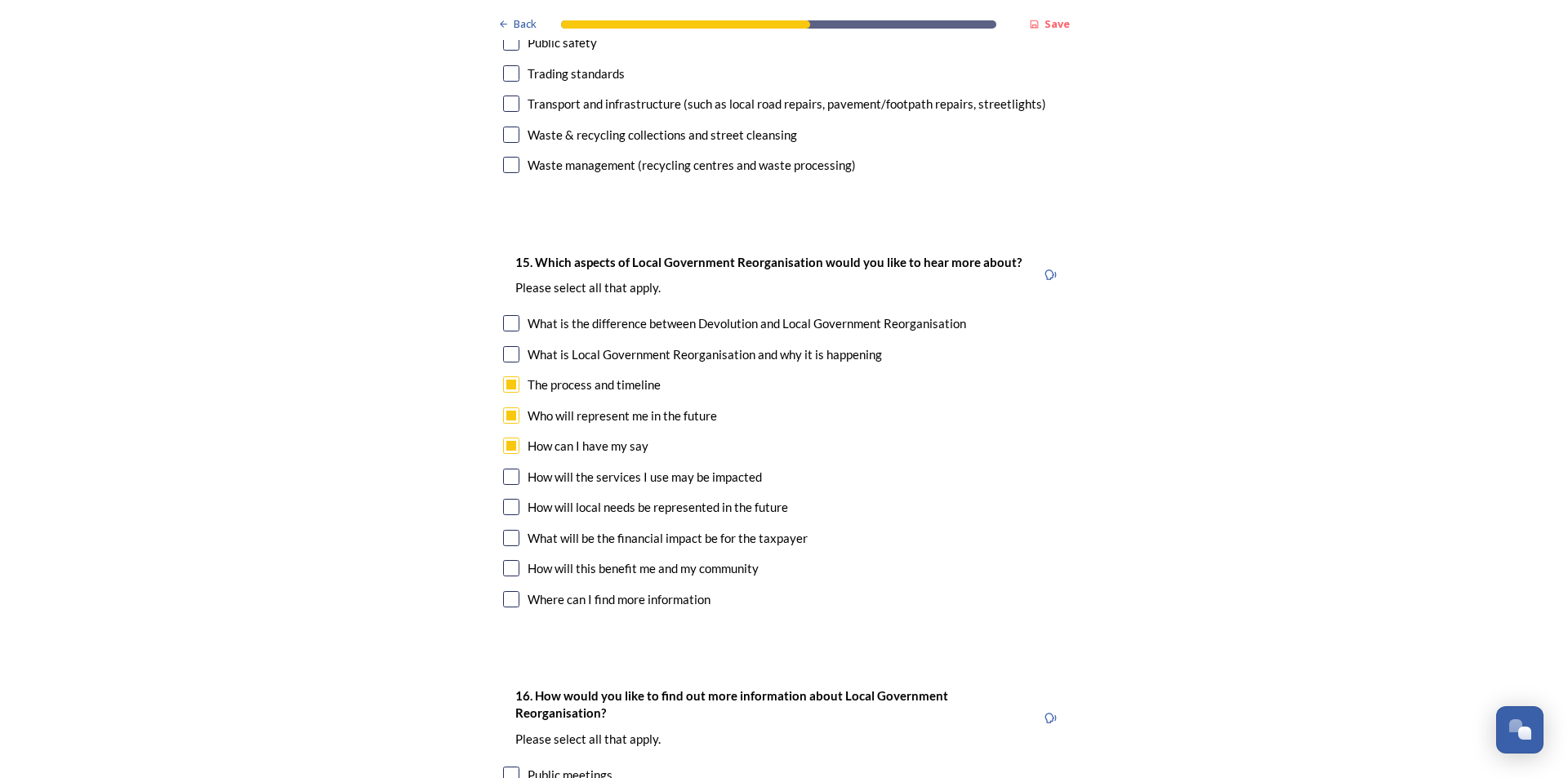
click at [519, 498] on div "How will local needs be represented in the future" at bounding box center [784, 507] width 562 height 18
checkbox input "true"
click at [509, 530] on input "checkbox" at bounding box center [512, 538] width 17 height 17
checkbox input "true"
click at [503, 560] on input "checkbox" at bounding box center [512, 569] width 17 height 17
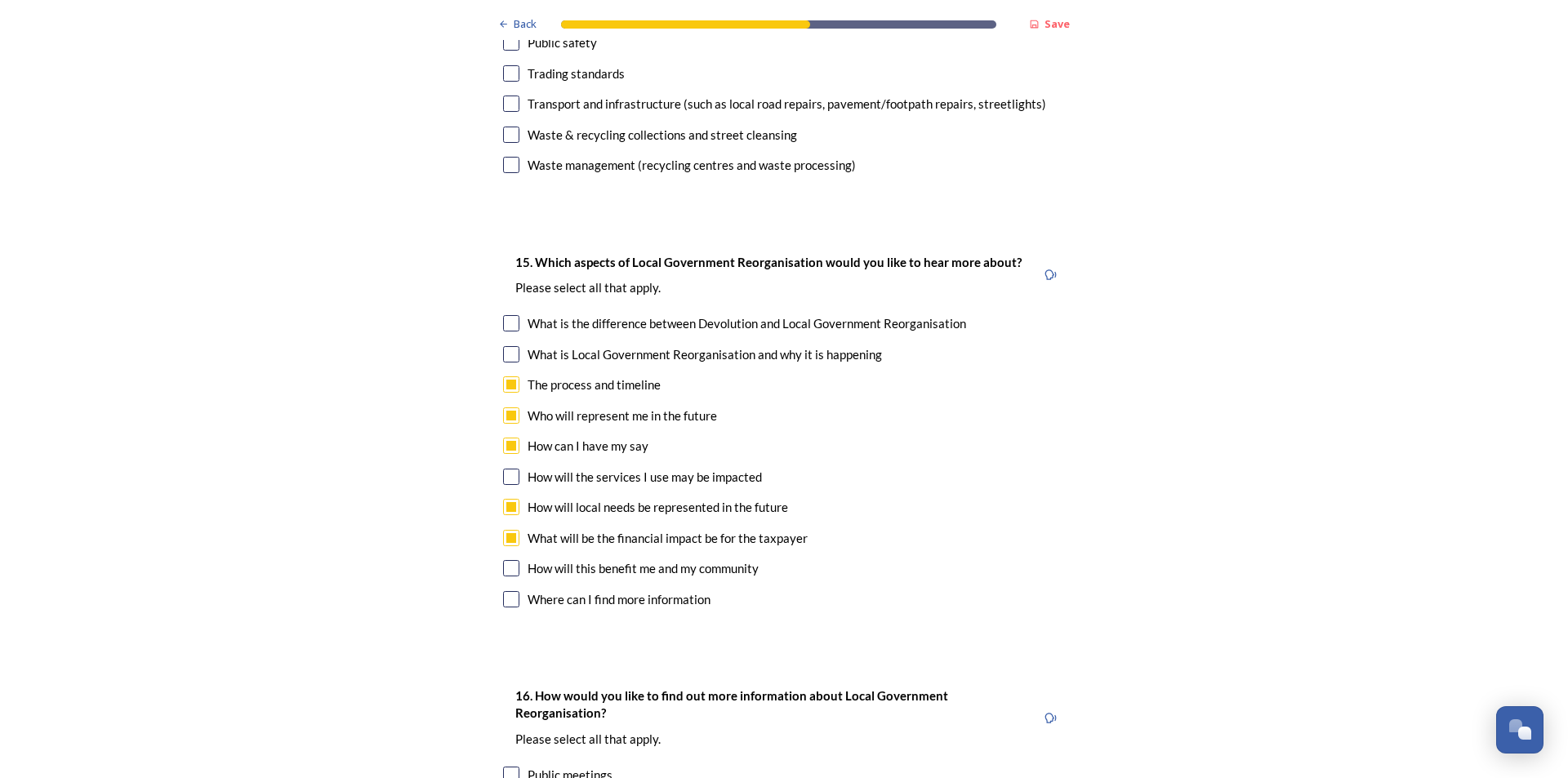
checkbox input "true"
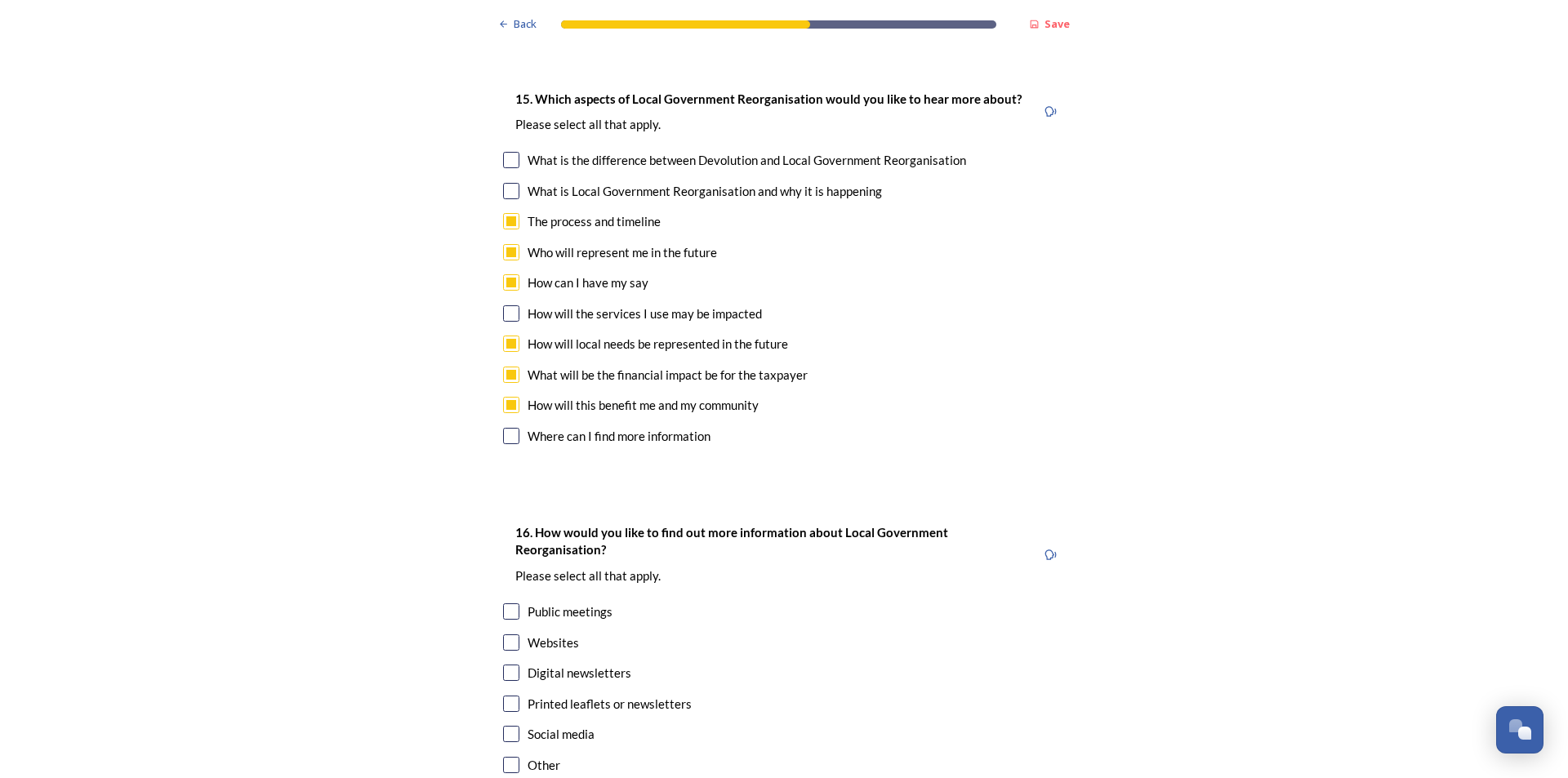
click at [512, 428] on input "checkbox" at bounding box center [512, 436] width 17 height 17
checkbox input "true"
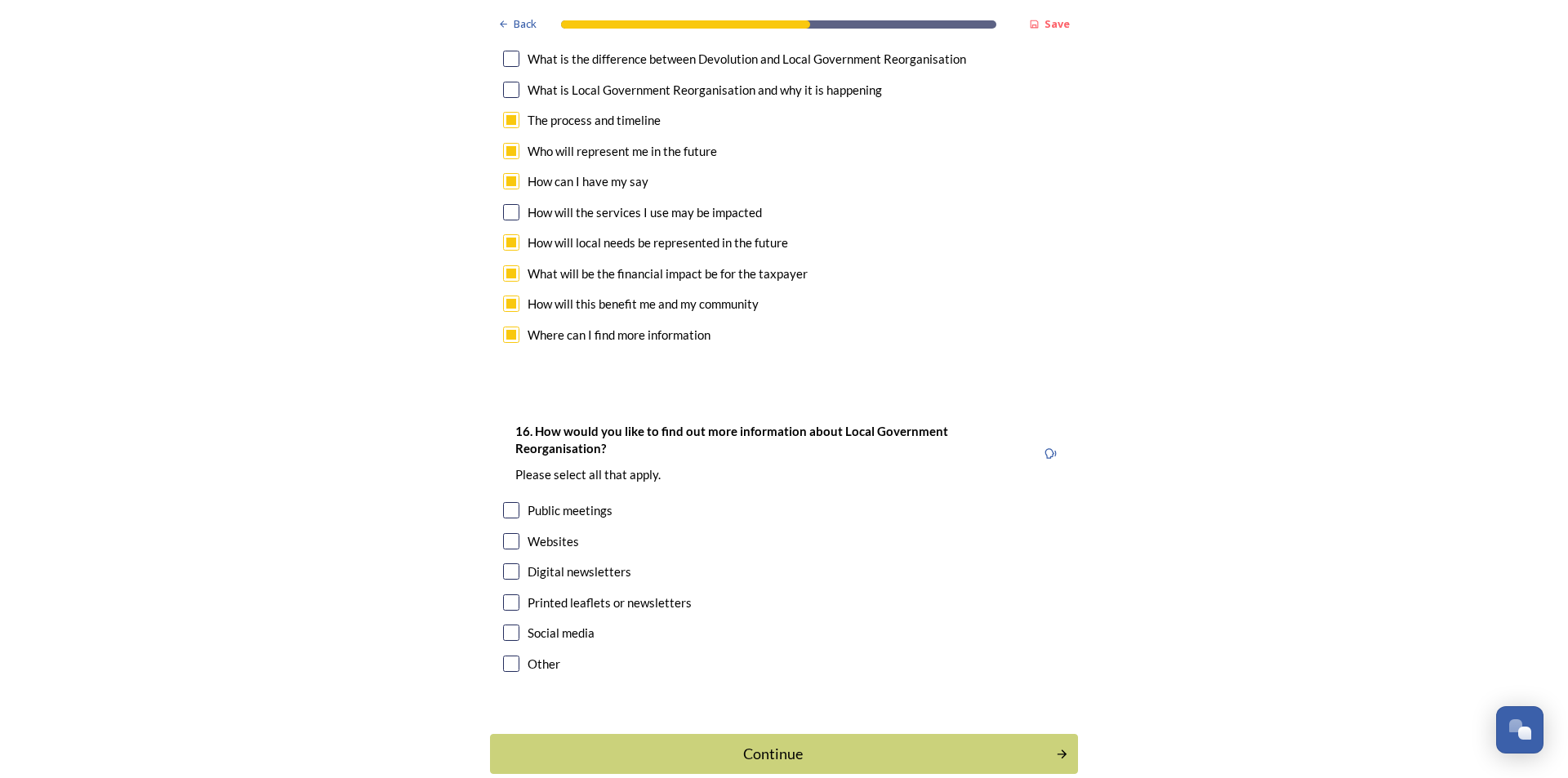
scroll to position [4844, 0]
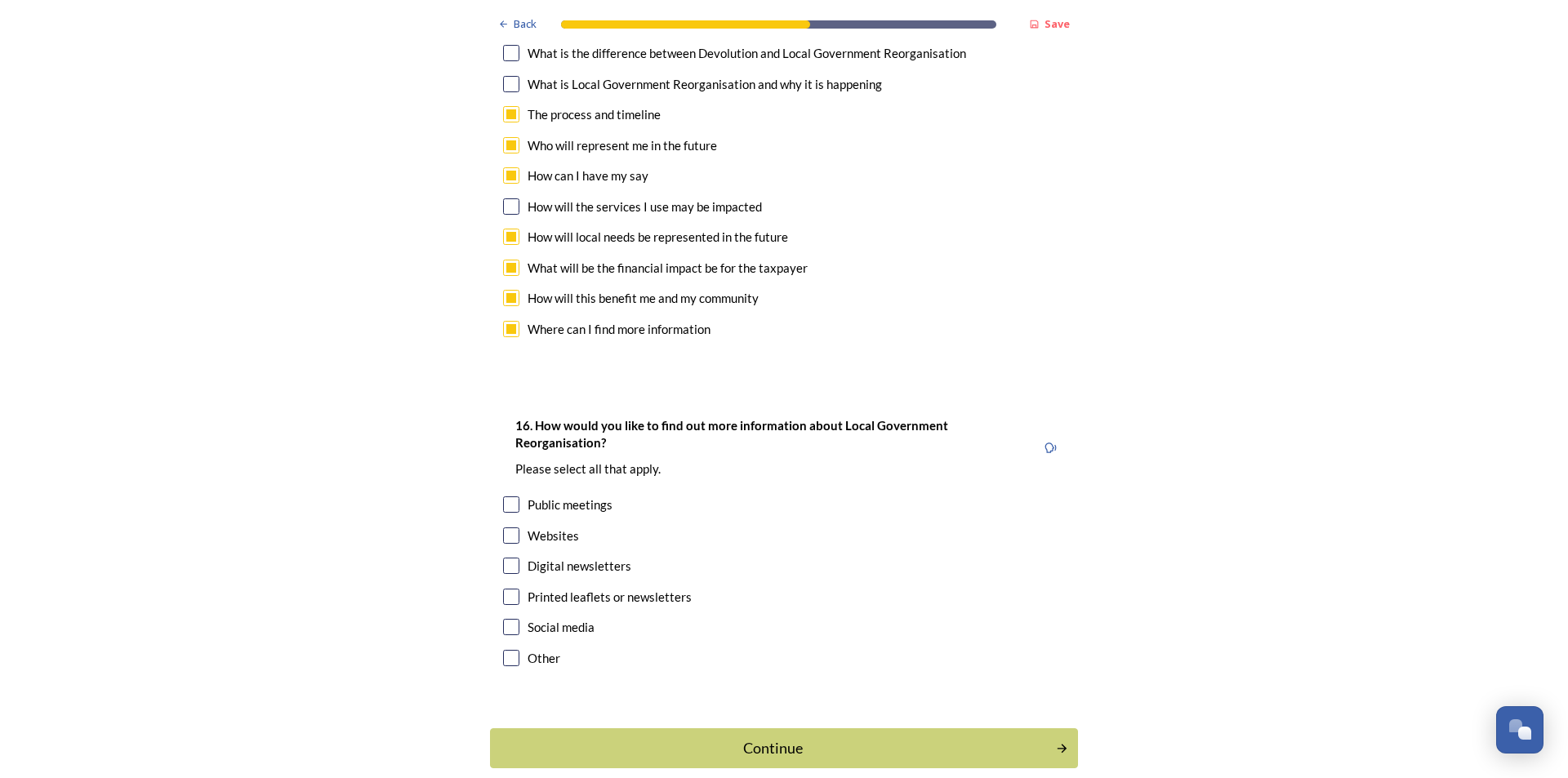
click at [510, 527] on input "checkbox" at bounding box center [512, 536] width 17 height 17
checkbox input "true"
click at [507, 589] on input "checkbox" at bounding box center [512, 597] width 17 height 17
checkbox input "true"
click at [510, 497] on input "checkbox" at bounding box center [512, 505] width 17 height 17
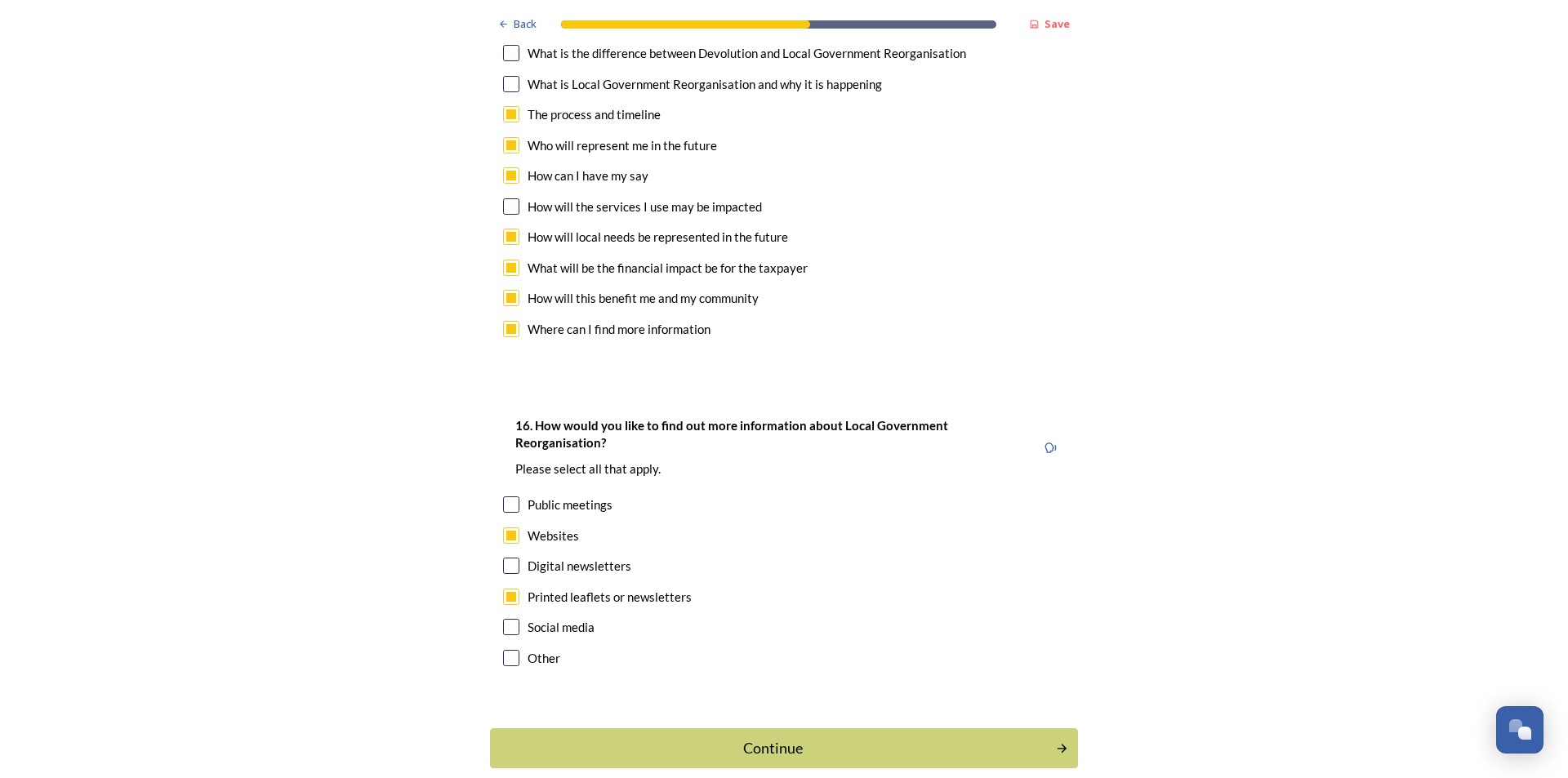
checkbox input "true"
click at [829, 738] on div "Continue" at bounding box center [773, 749] width 553 height 22
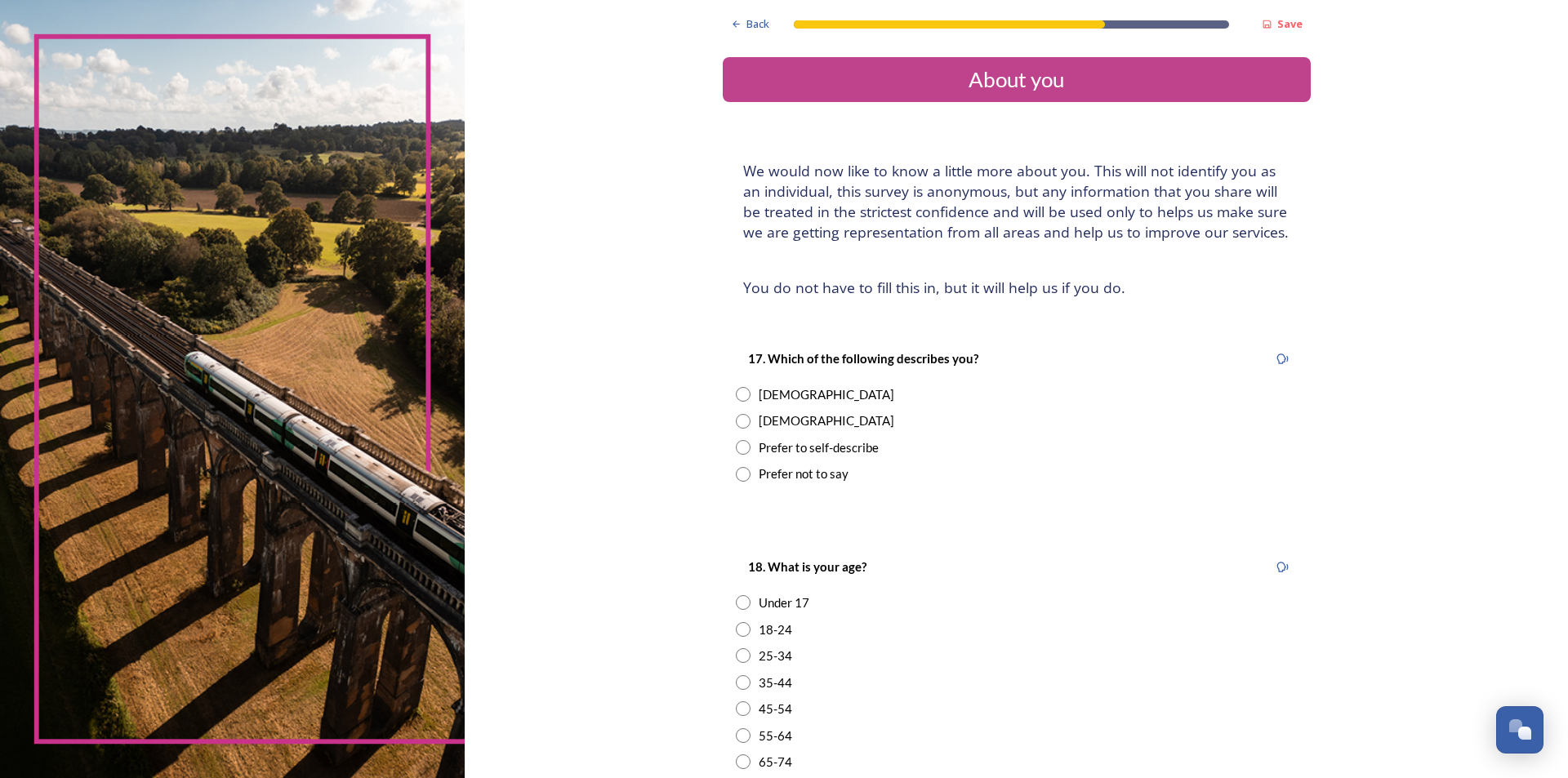
click at [739, 424] on input "radio" at bounding box center [743, 422] width 15 height 15
radio input "true"
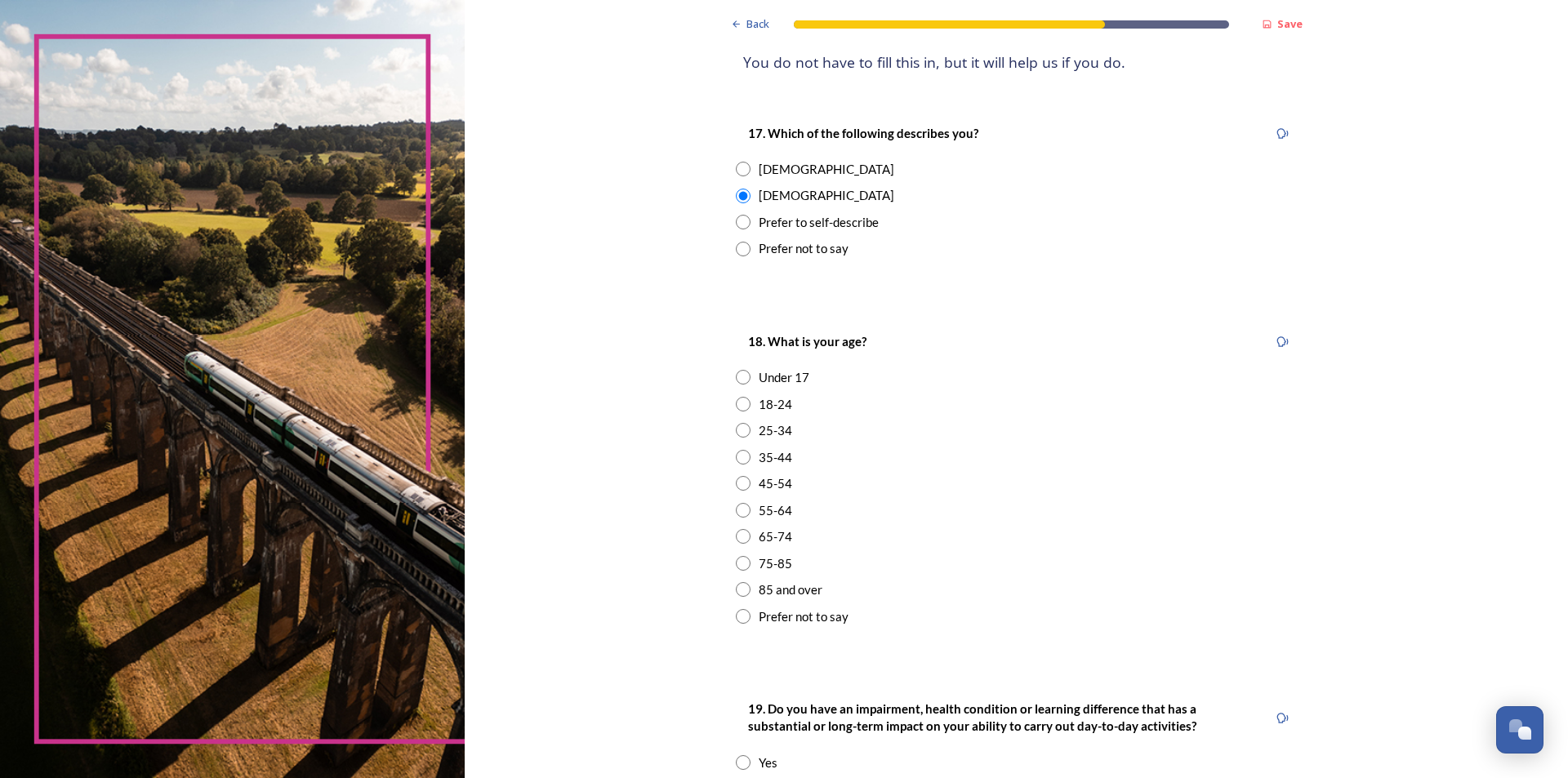
scroll to position [245, 0]
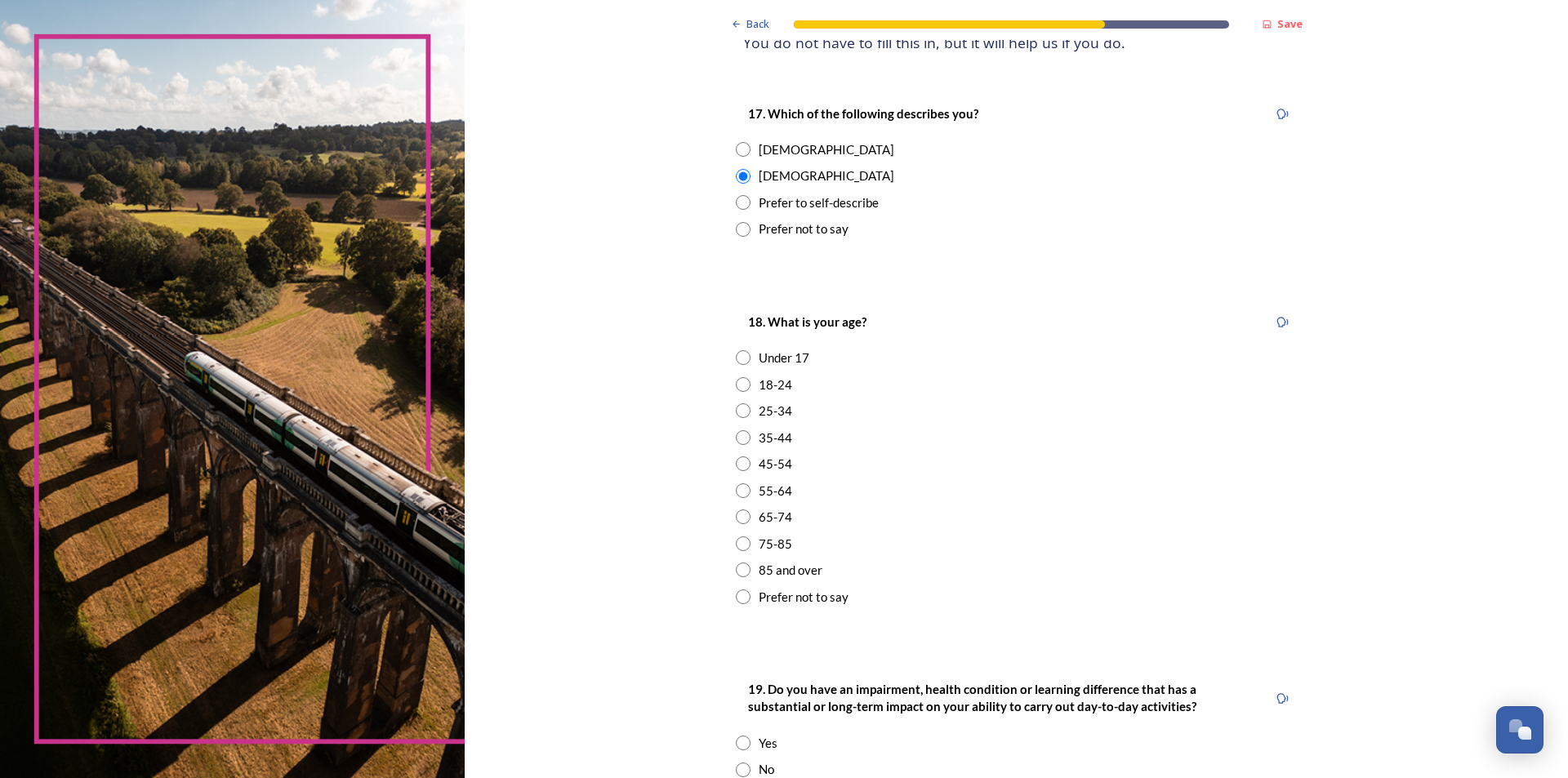
click at [745, 463] on div "45-54" at bounding box center [1017, 464] width 562 height 18
radio input "true"
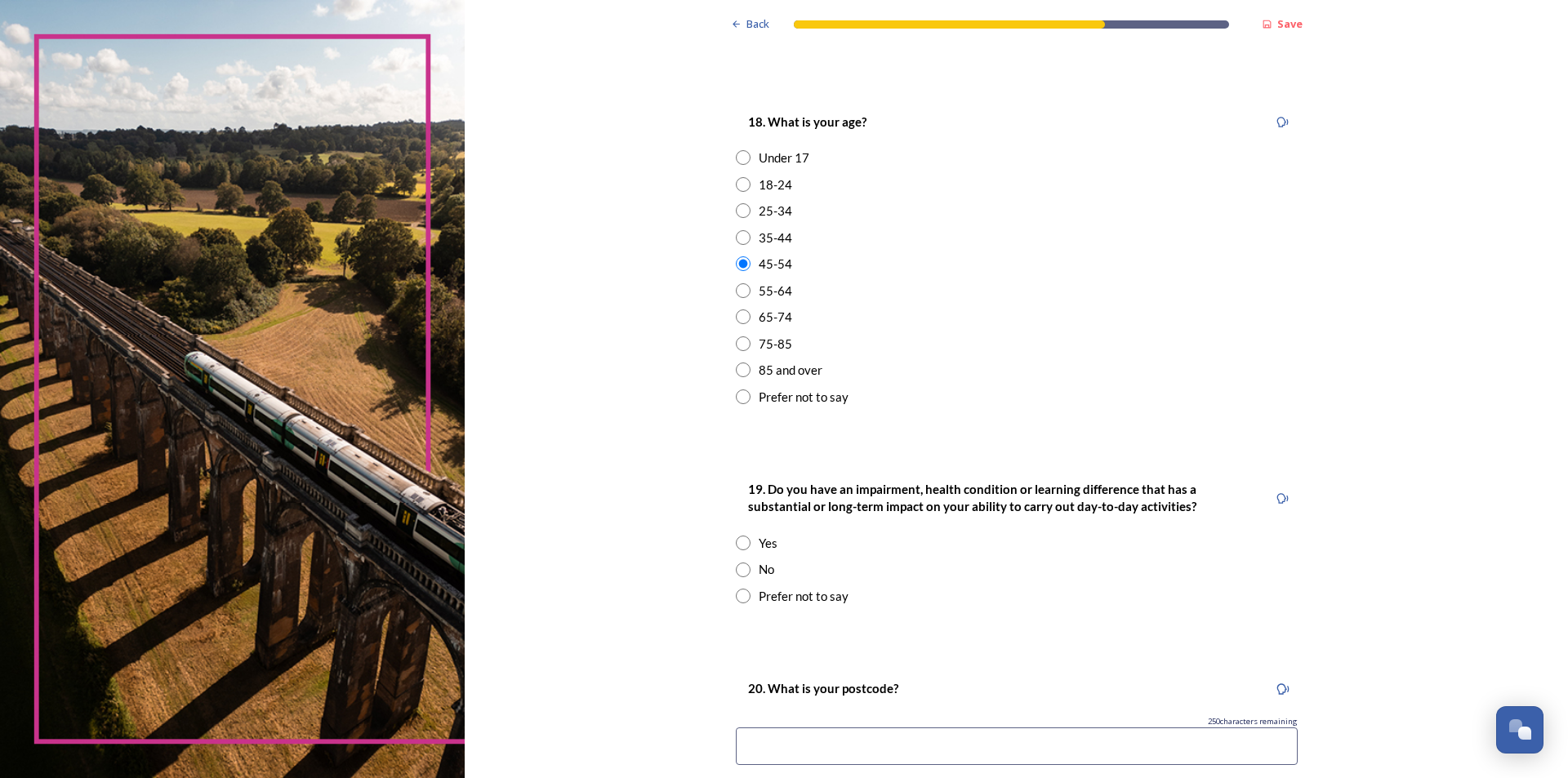
scroll to position [490, 0]
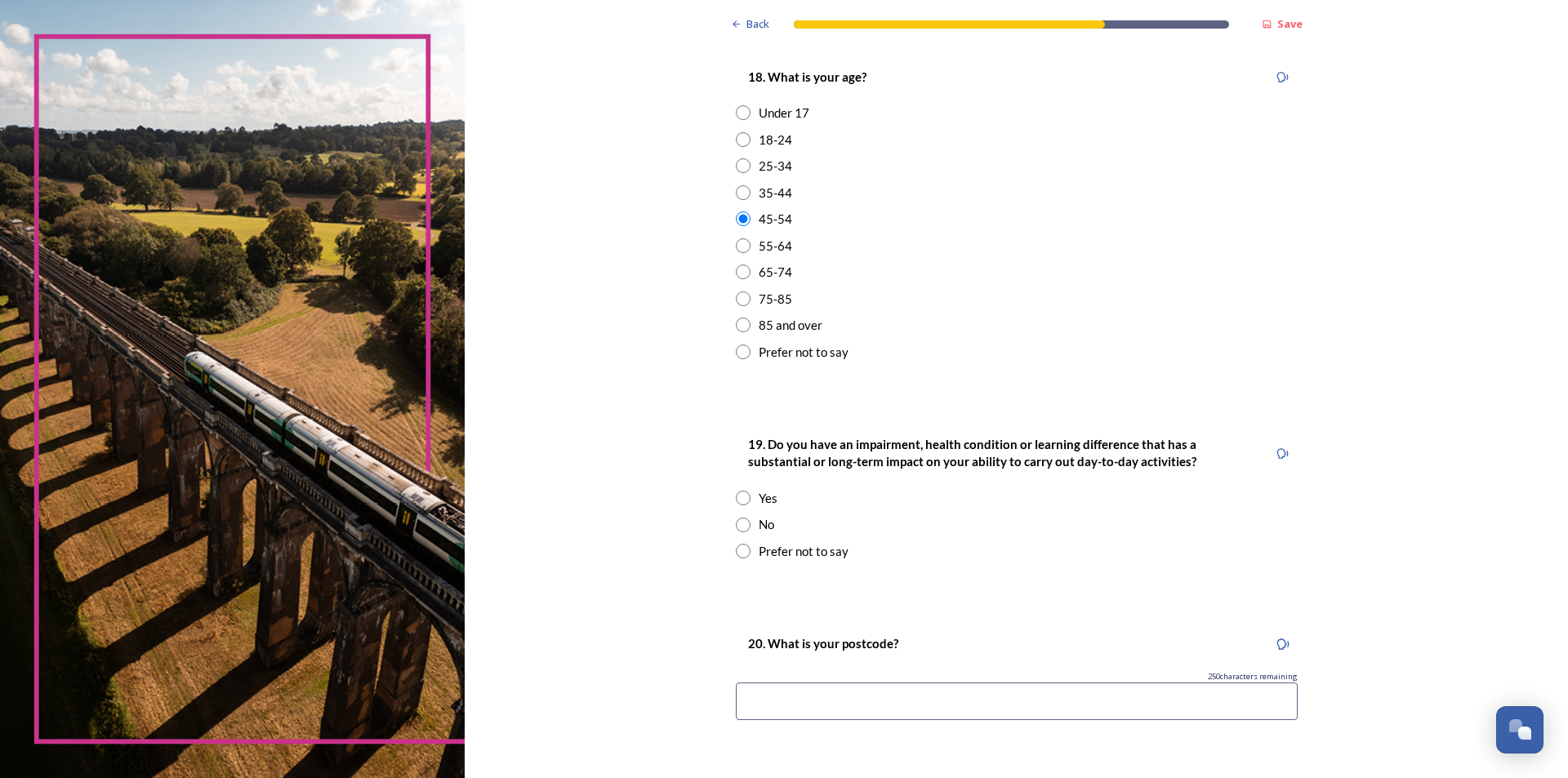
drag, startPoint x: 739, startPoint y: 552, endPoint x: 750, endPoint y: 547, distance: 12.1
click at [739, 551] on input "radio" at bounding box center [743, 551] width 15 height 15
radio input "true"
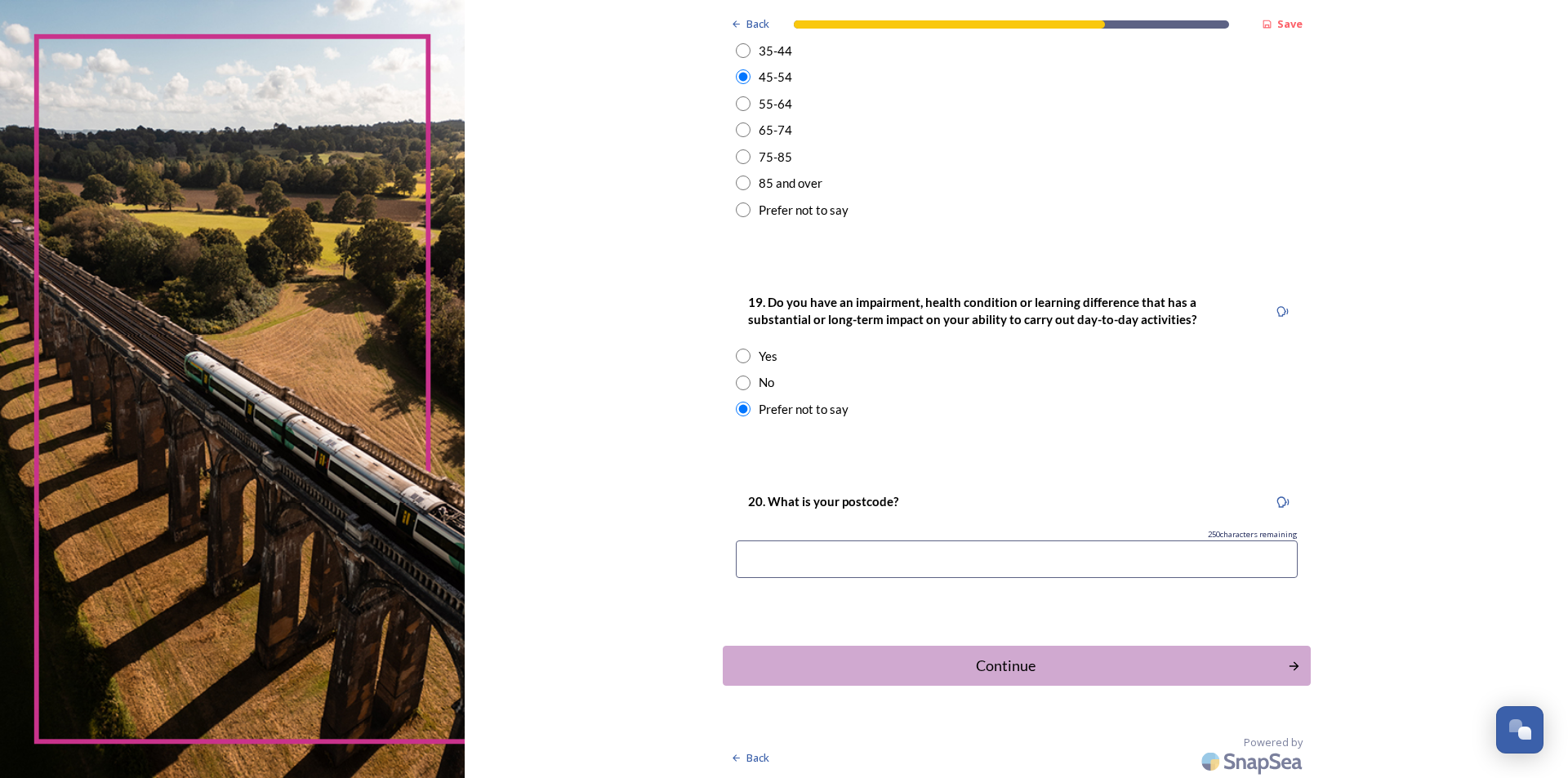
scroll to position [635, 0]
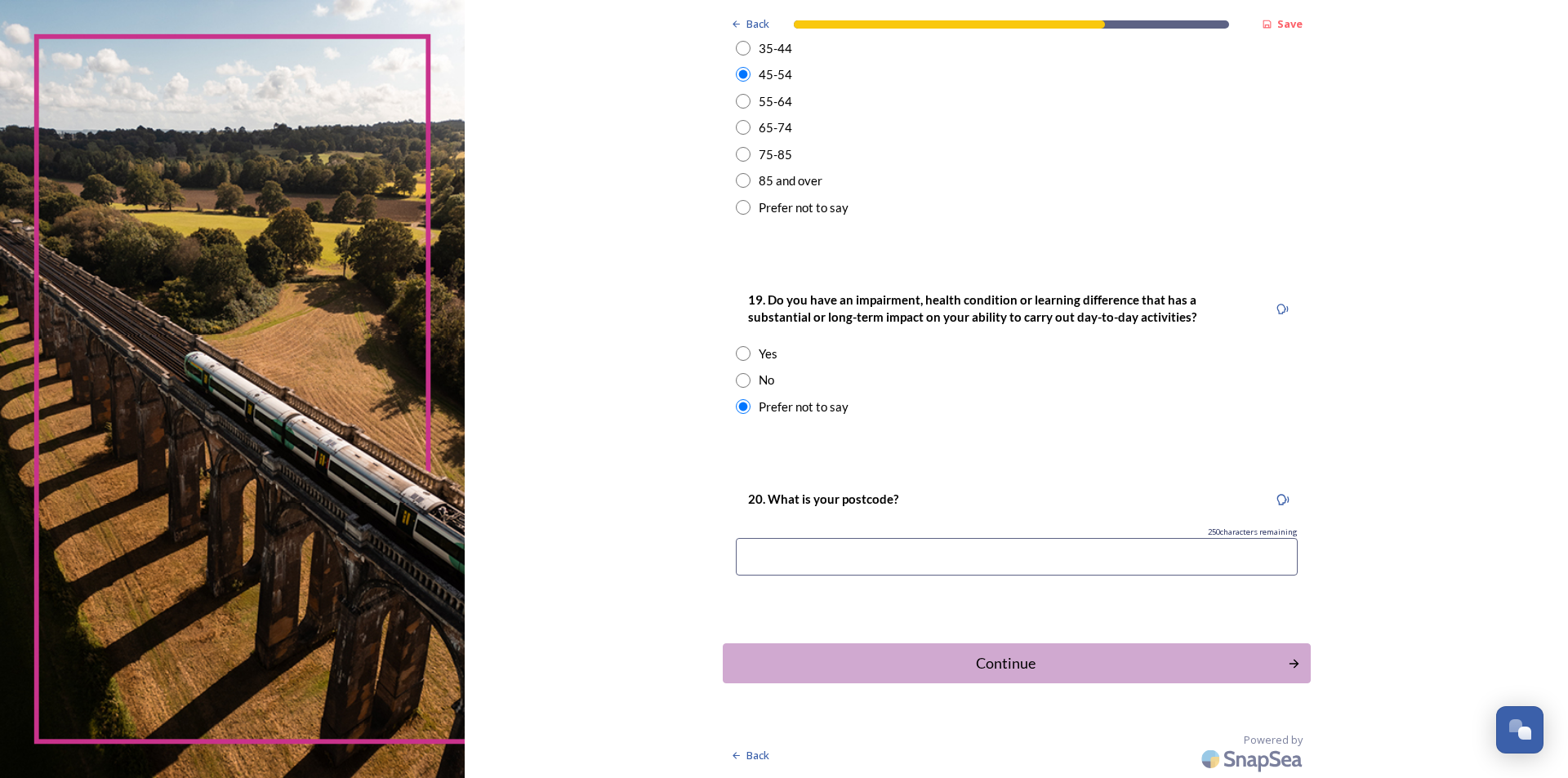
click at [910, 556] on input at bounding box center [1017, 557] width 562 height 38
type input "BN43 5GJ"
click at [989, 672] on div "Continue" at bounding box center [1005, 663] width 553 height 22
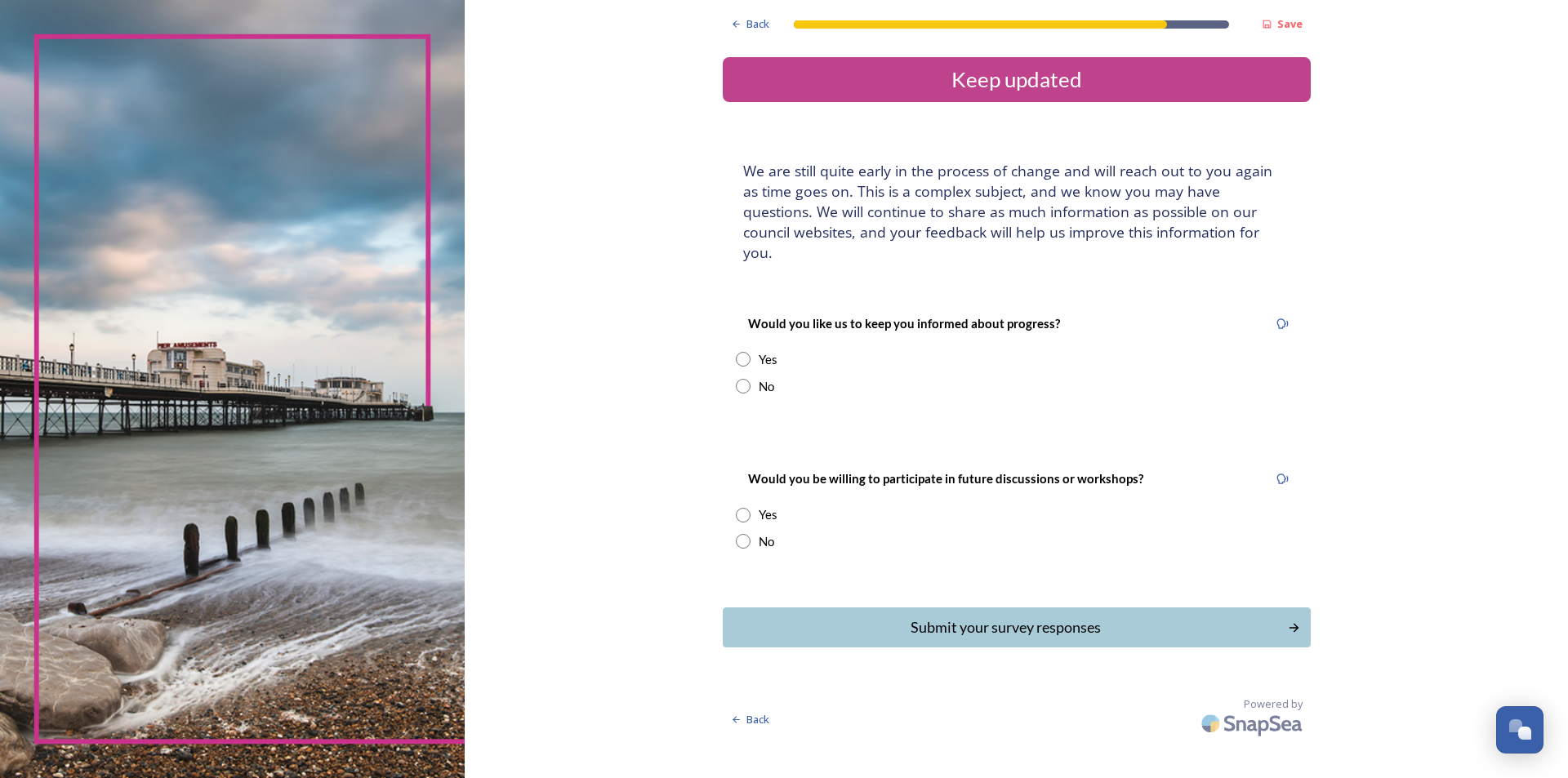
click at [745, 352] on input "radio" at bounding box center [743, 359] width 15 height 15
radio input "true"
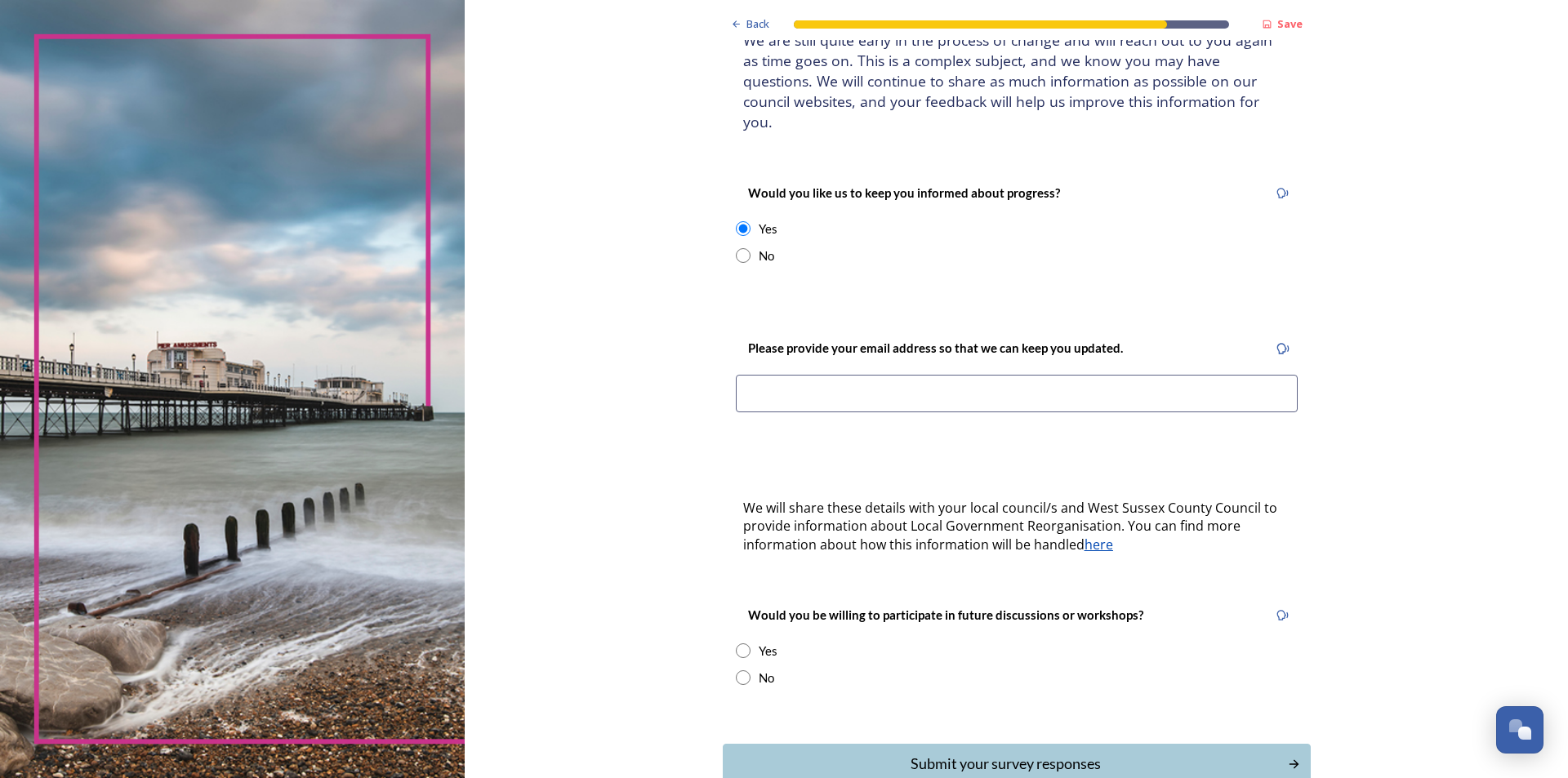
scroll to position [163, 0]
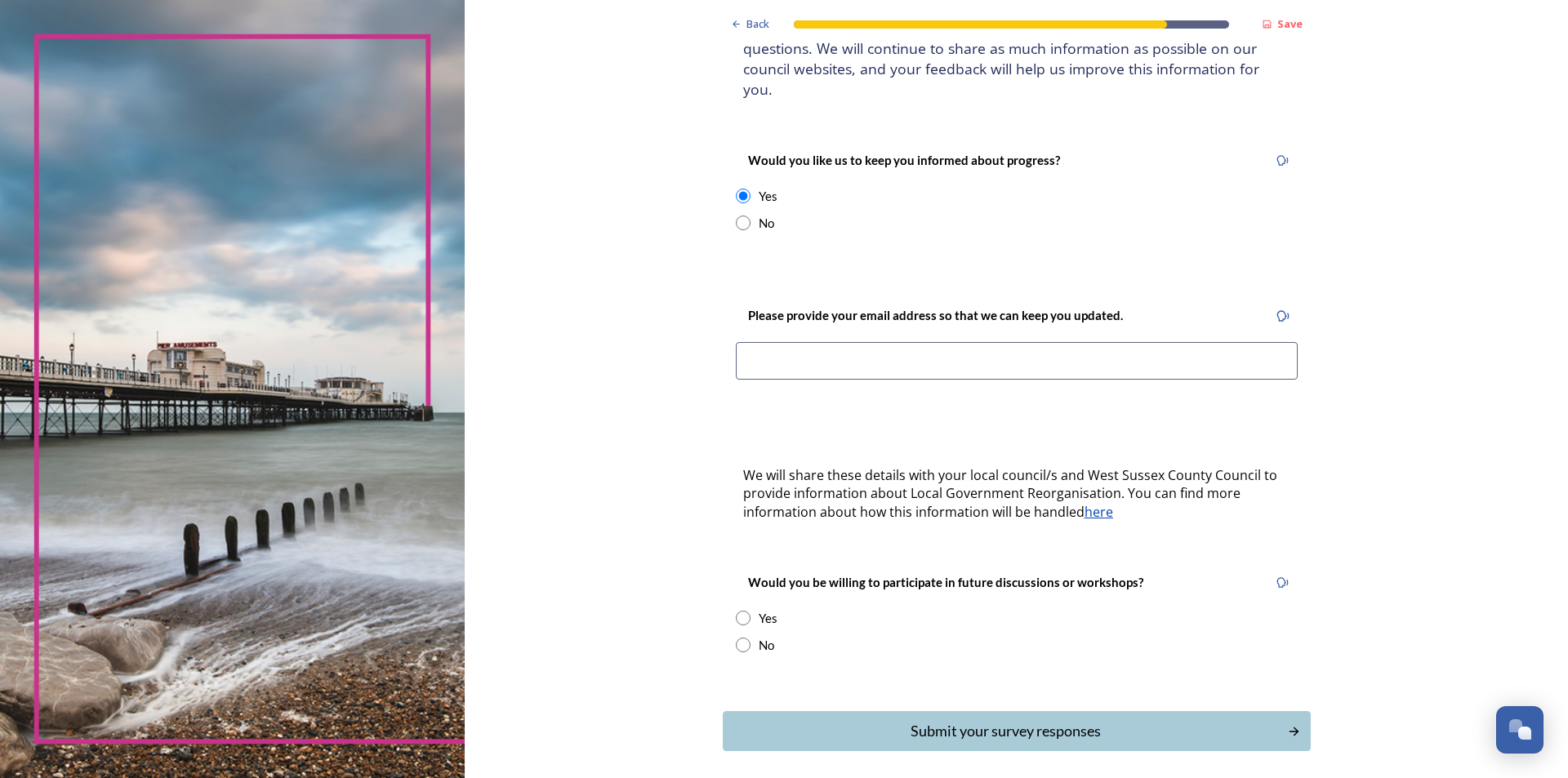
click at [868, 321] on div "Please provide your email address so that we can keep you updated." at bounding box center [1017, 348] width 588 height 118
click at [879, 343] on input at bounding box center [1017, 361] width 562 height 38
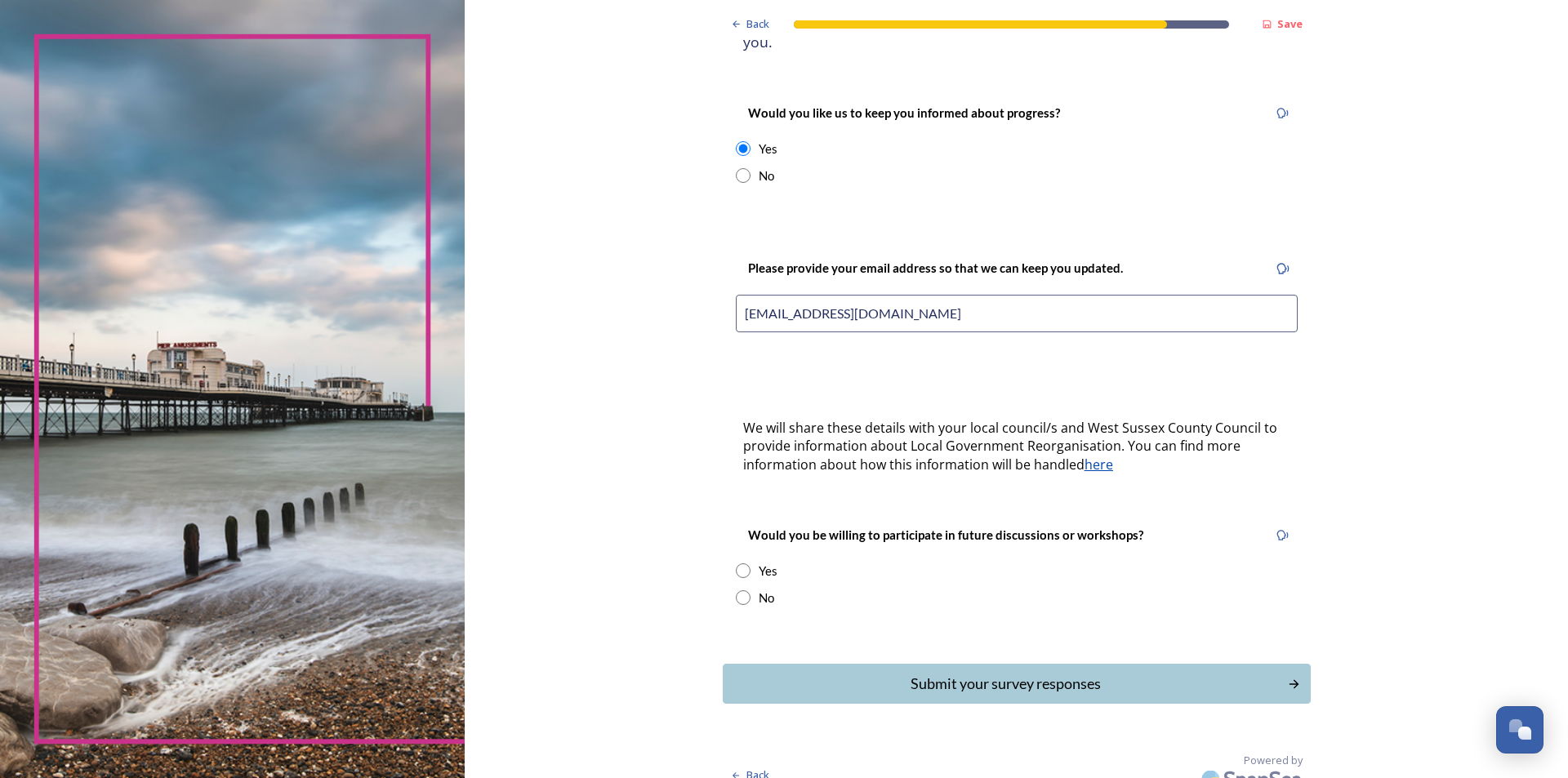
type input "mmorgan127@googlemail.com"
click at [736, 564] on input "radio" at bounding box center [743, 571] width 15 height 15
radio input "true"
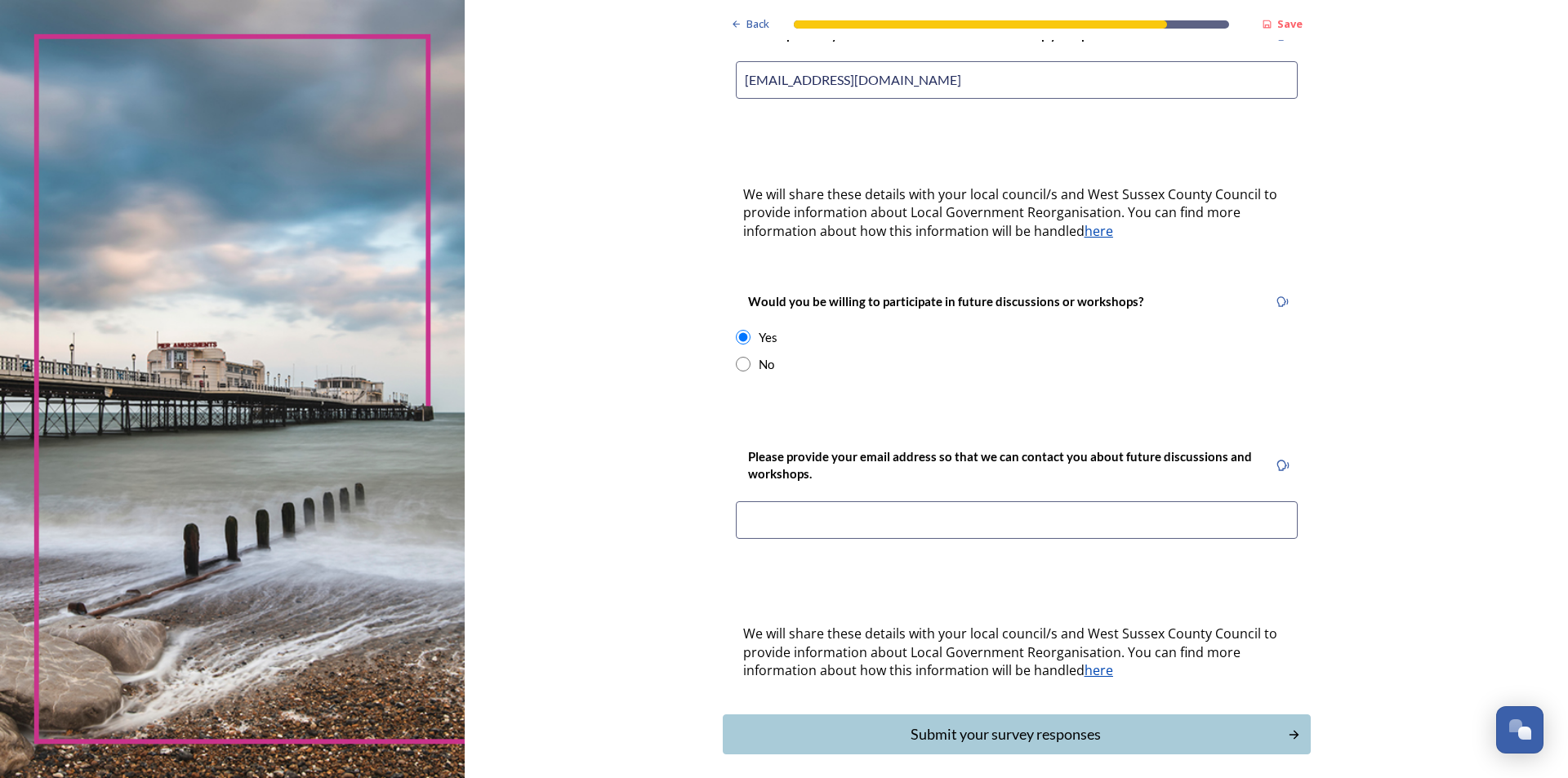
scroll to position [456, 0]
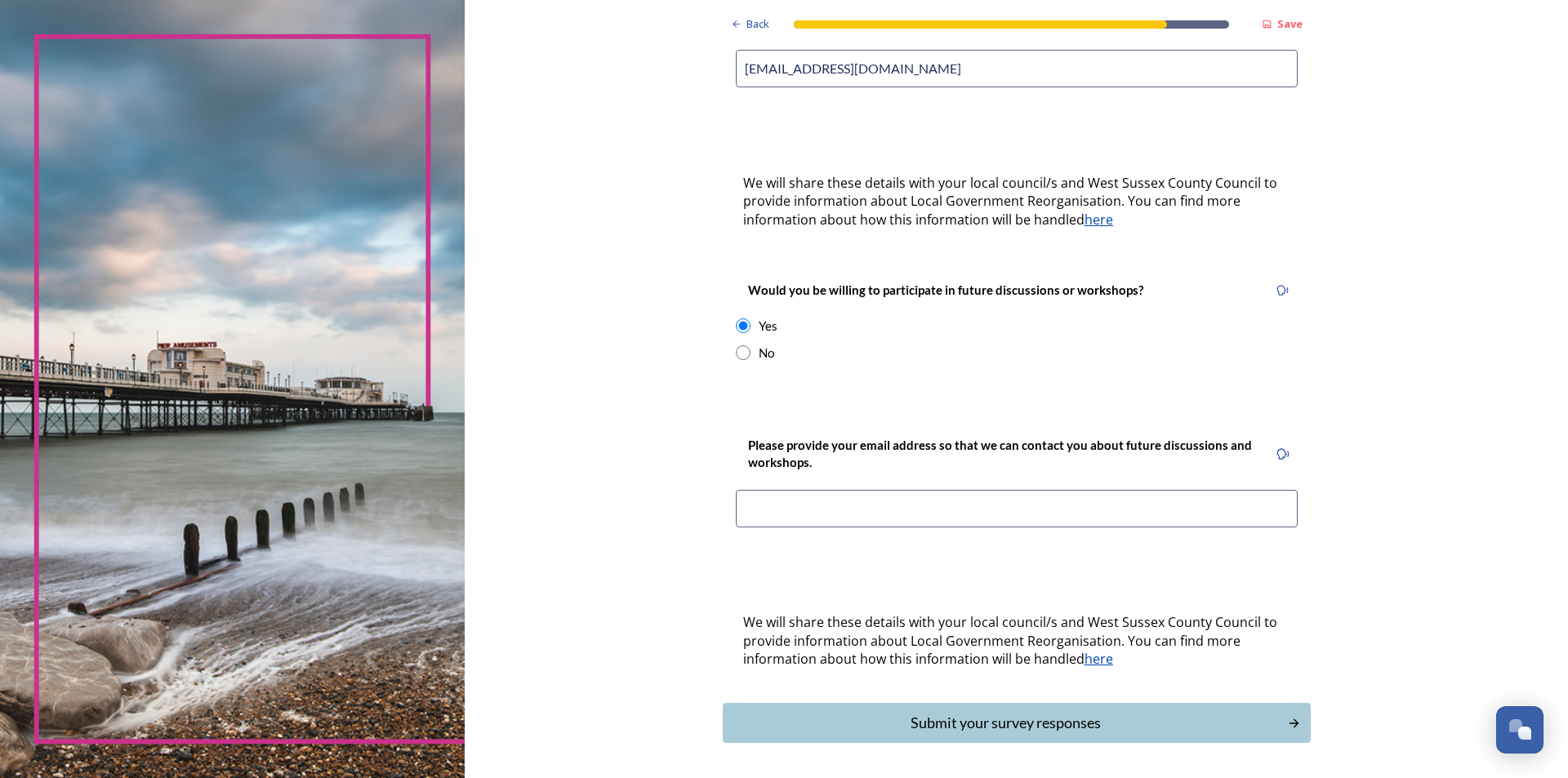
drag, startPoint x: 922, startPoint y: 40, endPoint x: 705, endPoint y: 44, distance: 217.0
click at [705, 44] on div "Back Save Keep updated We are still quite early in the process of change and wi…" at bounding box center [1016, 191] width 1103 height 1294
click at [783, 500] on input at bounding box center [1017, 509] width 562 height 38
paste input "mmorgan127@googlemail.com"
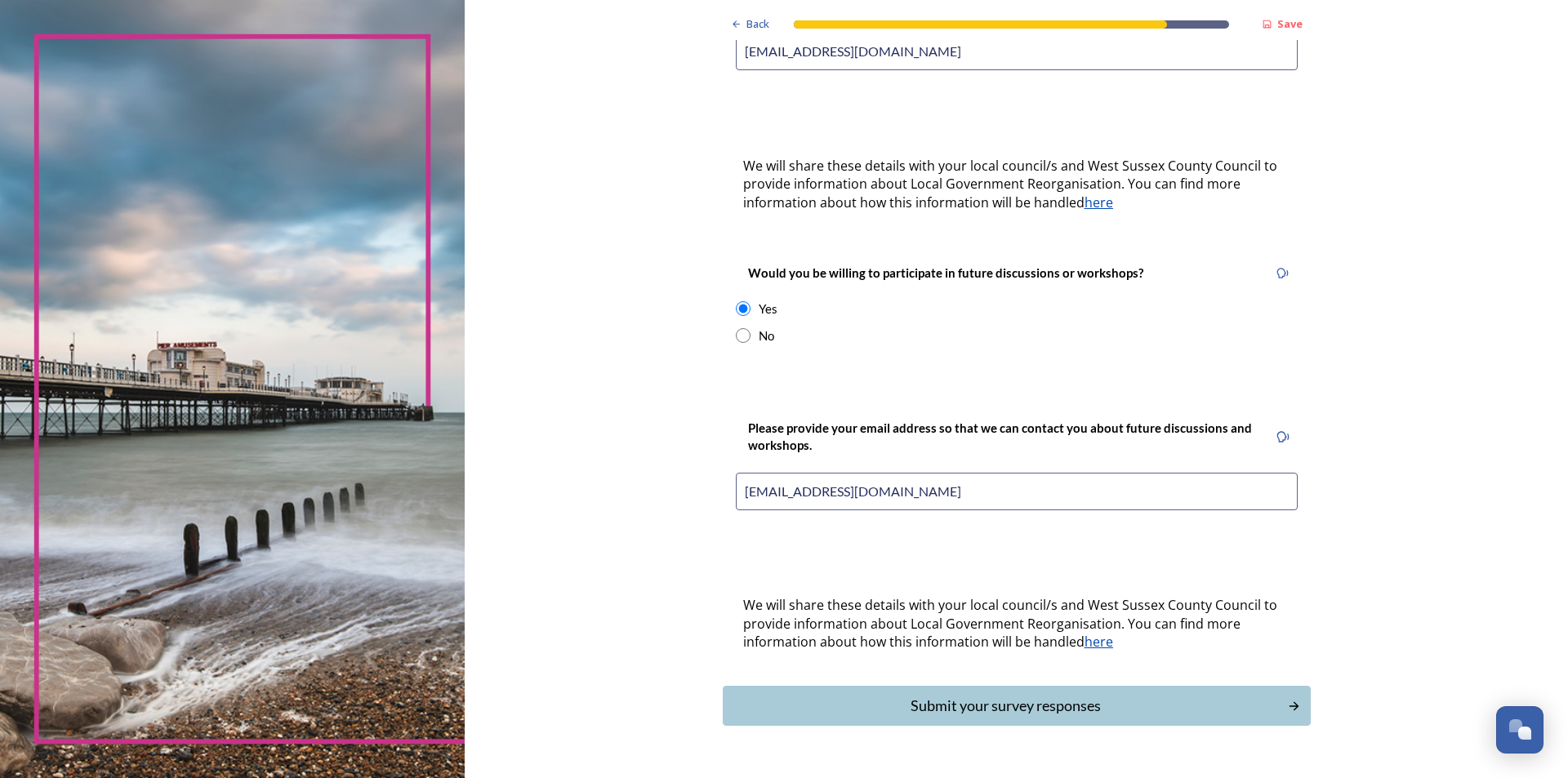
scroll to position [495, 0]
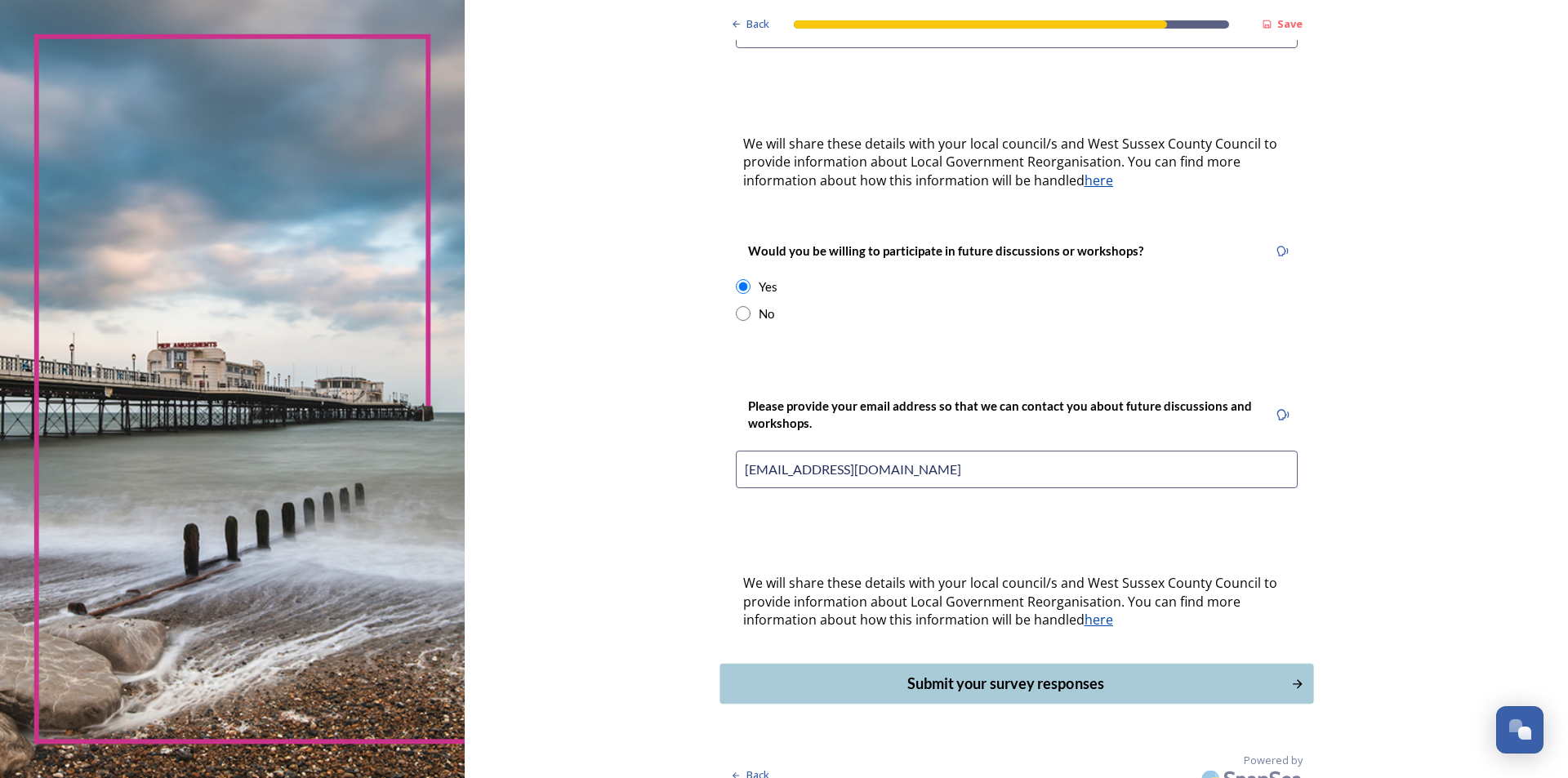
type input "mmorgan127@googlemail.com"
click at [954, 673] on div "Submit your survey responses" at bounding box center [1005, 684] width 553 height 22
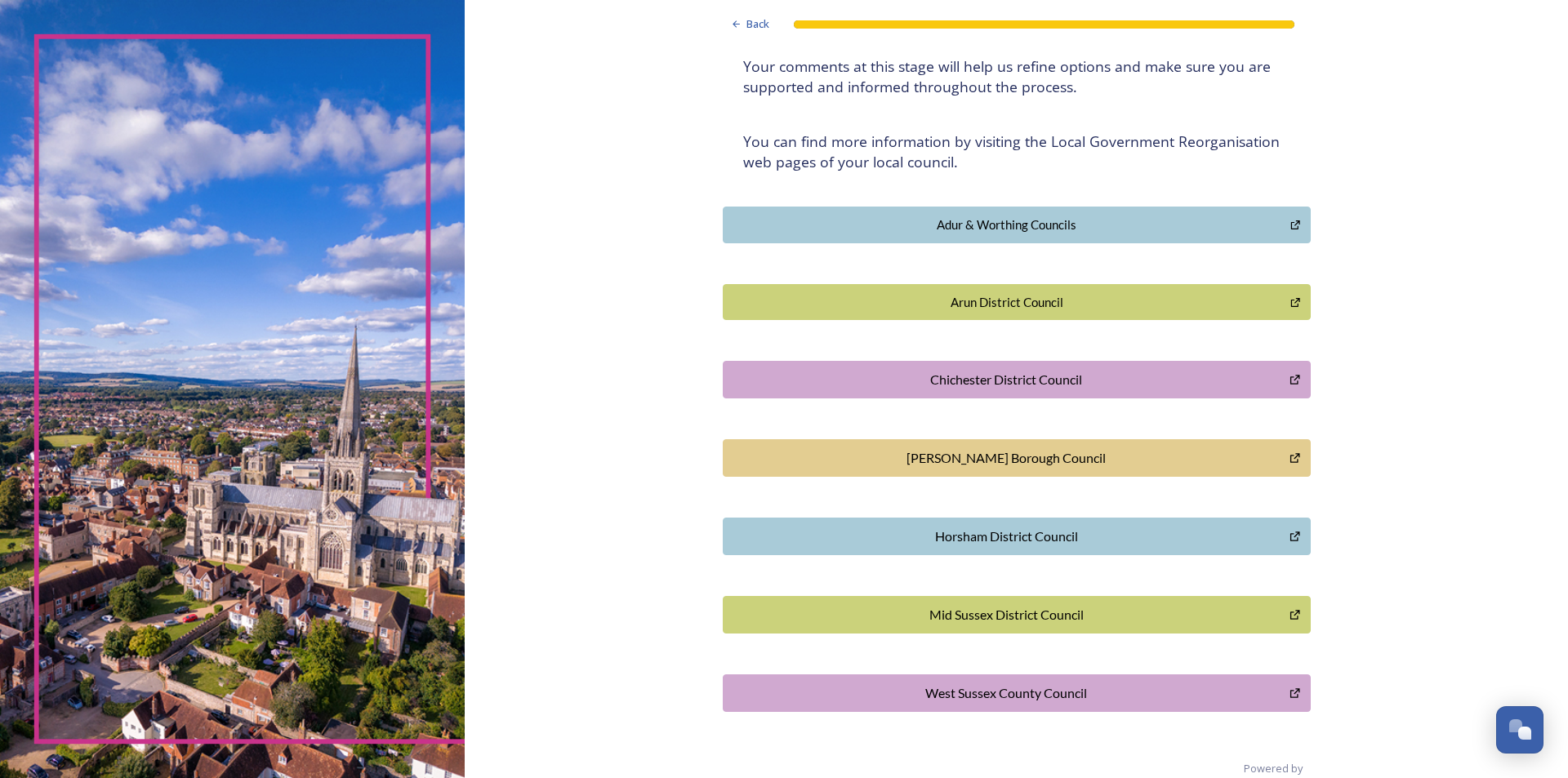
scroll to position [274, 0]
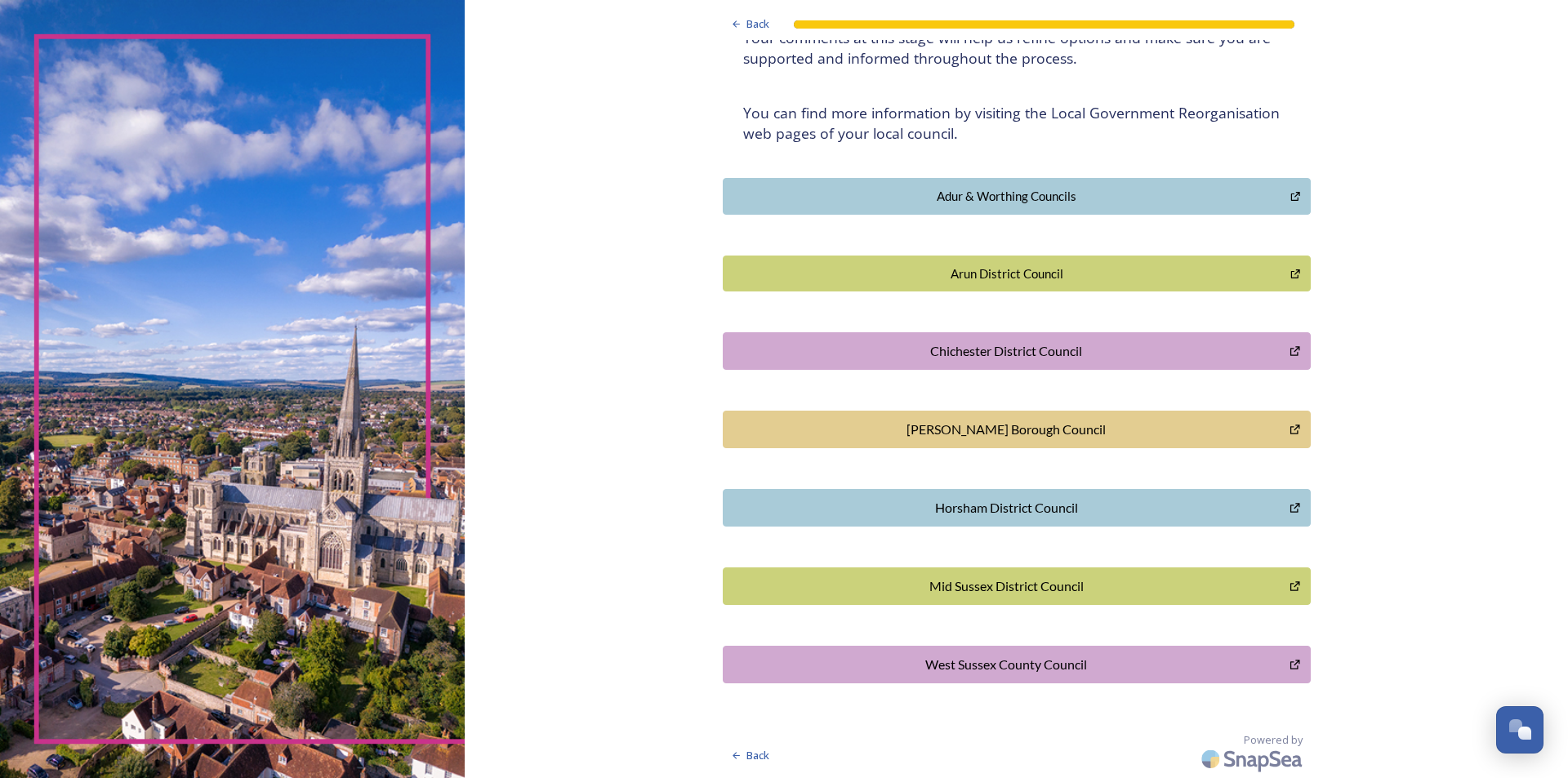
click at [945, 190] on div "Adur & Worthing Councils" at bounding box center [1007, 197] width 550 height 18
